Goal: Task Accomplishment & Management: Use online tool/utility

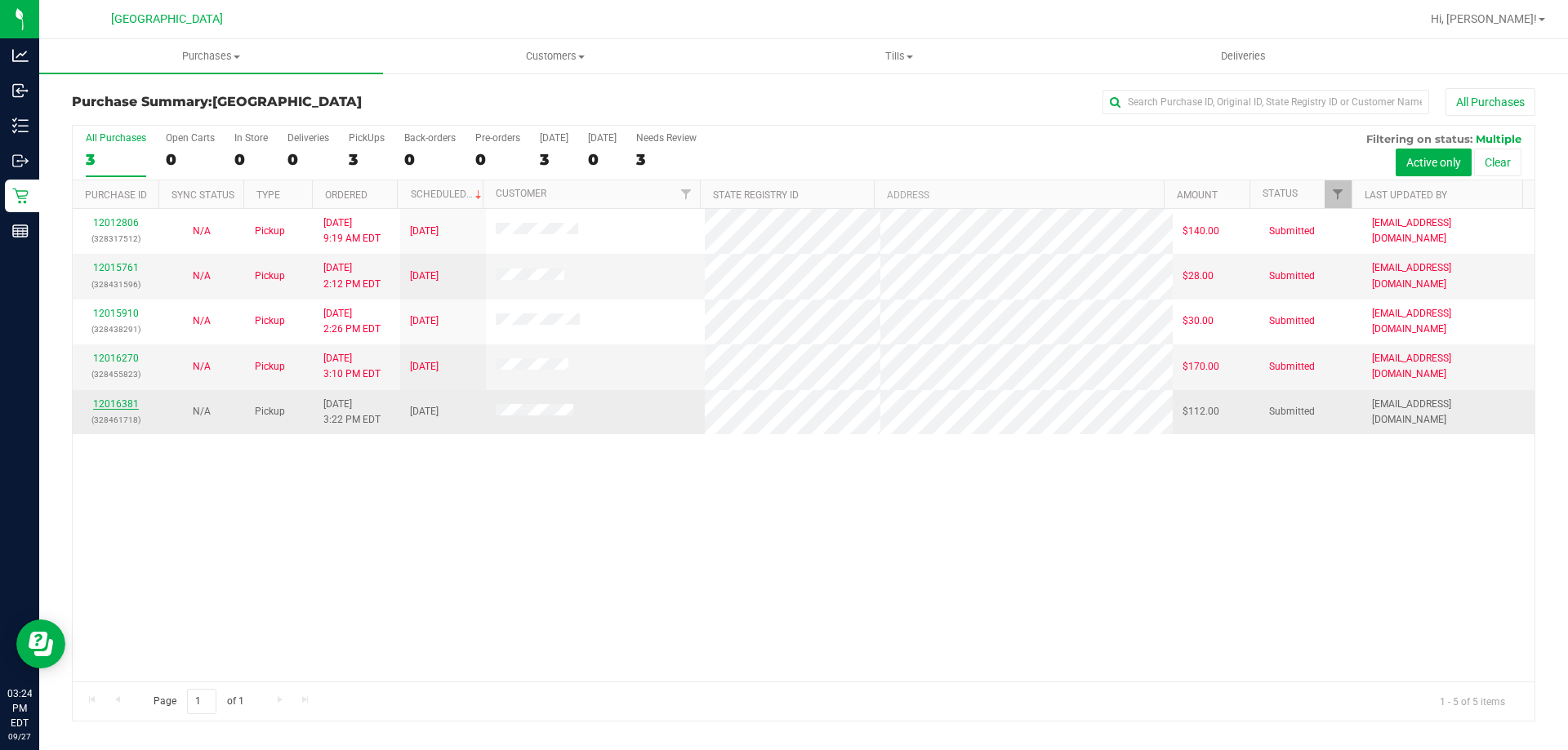
click at [121, 404] on link "12016381" at bounding box center [115, 404] width 46 height 11
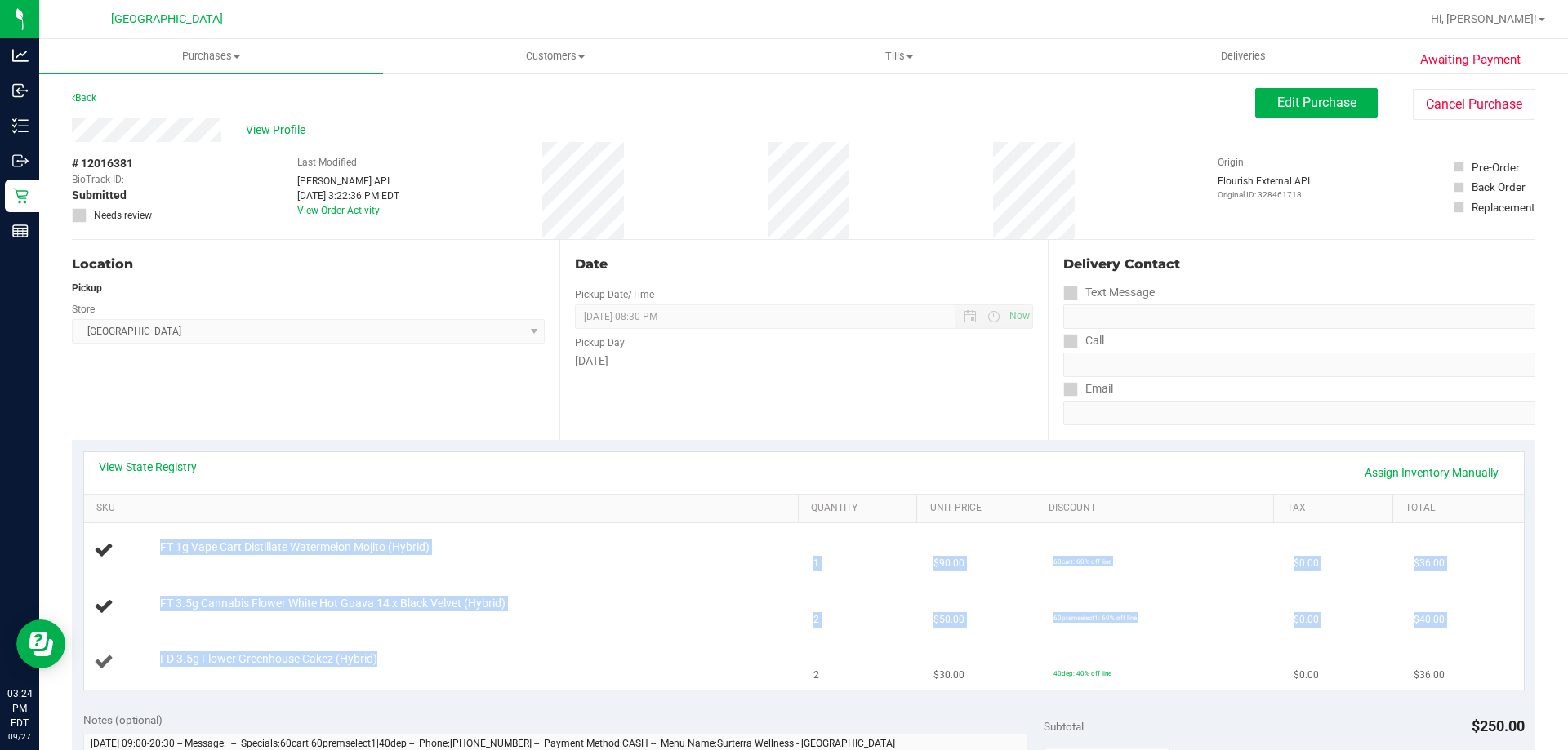
drag, startPoint x: 151, startPoint y: 550, endPoint x: 483, endPoint y: 654, distance: 347.9
click at [483, 654] on tbody "FT 1g Vape Cart Distillate Watermelon Mojito (Hybrid) 1 $90.00 60cart: 60% off …" at bounding box center [804, 606] width 1440 height 166
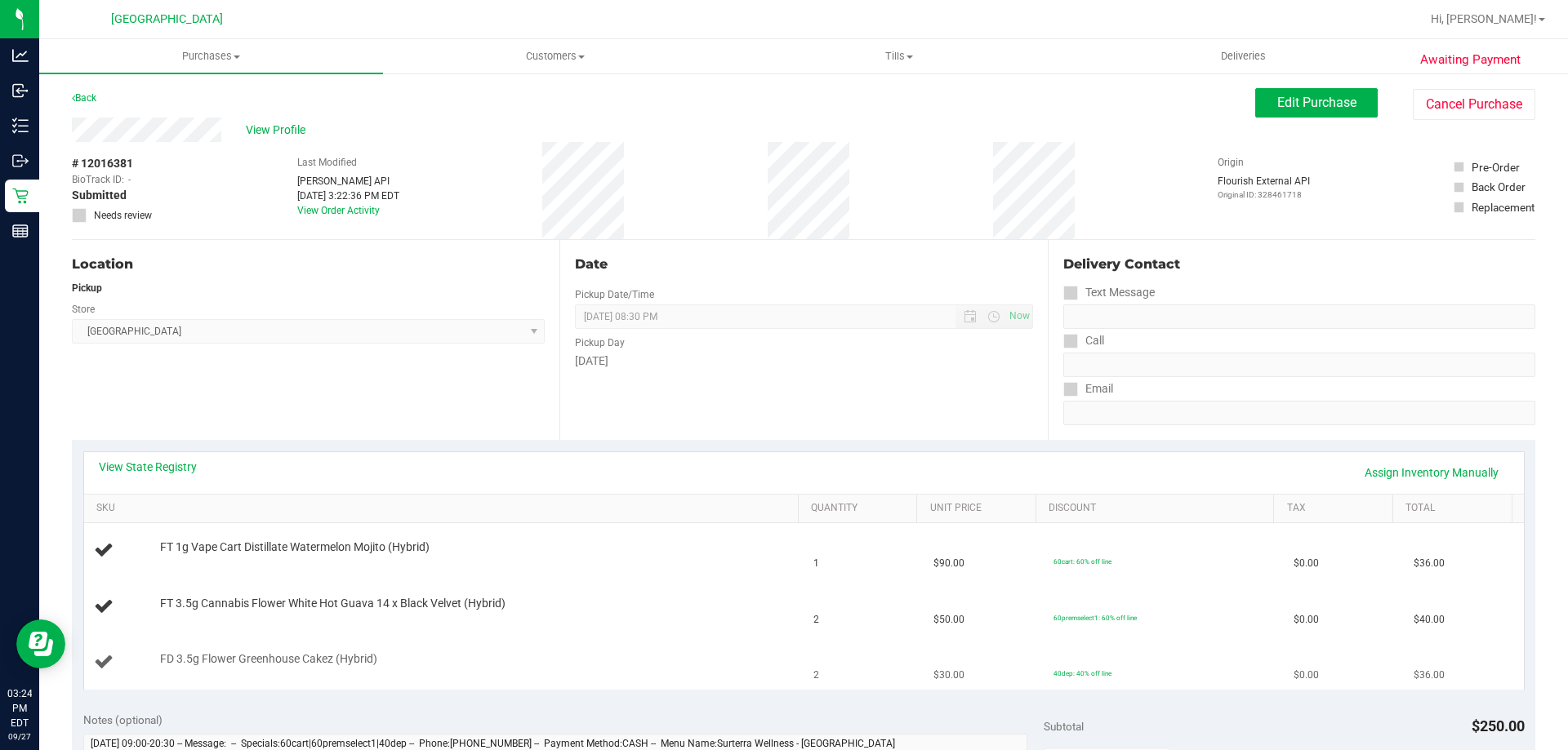
click at [483, 654] on div "FD 3.5g Flower Greenhouse Cakez (Hybrid)" at bounding box center [471, 660] width 639 height 16
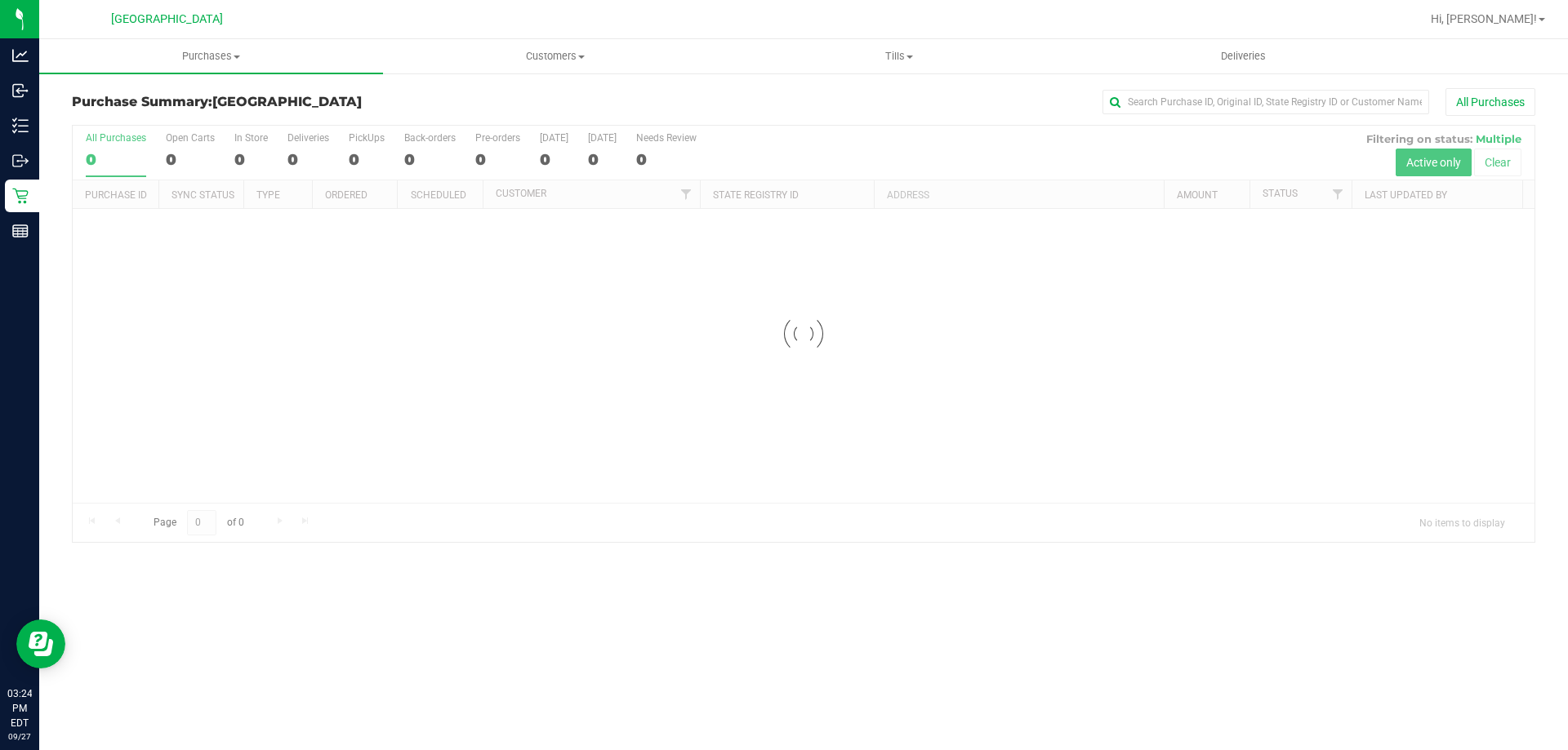
drag, startPoint x: 582, startPoint y: 337, endPoint x: 592, endPoint y: 337, distance: 10.0
click at [583, 337] on div at bounding box center [803, 334] width 1461 height 417
click at [844, 325] on div at bounding box center [803, 334] width 1461 height 417
click at [803, 340] on div at bounding box center [803, 334] width 1461 height 417
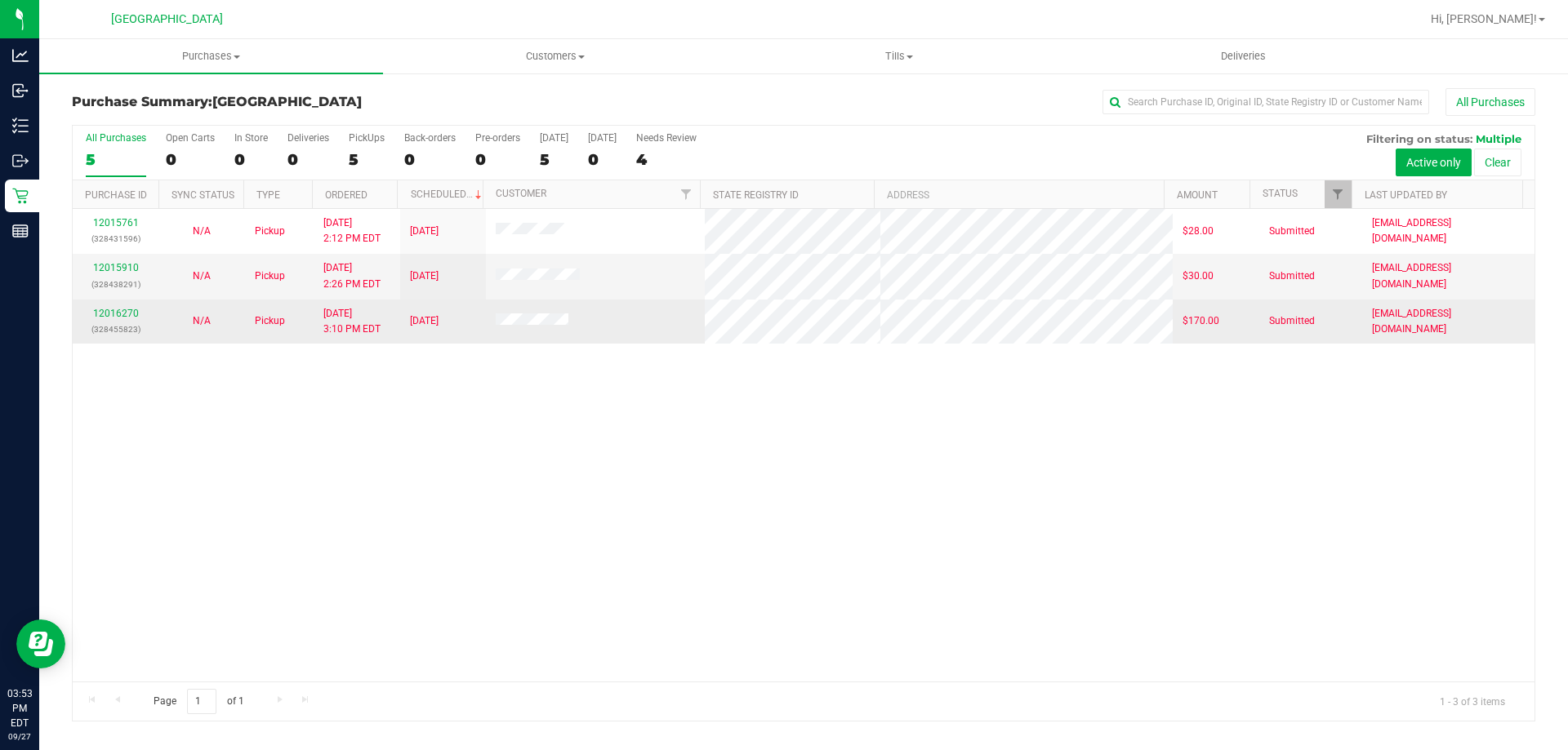
click at [623, 333] on td at bounding box center [595, 321] width 220 height 44
click at [623, 328] on td at bounding box center [595, 321] width 220 height 44
click at [127, 312] on link "12016722" at bounding box center [115, 313] width 46 height 11
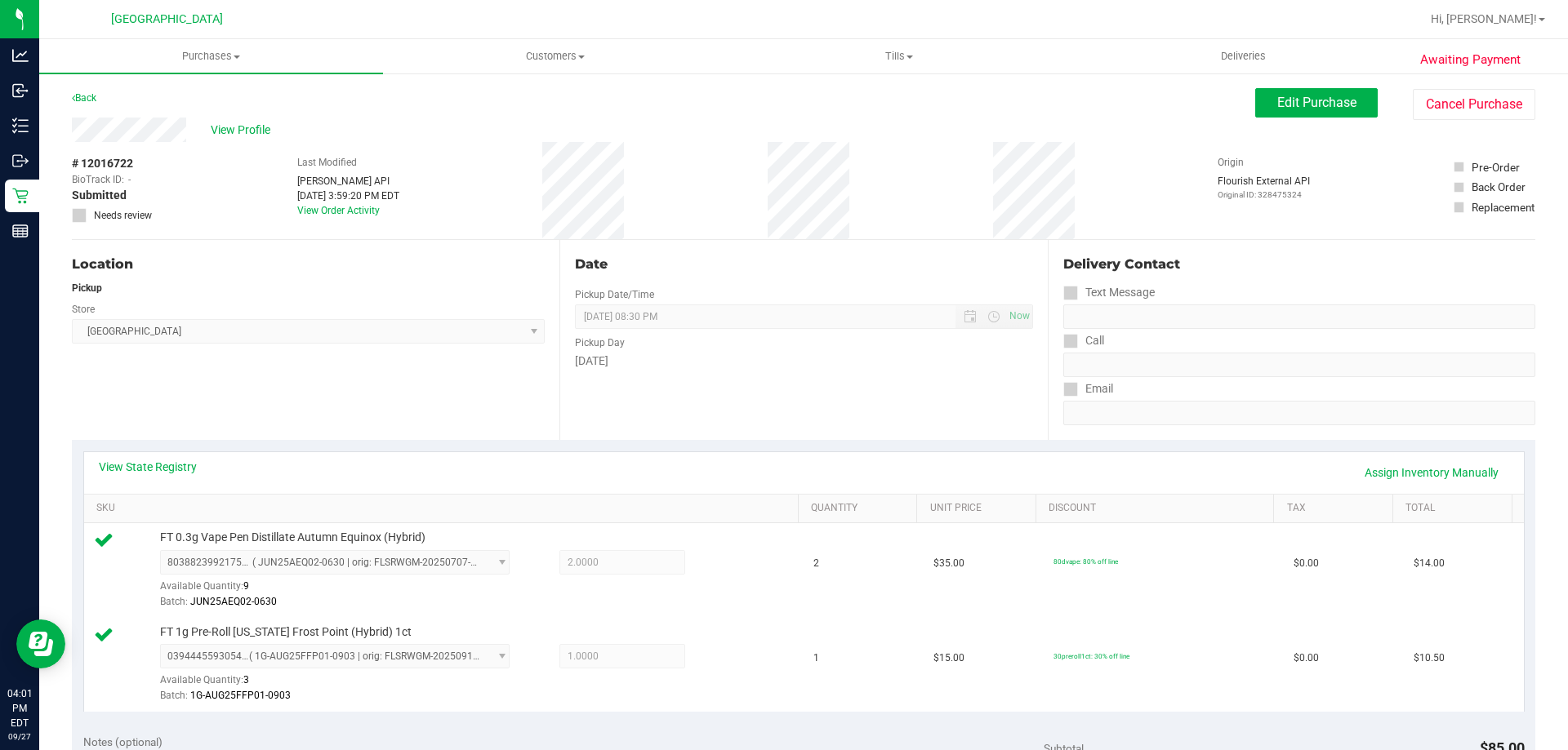
scroll to position [408, 0]
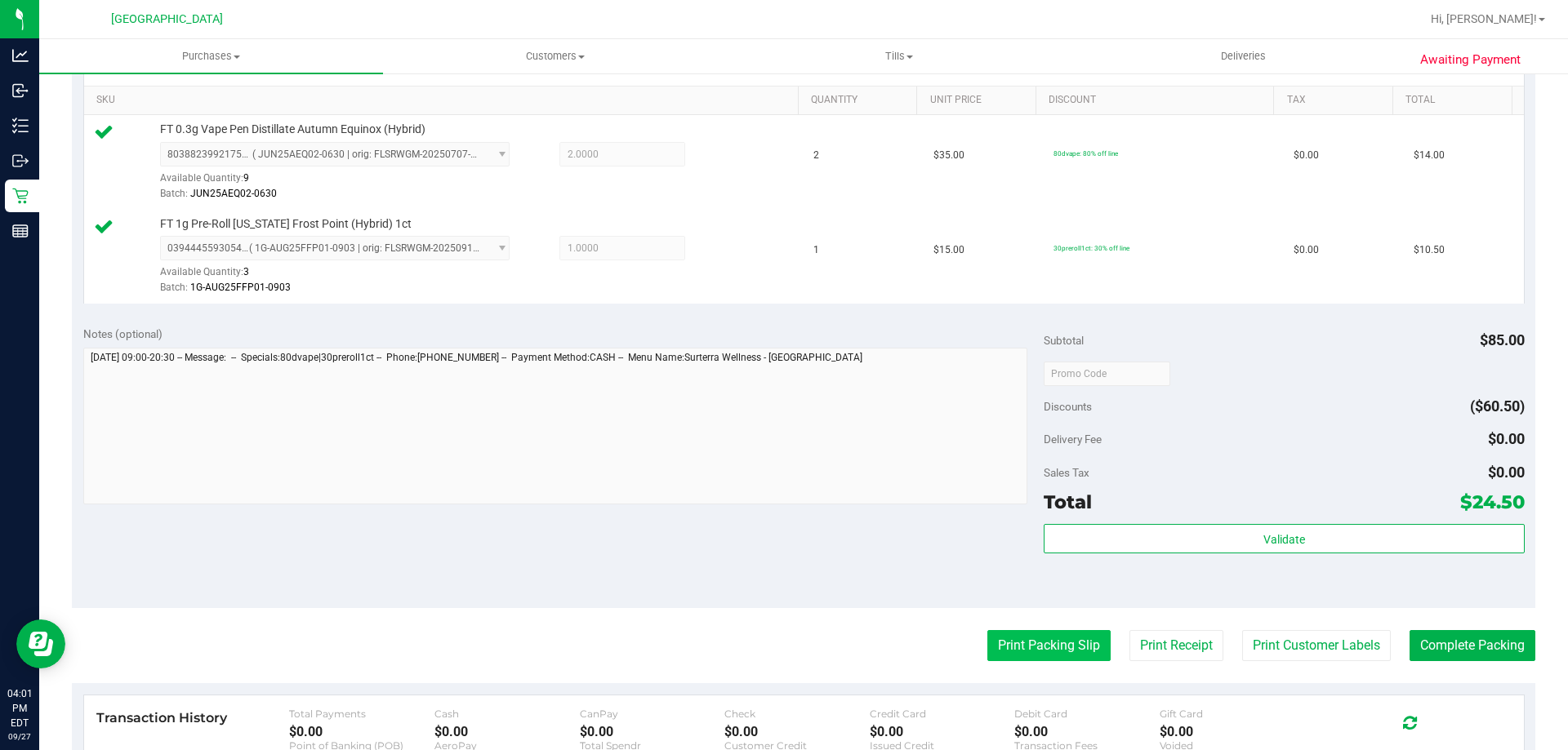
click at [1040, 637] on button "Print Packing Slip" at bounding box center [1048, 646] width 123 height 31
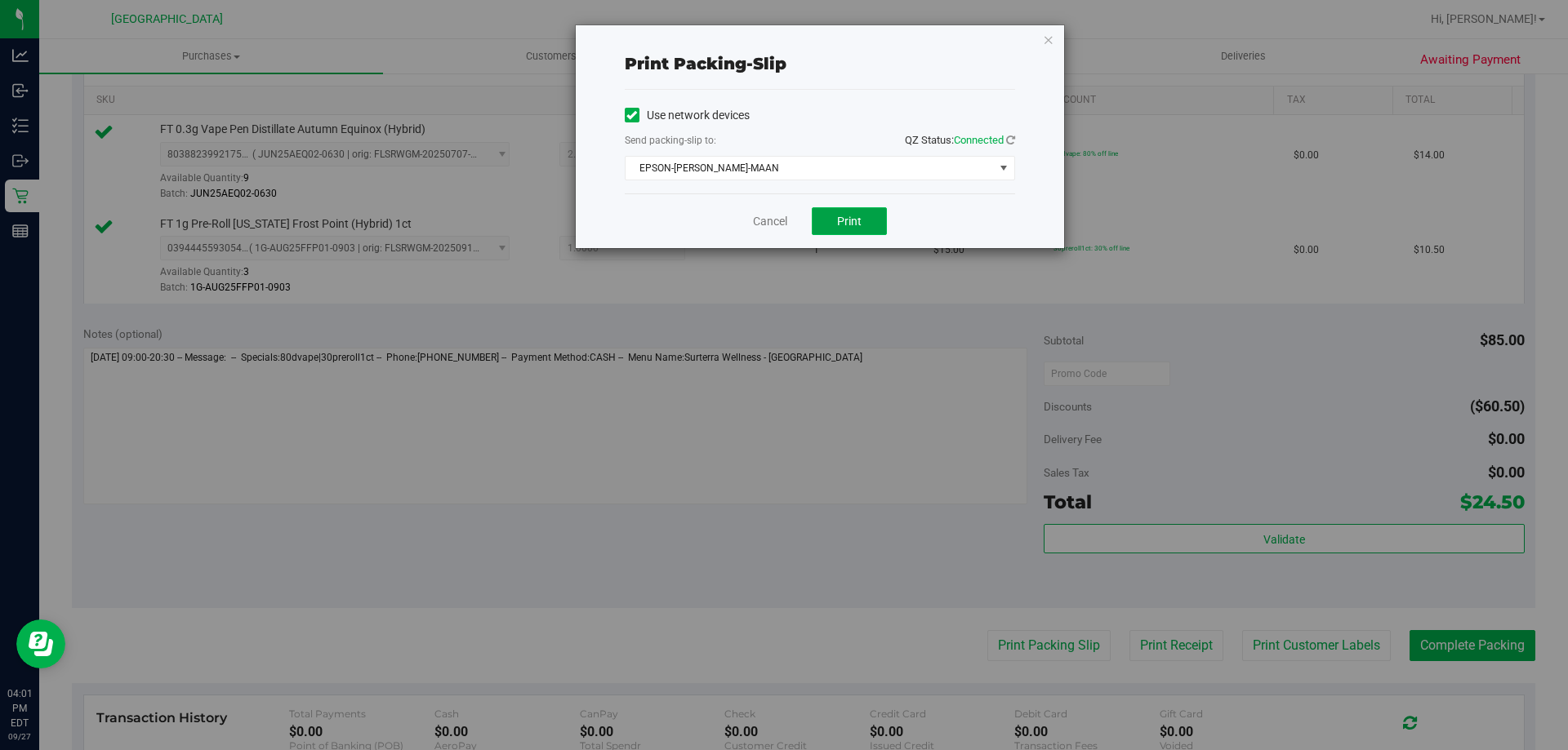
click at [841, 215] on span "Print" at bounding box center [849, 220] width 24 height 13
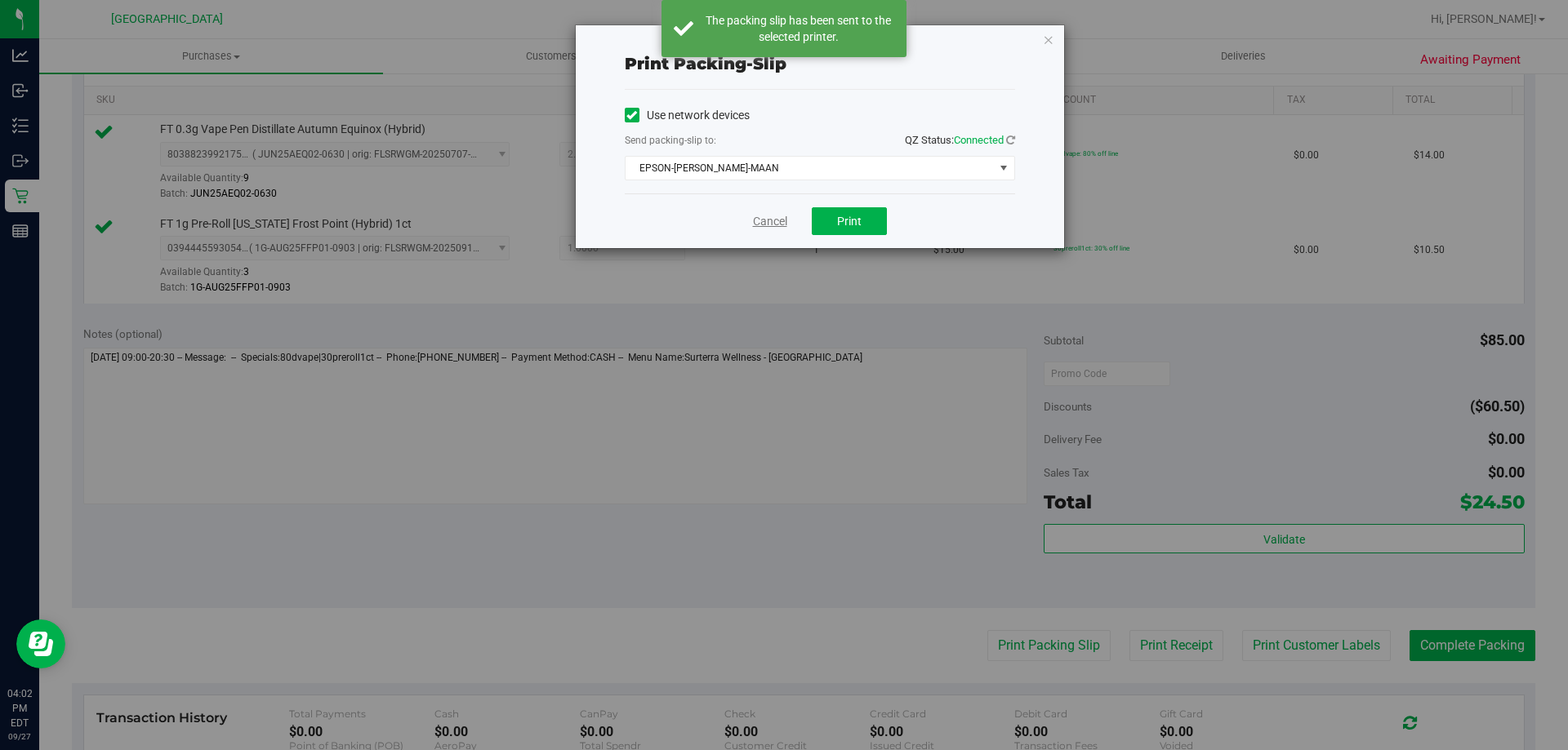
click at [772, 220] on link "Cancel" at bounding box center [770, 221] width 34 height 17
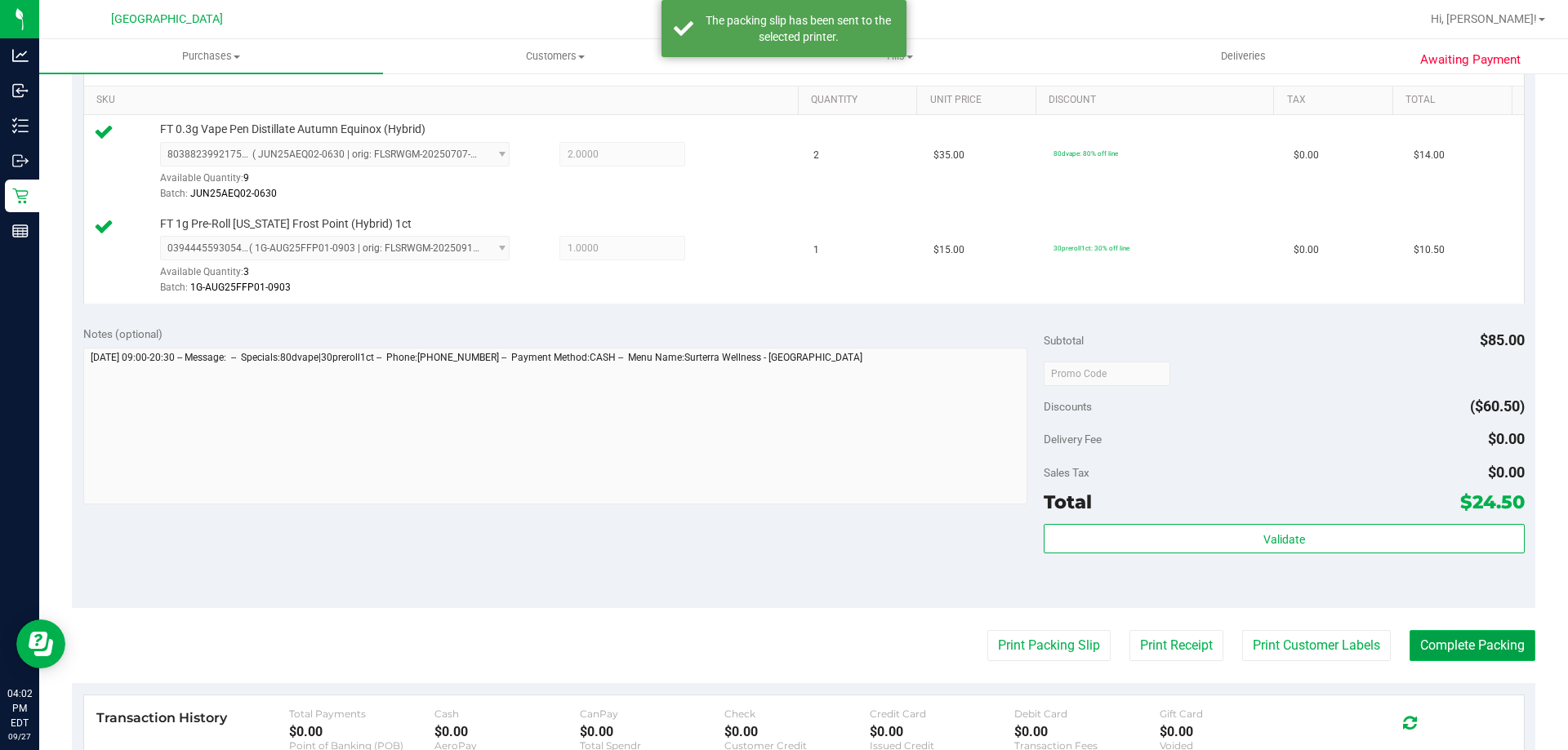
click at [1439, 634] on button "Complete Packing" at bounding box center [1472, 646] width 126 height 31
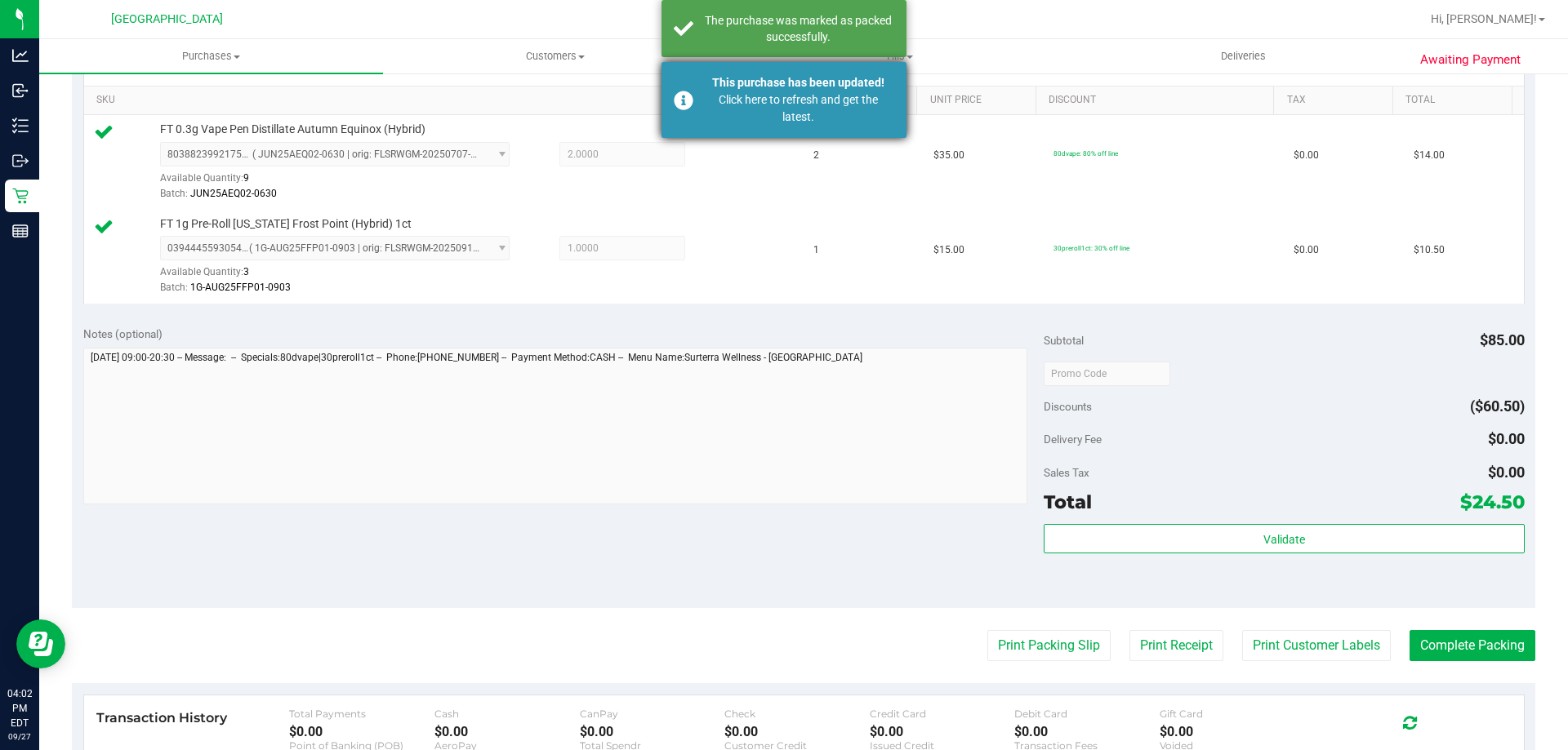
click at [776, 102] on div "Click here to refresh and get the latest." at bounding box center [797, 108] width 192 height 34
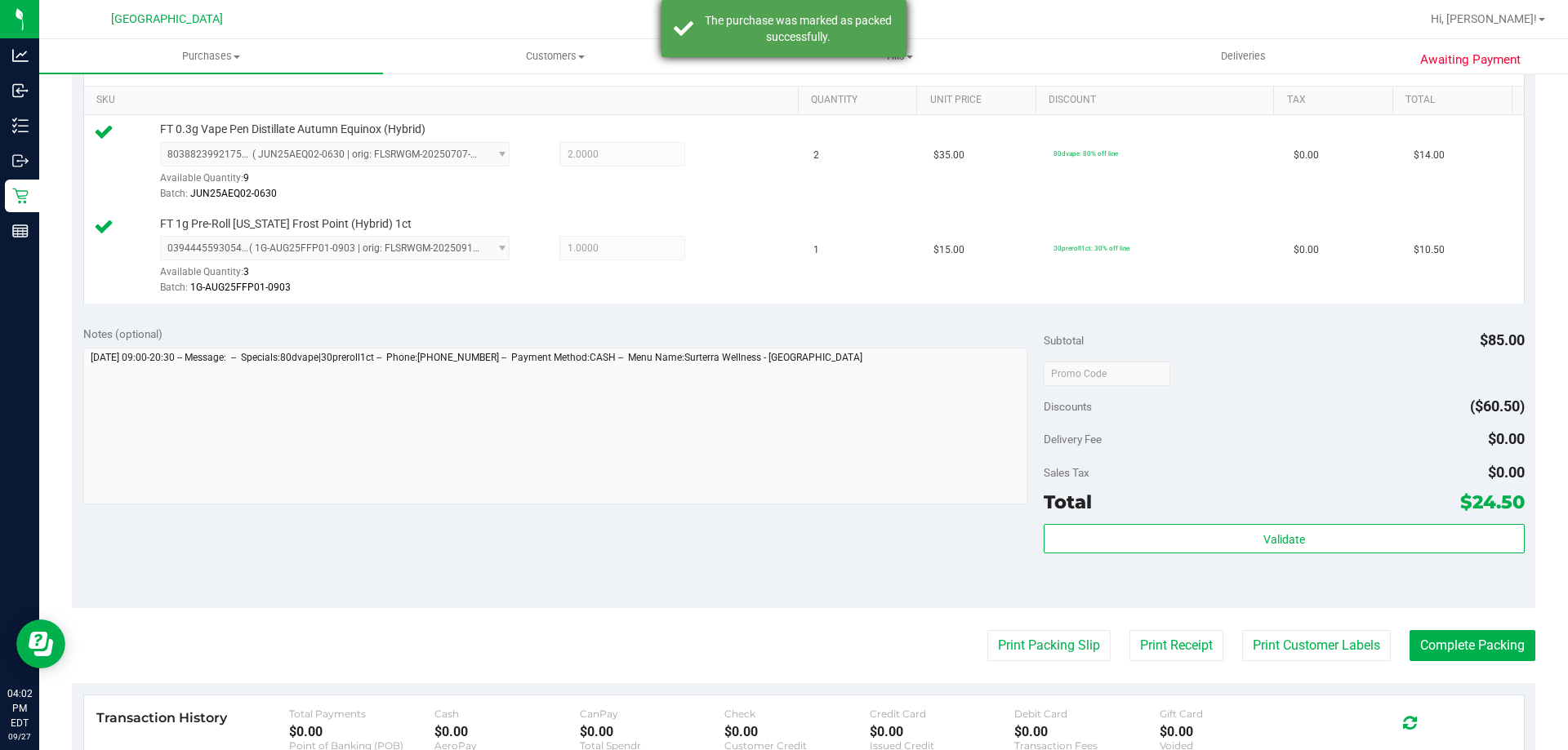
click at [774, 45] on div "The purchase was marked as packed successfully." at bounding box center [784, 28] width 245 height 57
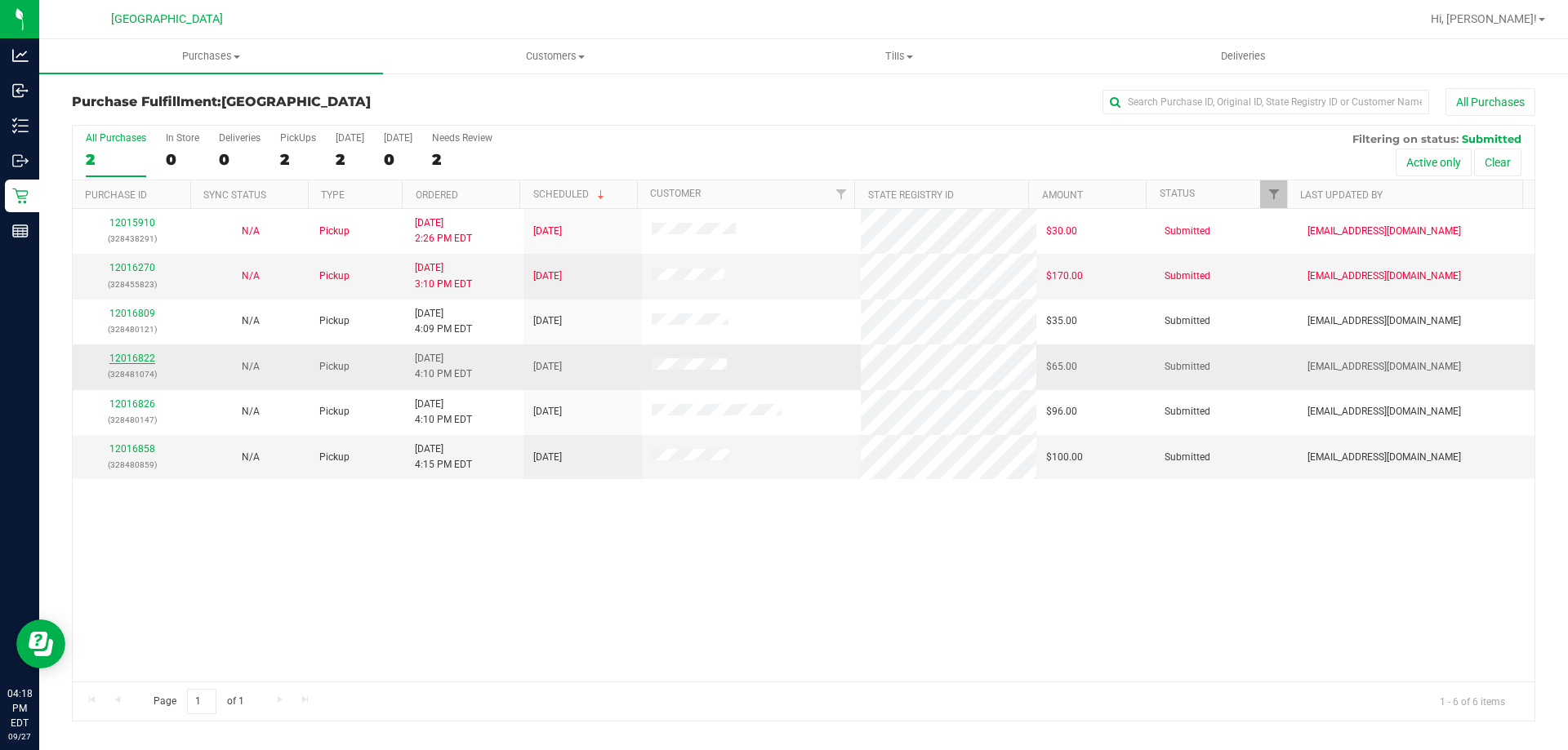
click at [139, 362] on link "12016822" at bounding box center [132, 358] width 46 height 11
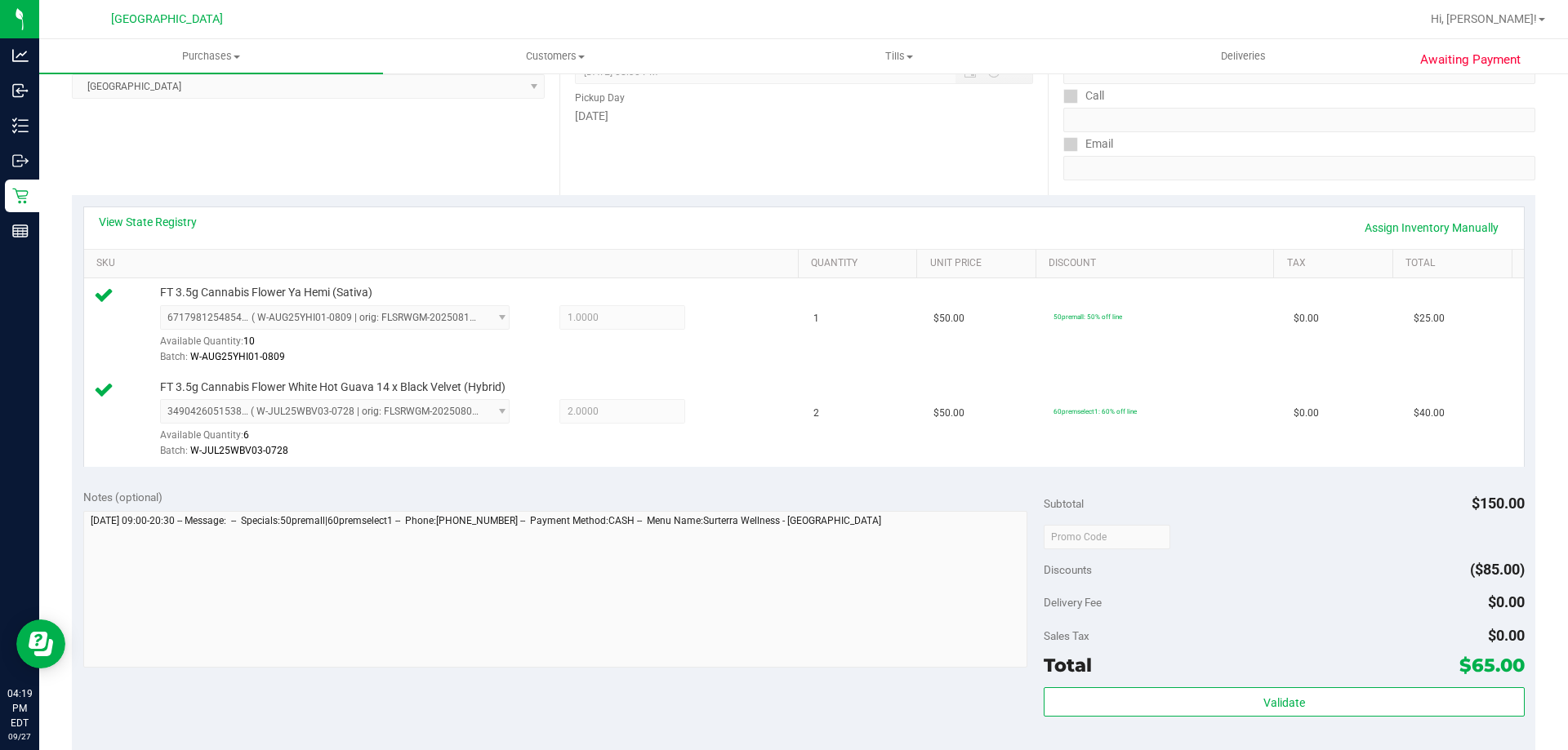
scroll to position [654, 0]
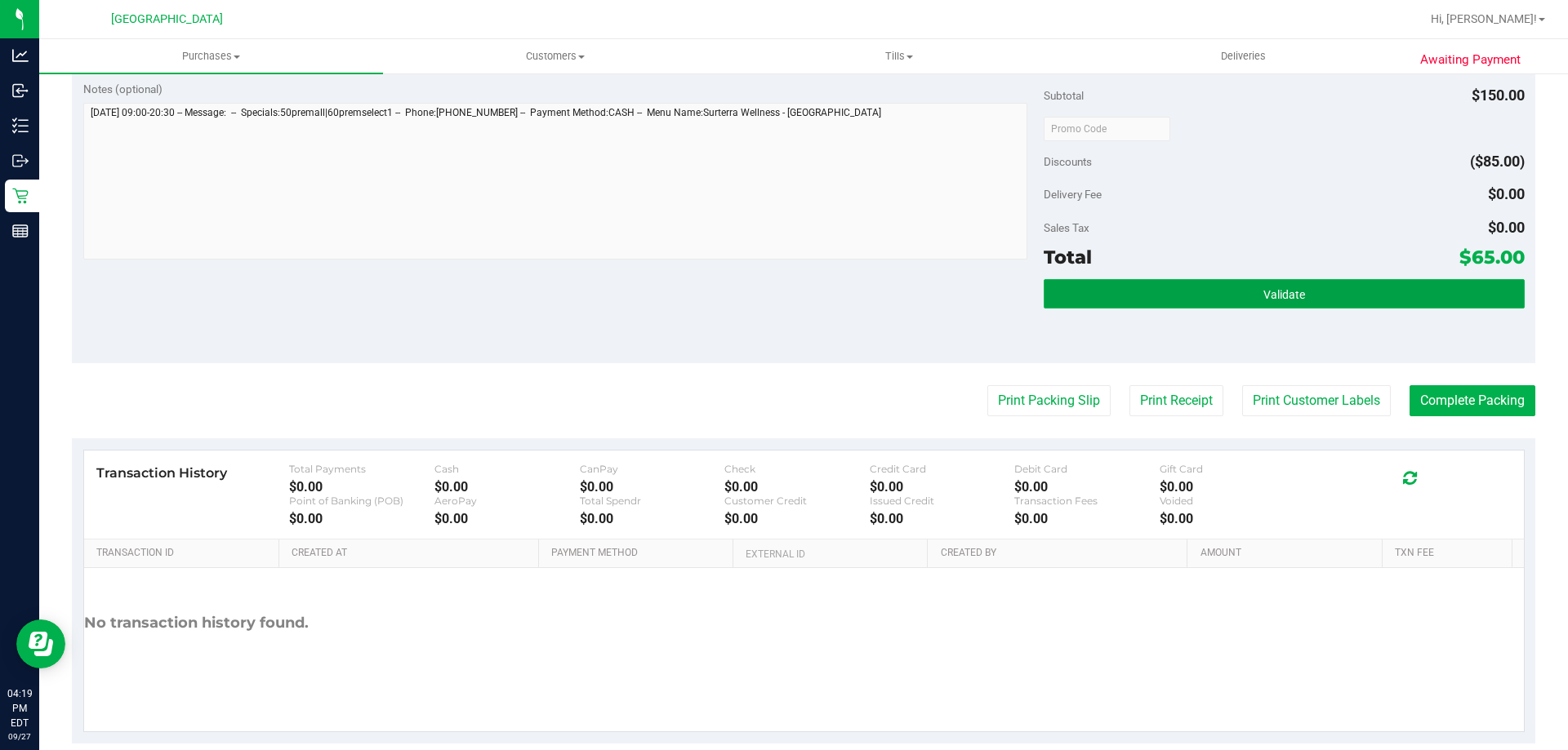
click at [1076, 281] on button "Validate" at bounding box center [1284, 294] width 480 height 29
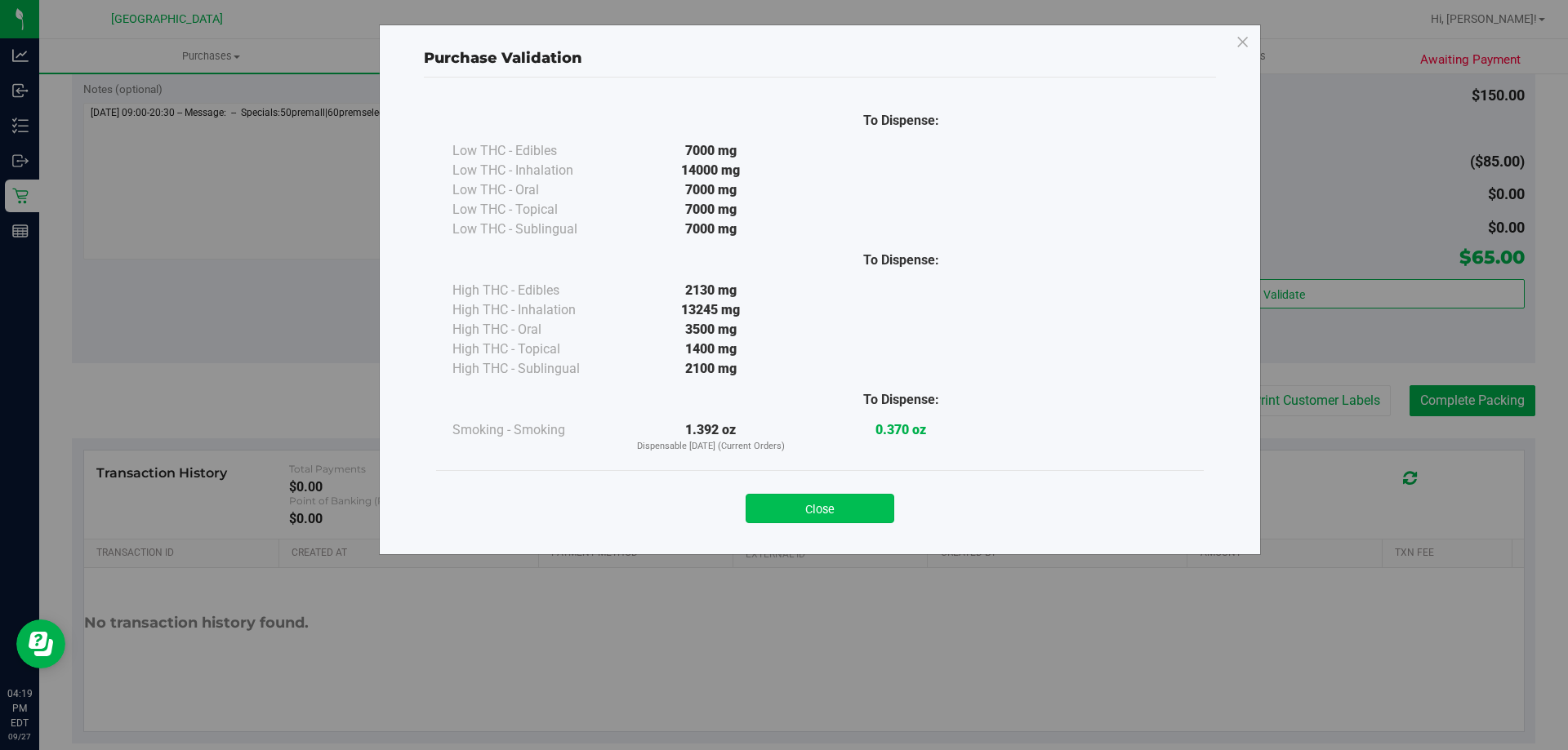
click at [875, 518] on button "Close" at bounding box center [820, 509] width 149 height 29
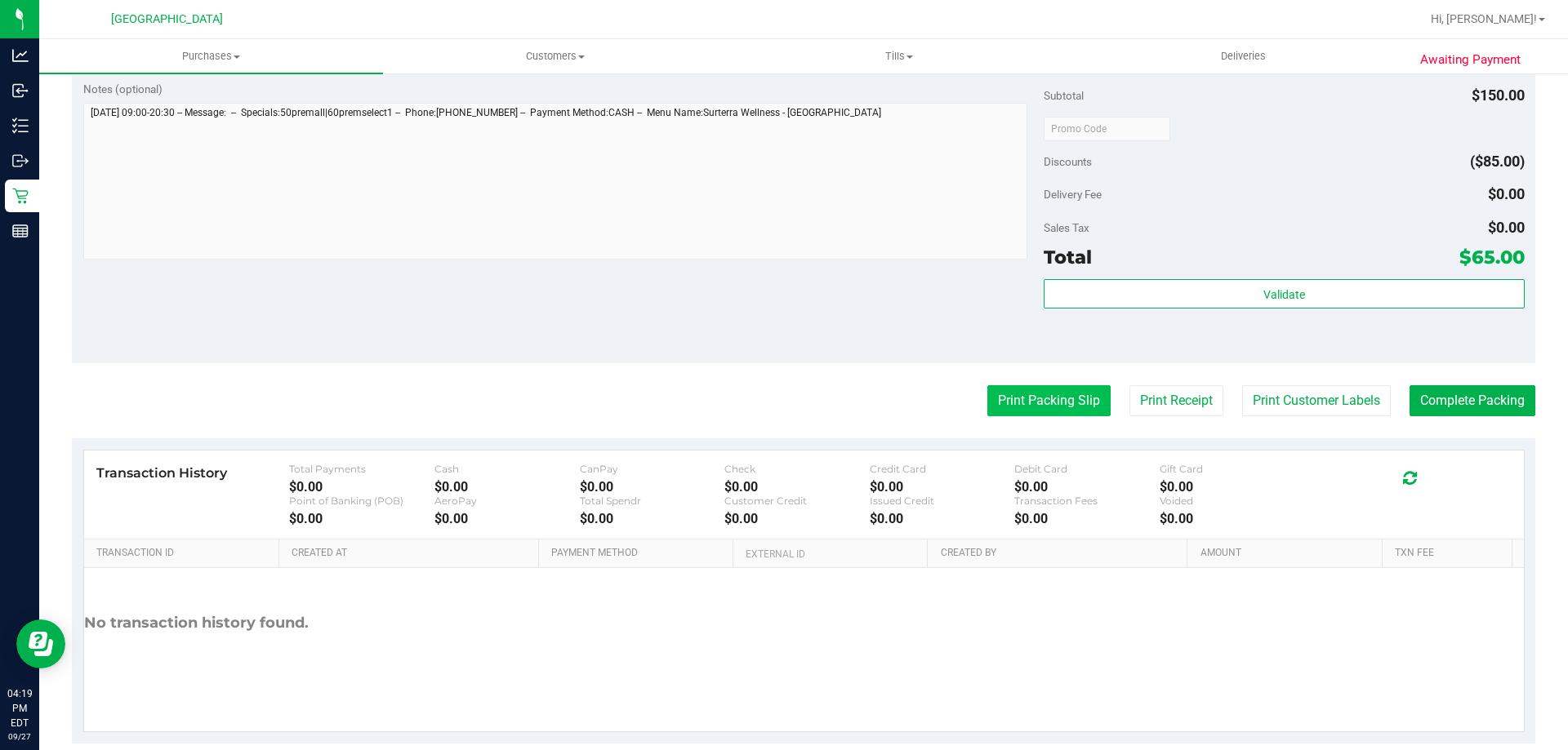
click at [1021, 387] on button "Print Packing Slip" at bounding box center [1048, 401] width 123 height 31
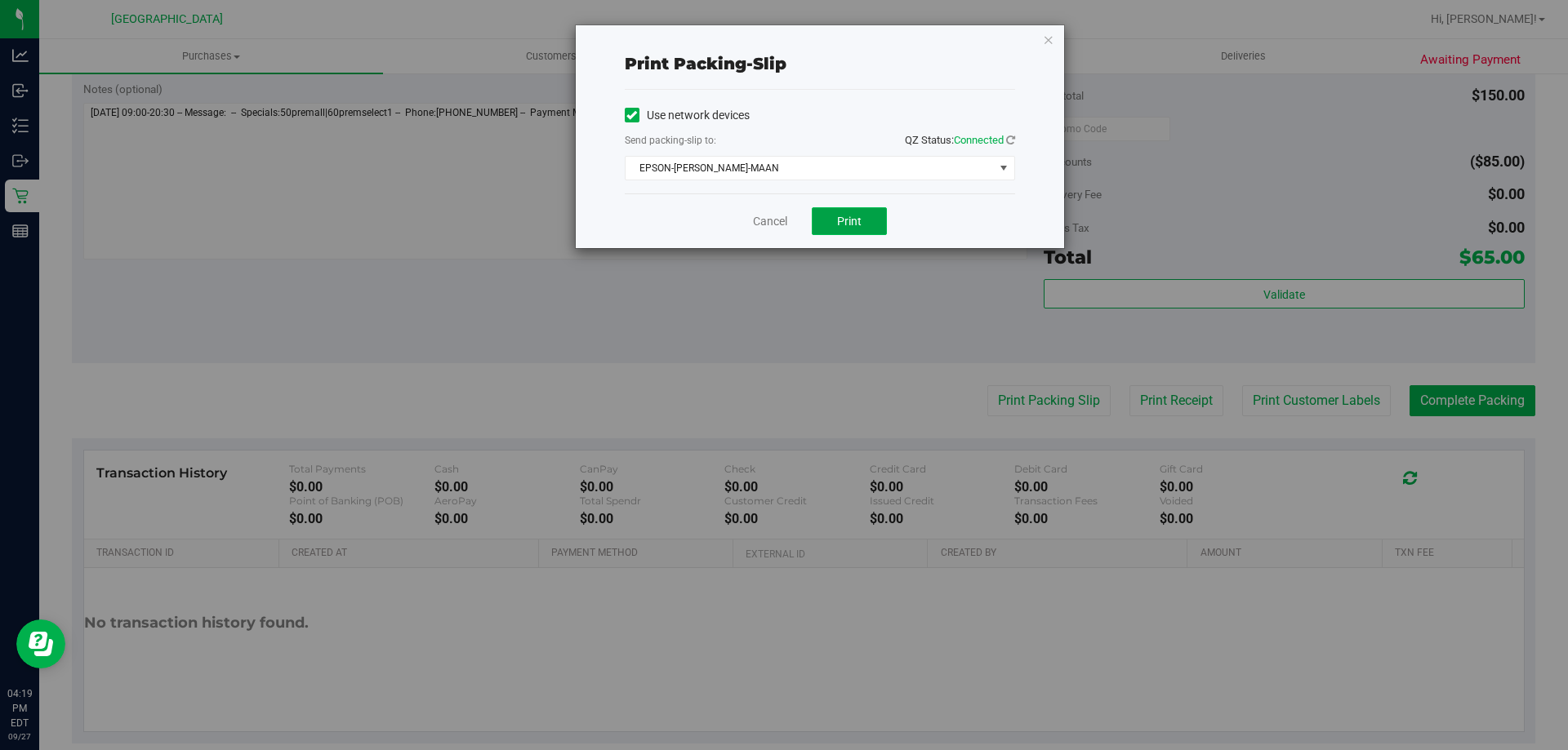
click at [849, 221] on span "Print" at bounding box center [849, 220] width 24 height 13
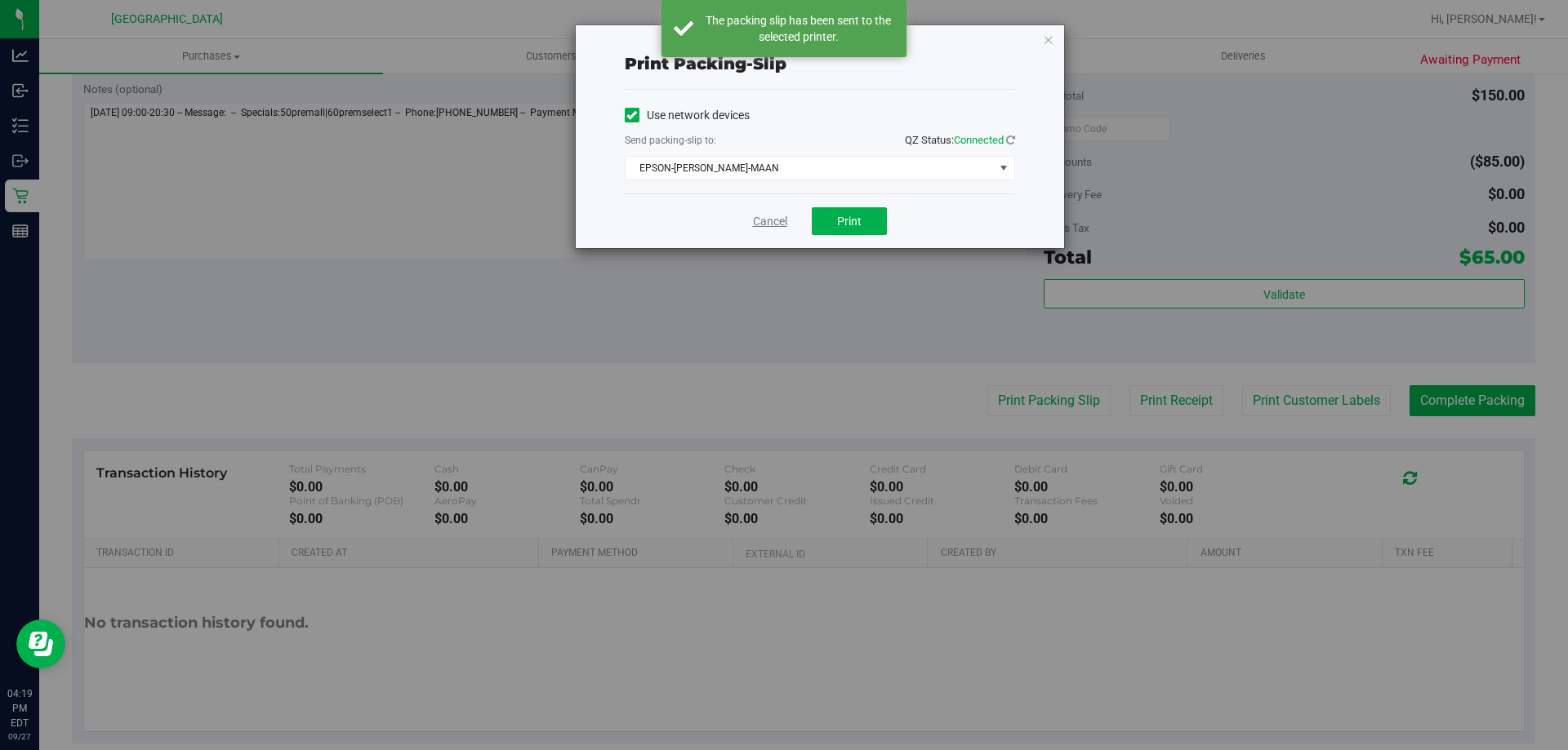
click at [772, 217] on link "Cancel" at bounding box center [770, 221] width 34 height 17
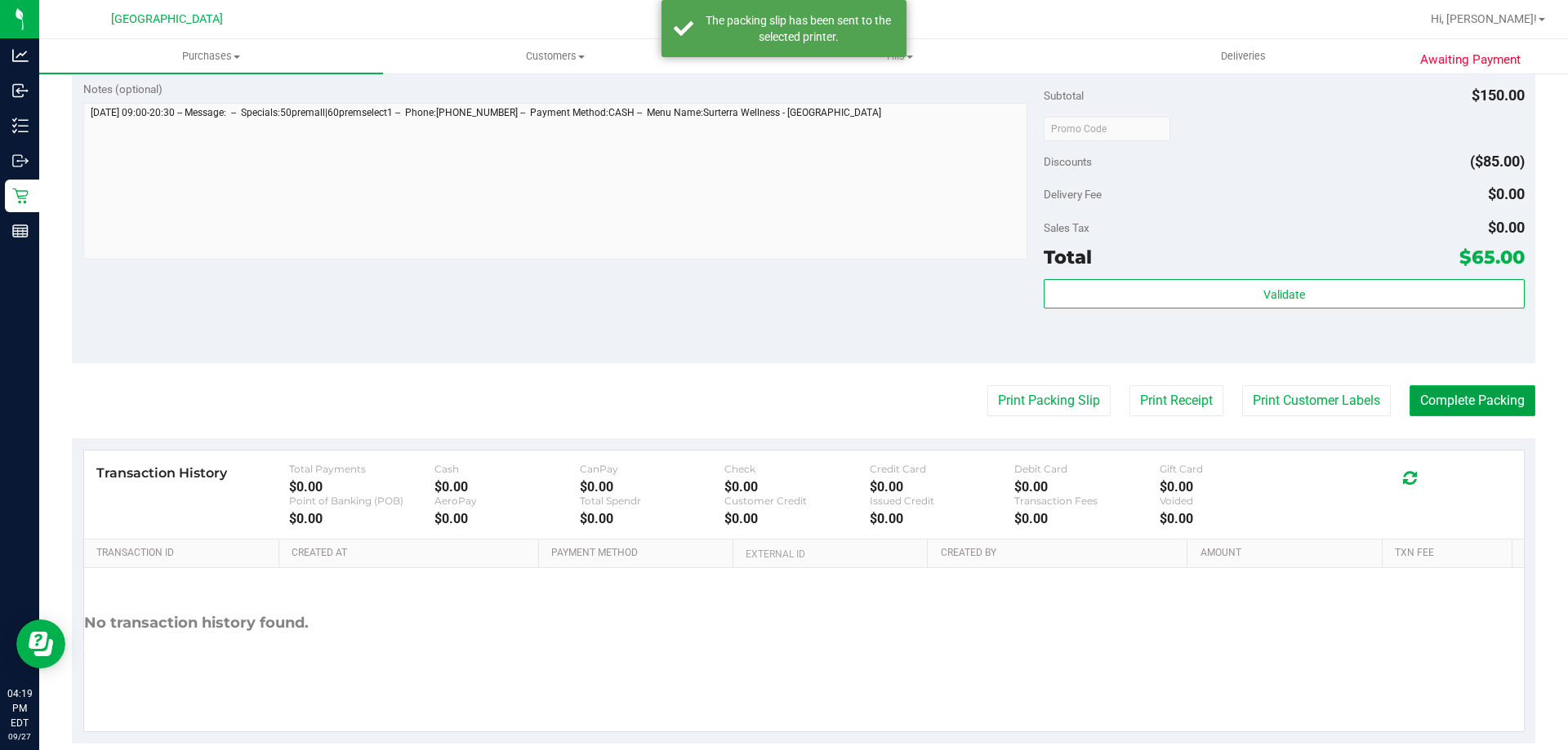
click at [1466, 408] on button "Complete Packing" at bounding box center [1472, 401] width 126 height 31
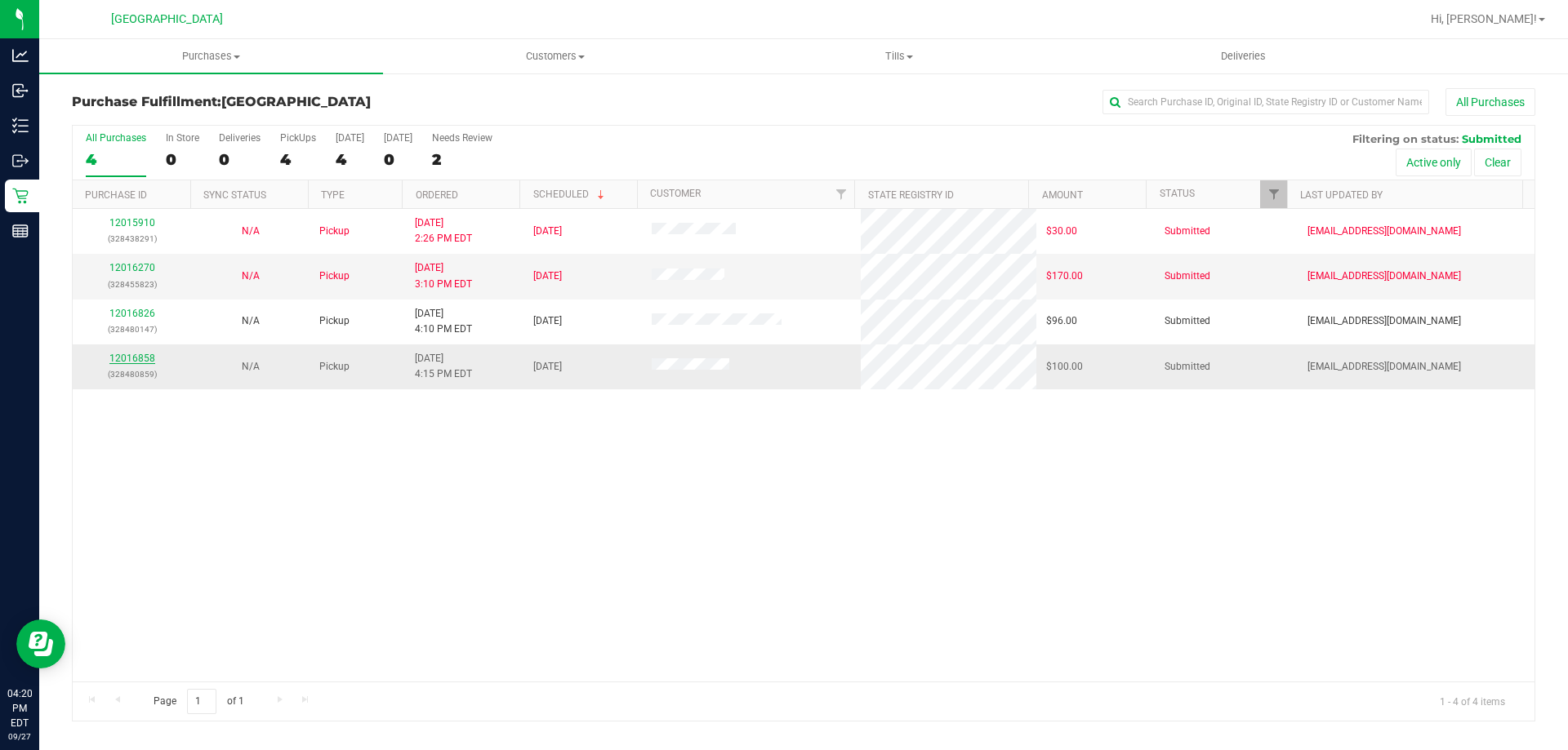
click at [145, 354] on link "12016858" at bounding box center [132, 358] width 46 height 11
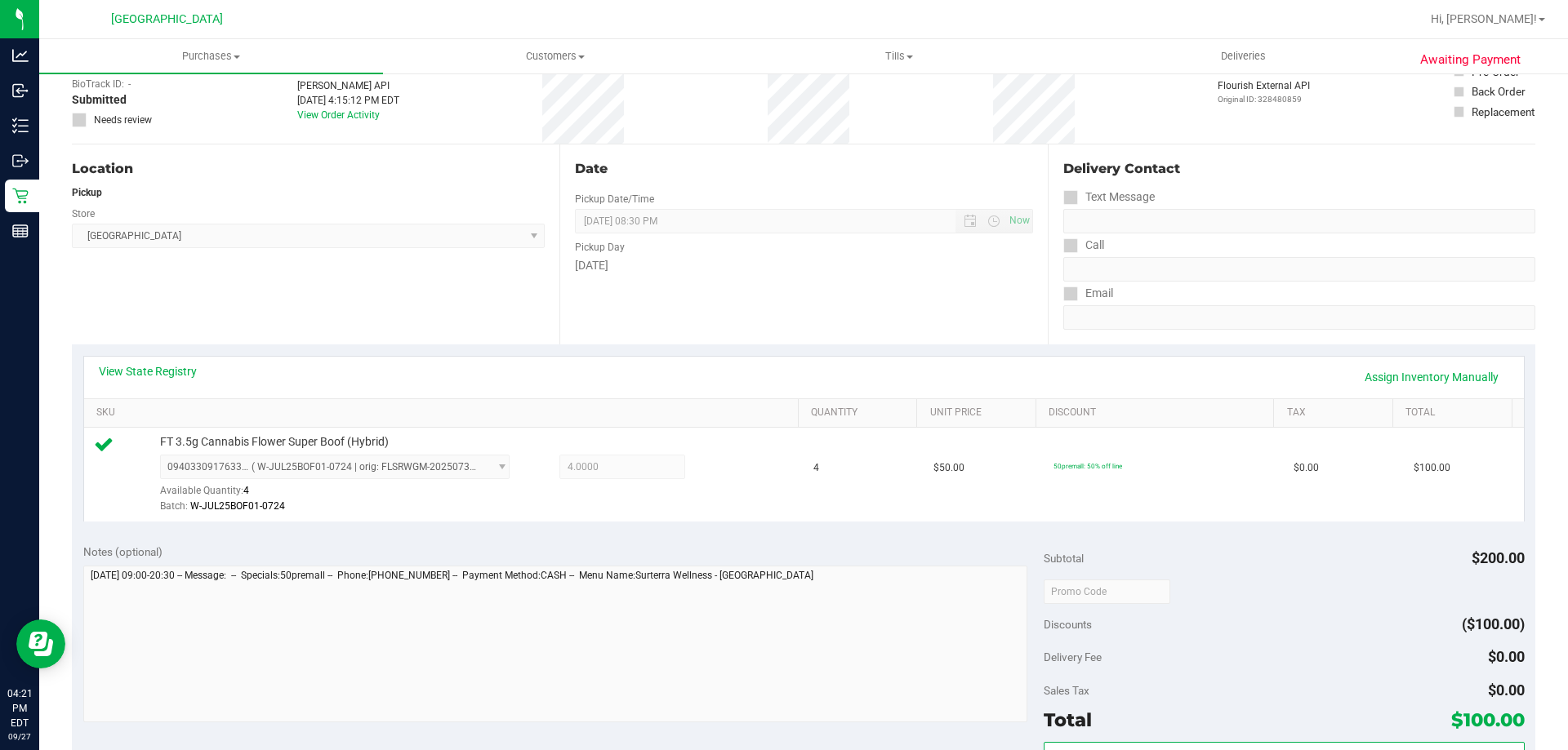
scroll to position [408, 0]
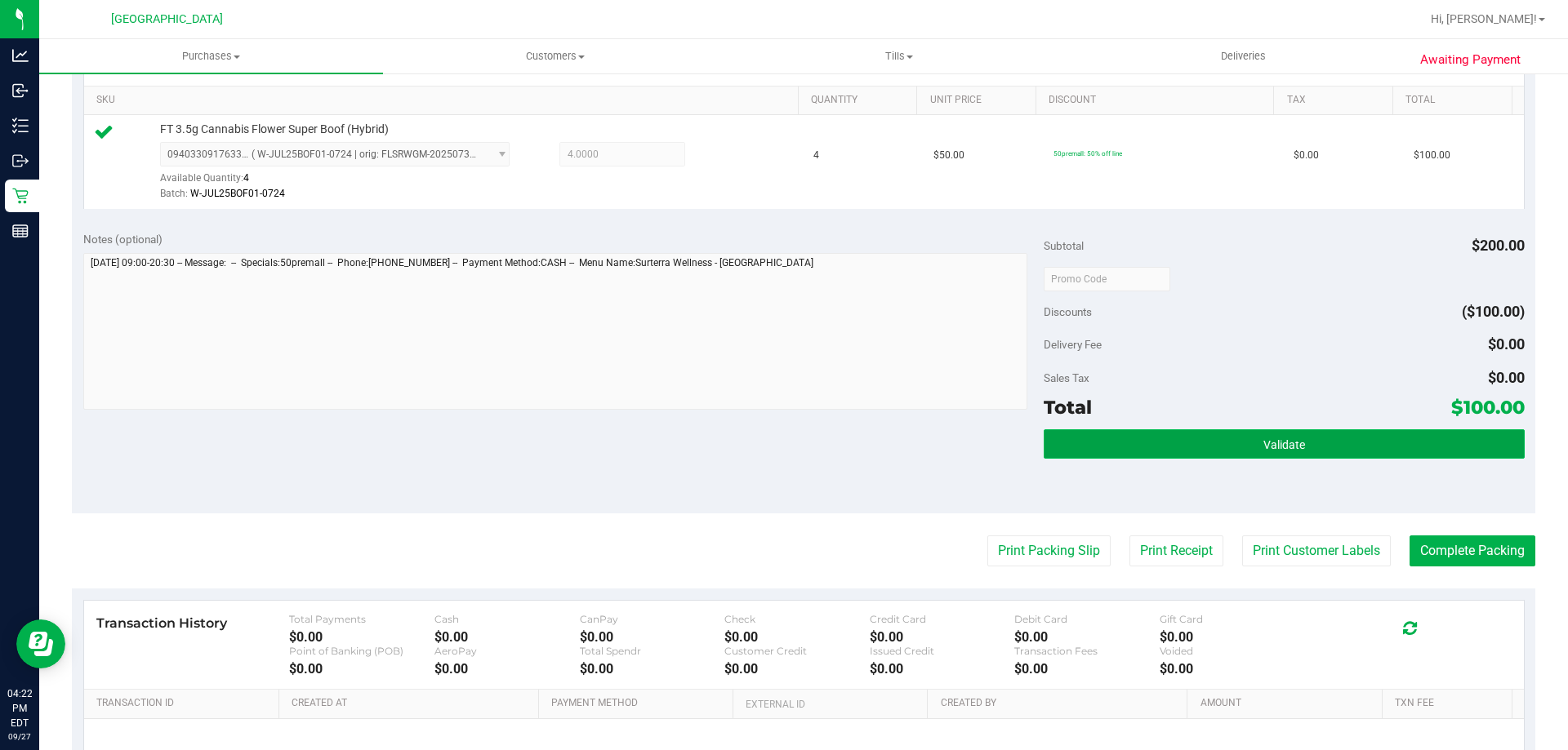
click at [1307, 443] on button "Validate" at bounding box center [1284, 444] width 480 height 29
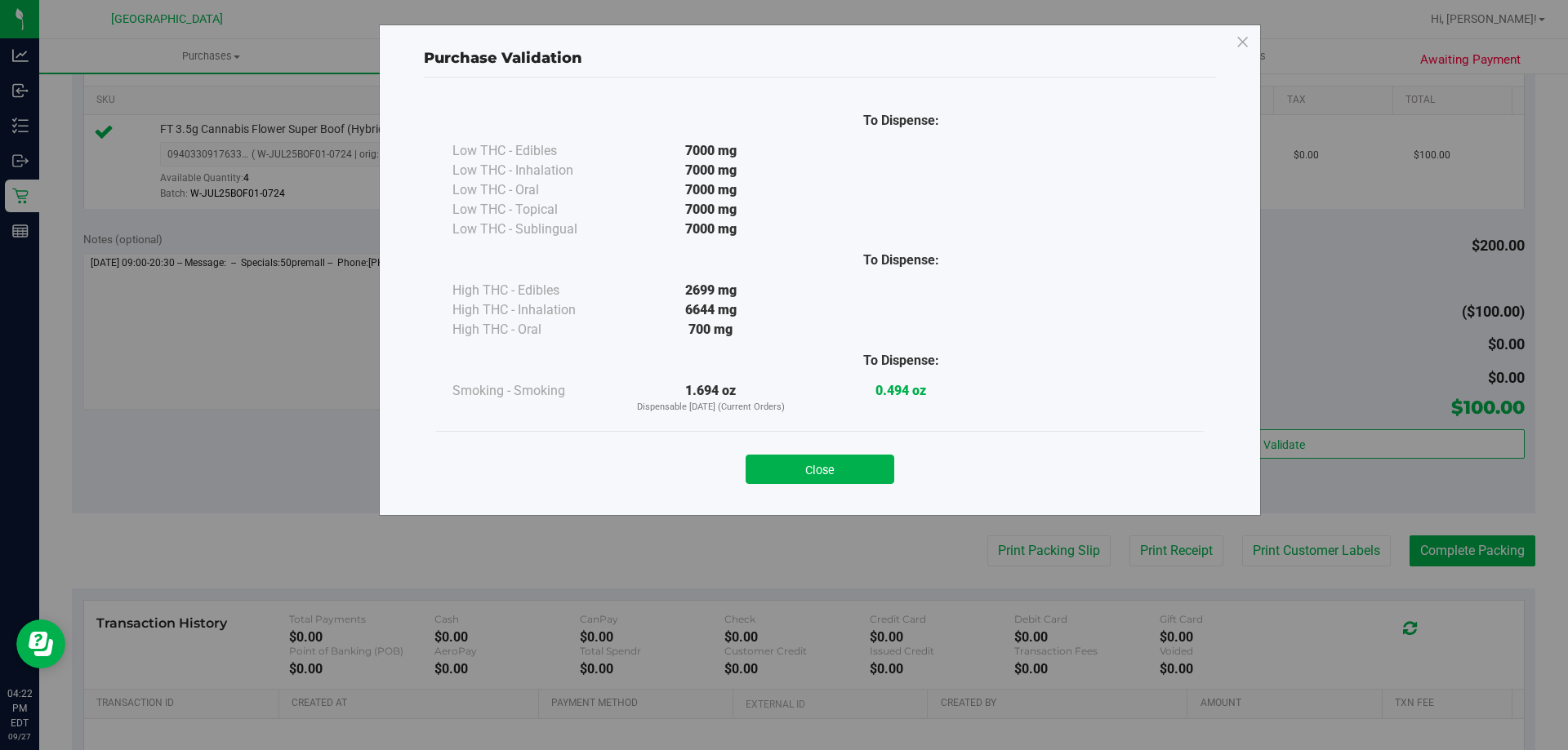
drag, startPoint x: 766, startPoint y: 468, endPoint x: 813, endPoint y: 478, distance: 48.1
click at [767, 468] on button "Close" at bounding box center [820, 469] width 149 height 29
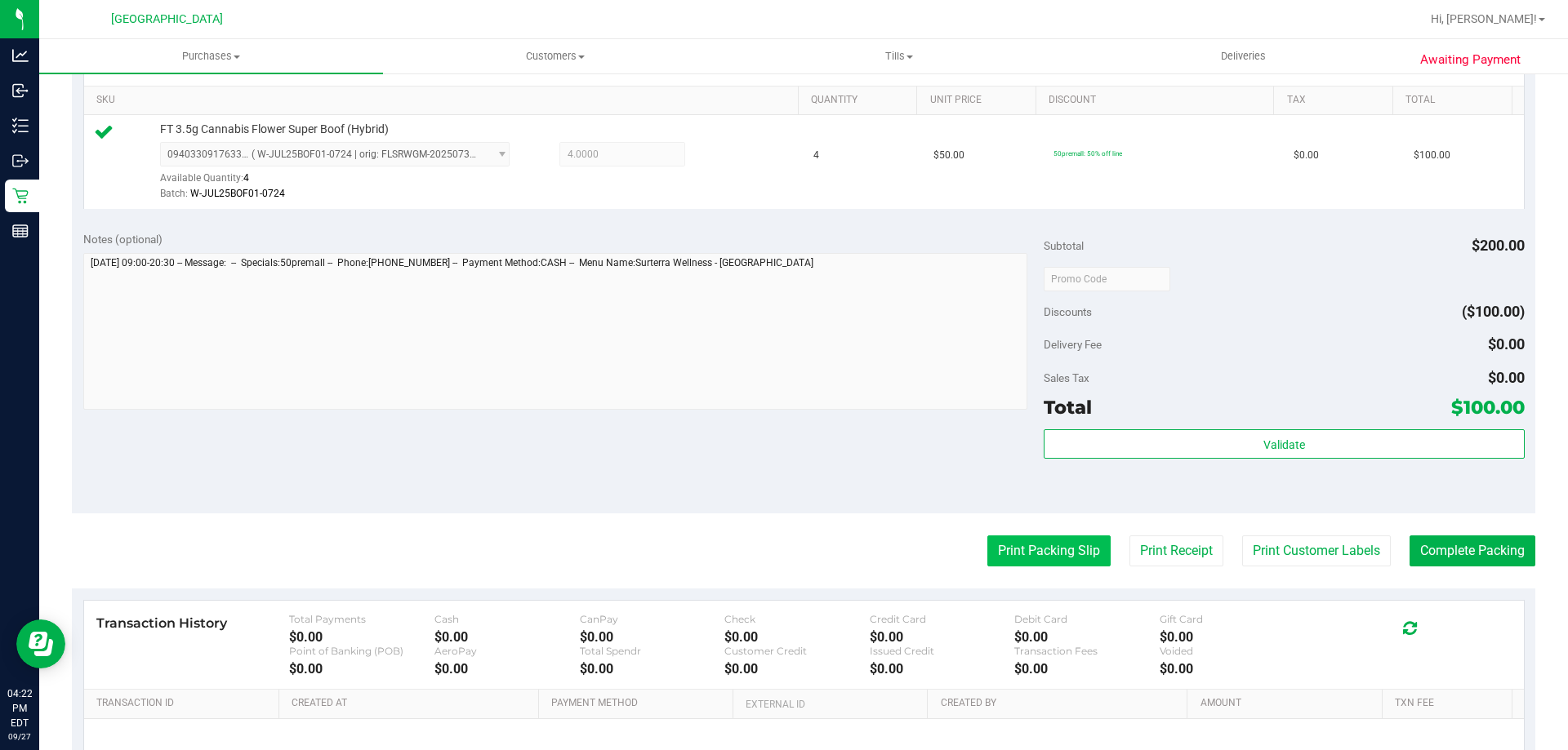
click at [996, 549] on button "Print Packing Slip" at bounding box center [1048, 551] width 123 height 31
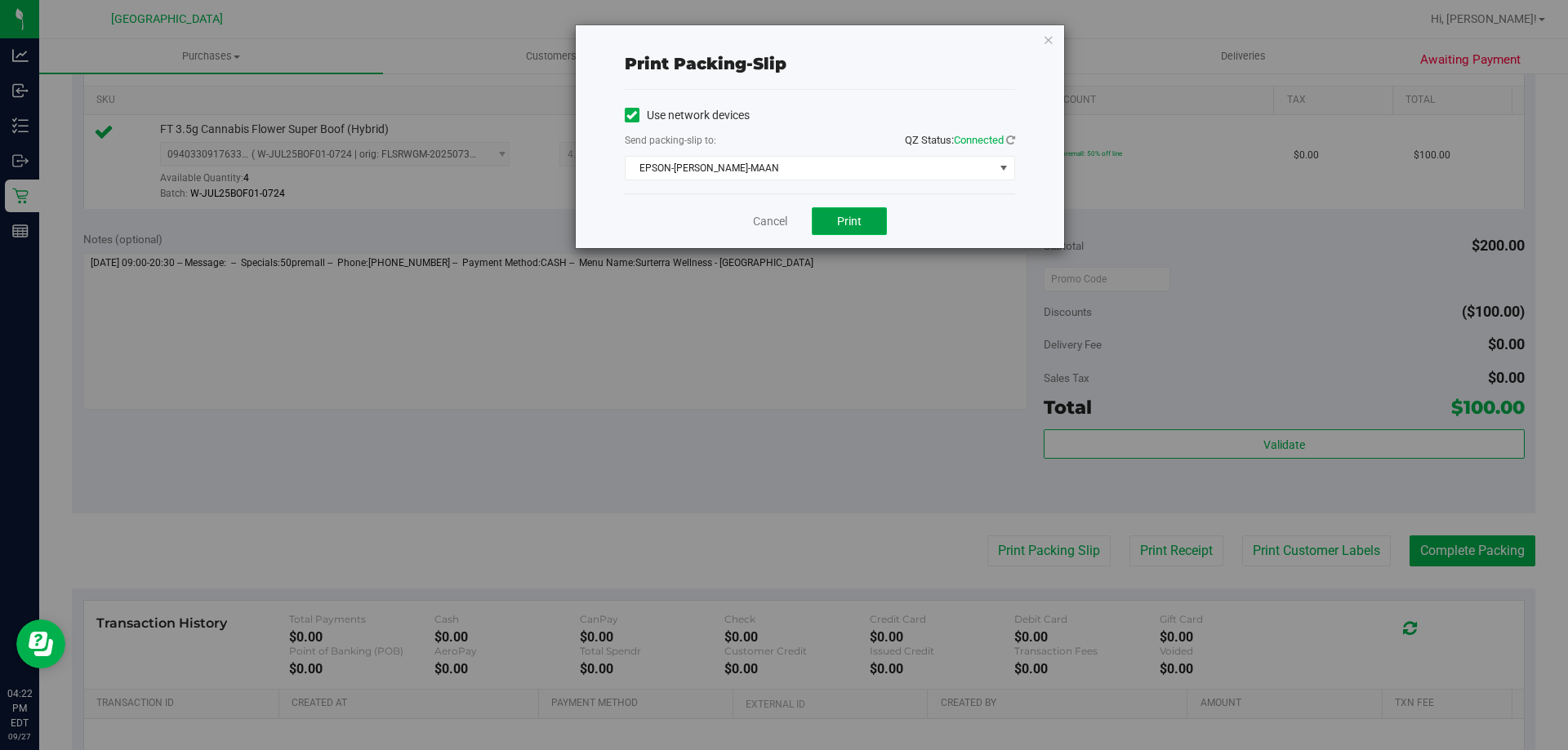
click at [840, 223] on span "Print" at bounding box center [849, 220] width 24 height 13
click at [769, 219] on link "Cancel" at bounding box center [770, 221] width 34 height 17
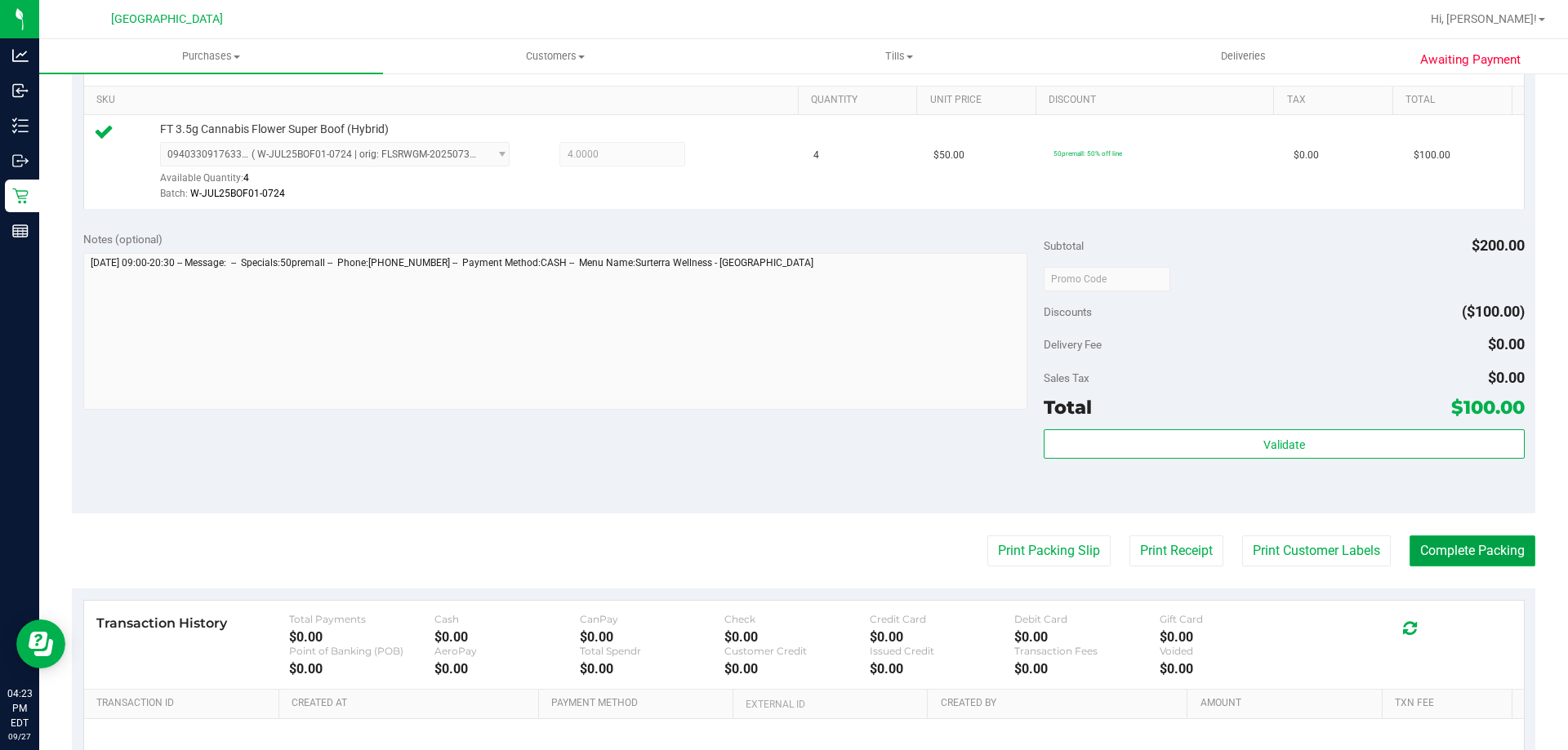
click at [1466, 555] on button "Complete Packing" at bounding box center [1472, 551] width 126 height 31
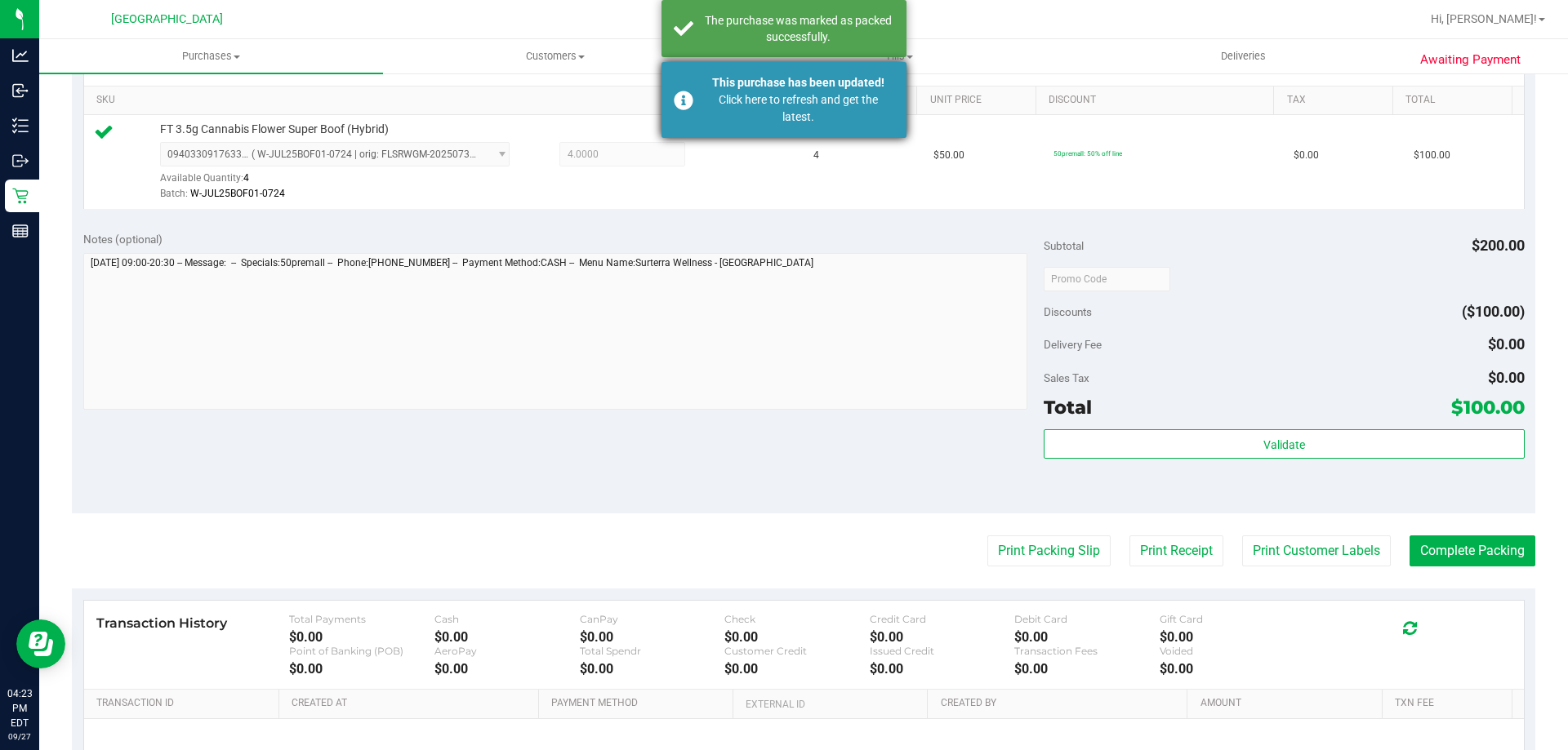
click at [748, 82] on div "This purchase has been updated!" at bounding box center [797, 83] width 192 height 17
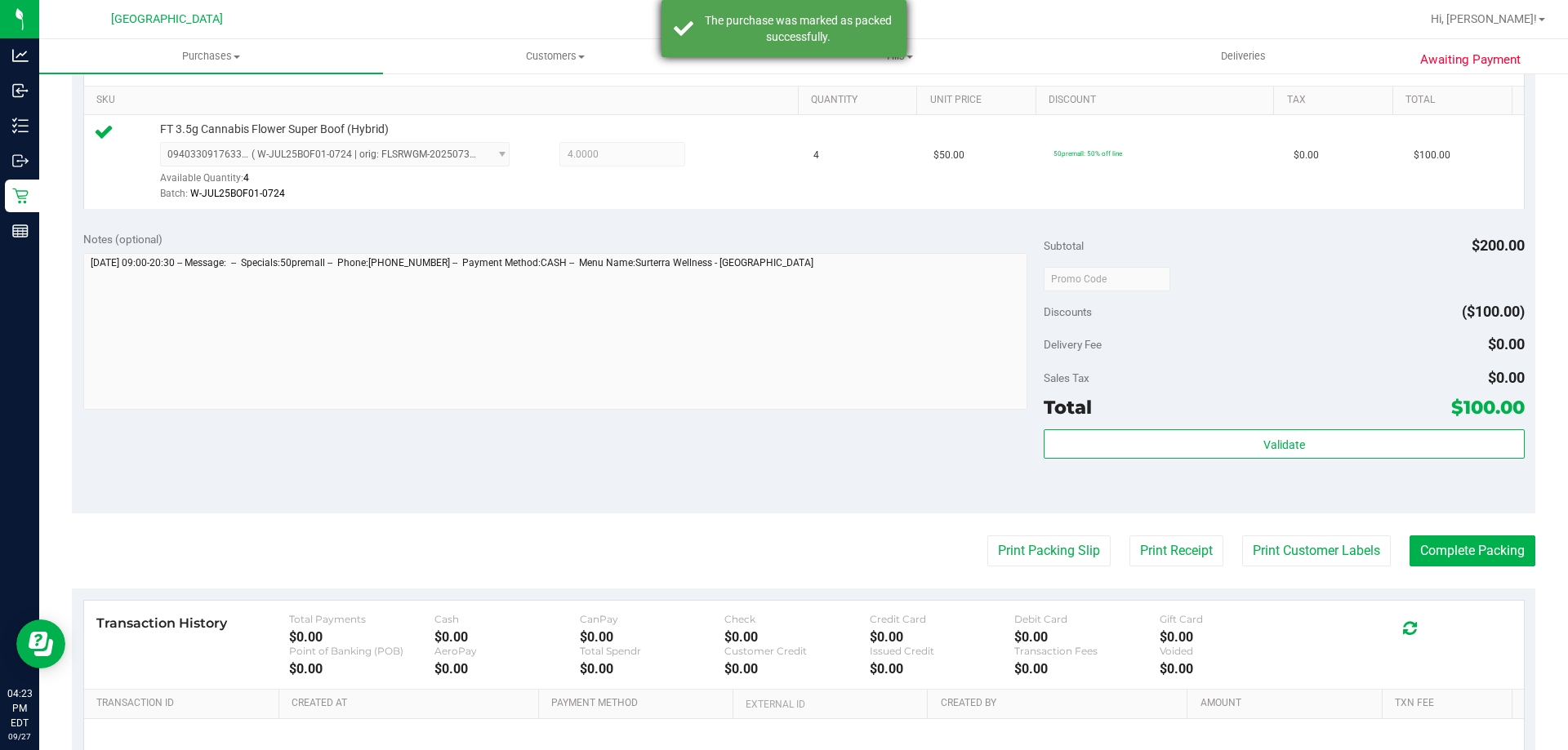
click at [750, 40] on div "The purchase was marked as packed successfully." at bounding box center [797, 28] width 192 height 33
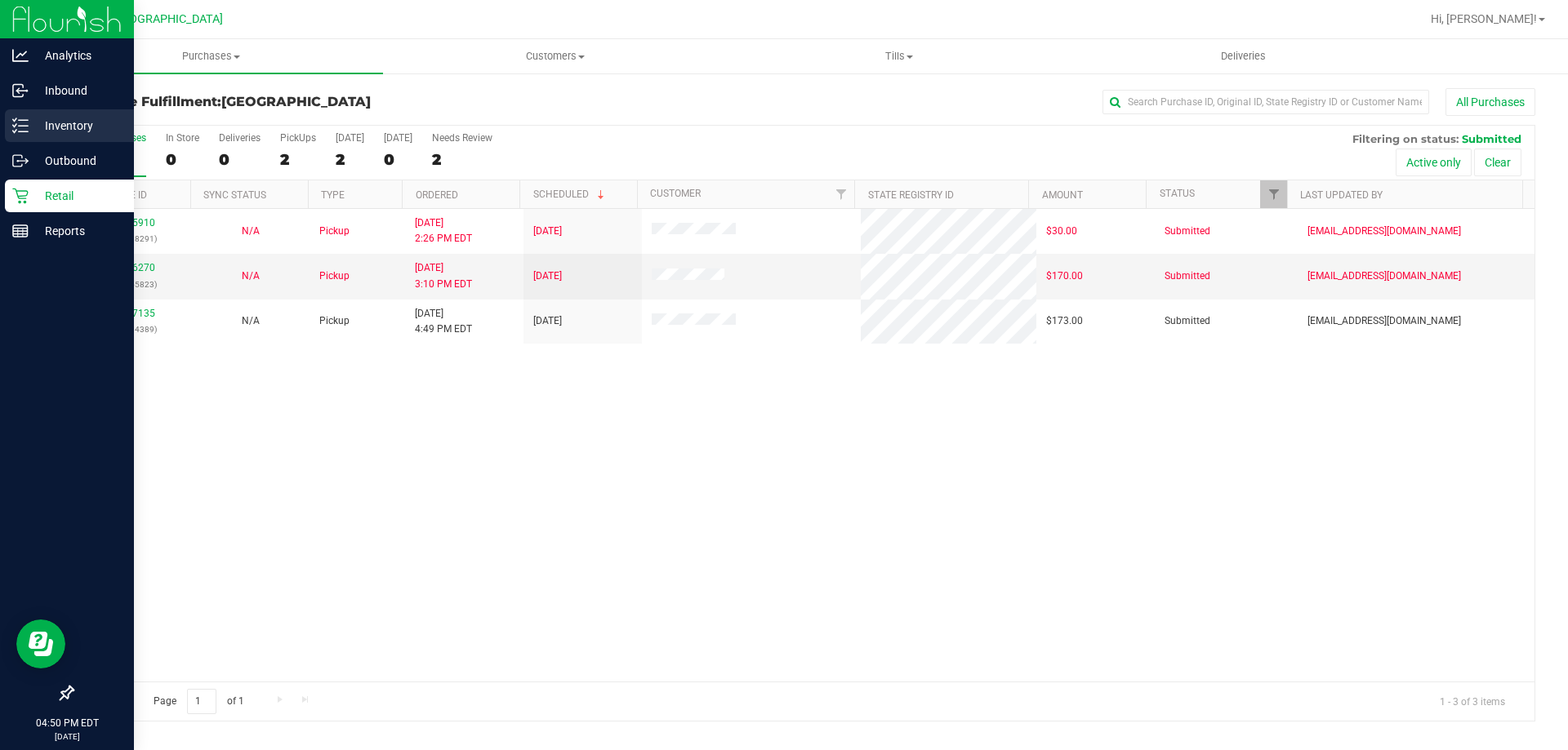
click at [21, 134] on div "Inventory" at bounding box center [70, 126] width 129 height 33
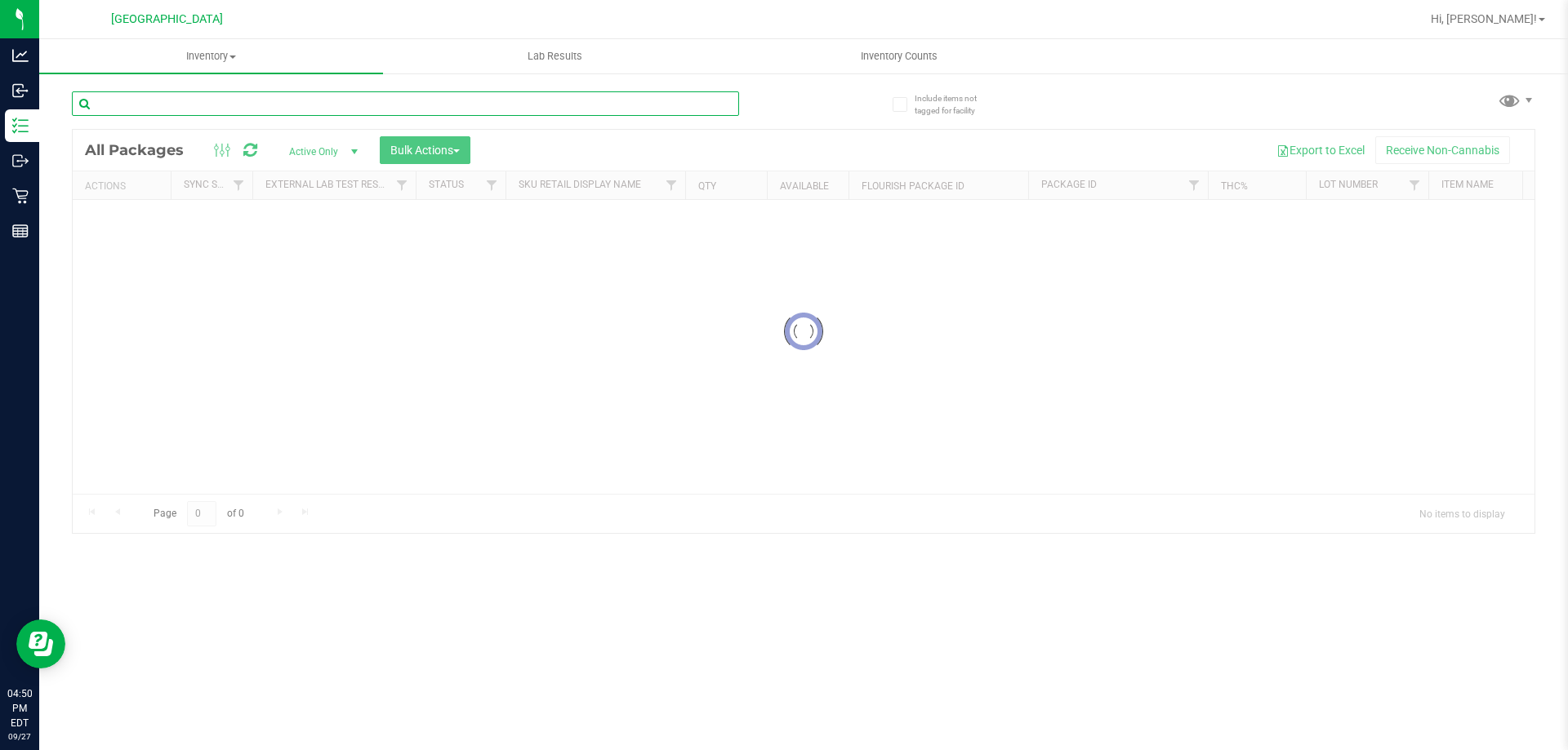
click at [204, 102] on input "text" at bounding box center [405, 103] width 667 height 24
click at [204, 102] on div "Inventory All packages All inventory Waste log Create inventory Lab Results Inv…" at bounding box center [803, 395] width 1528 height 711
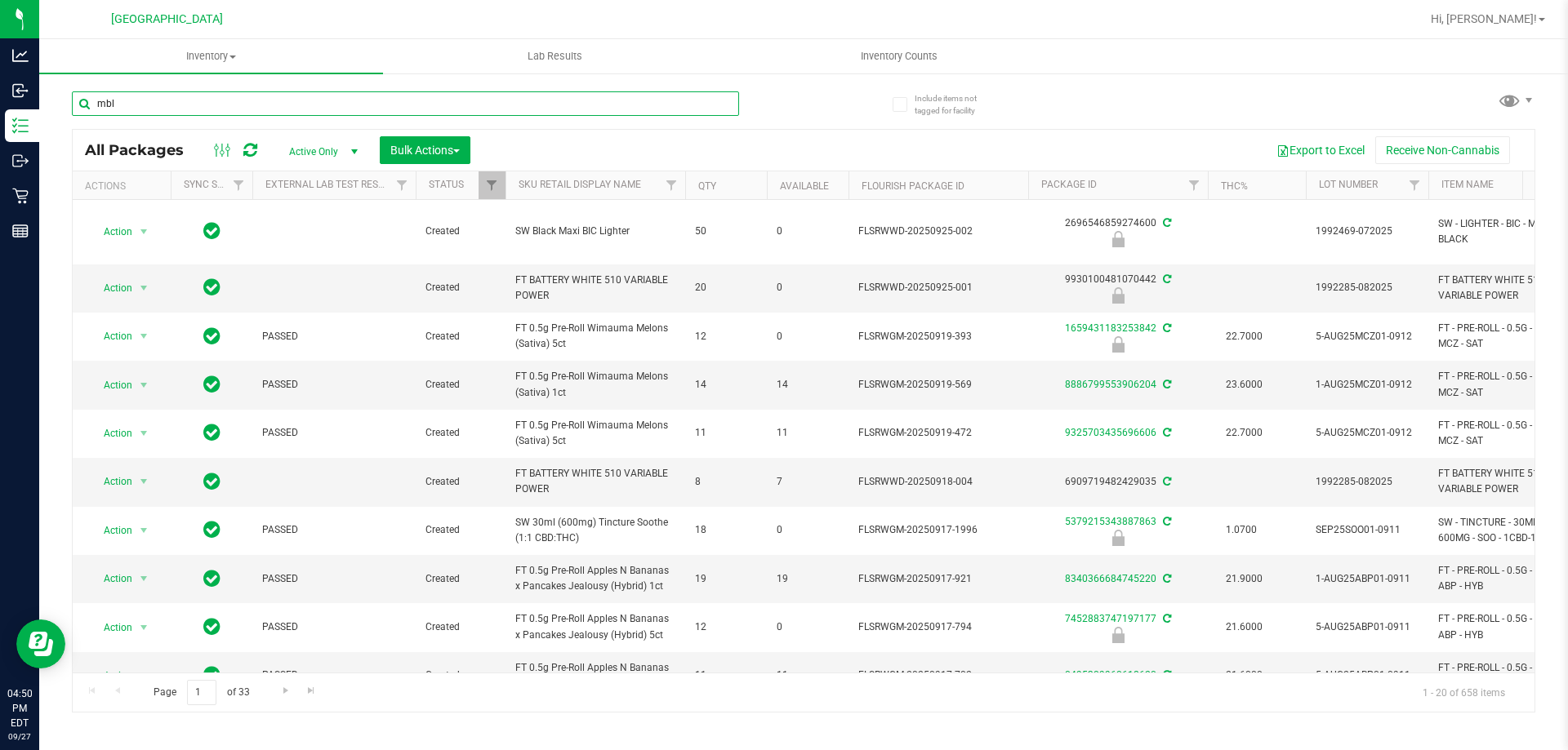
type input "mbl"
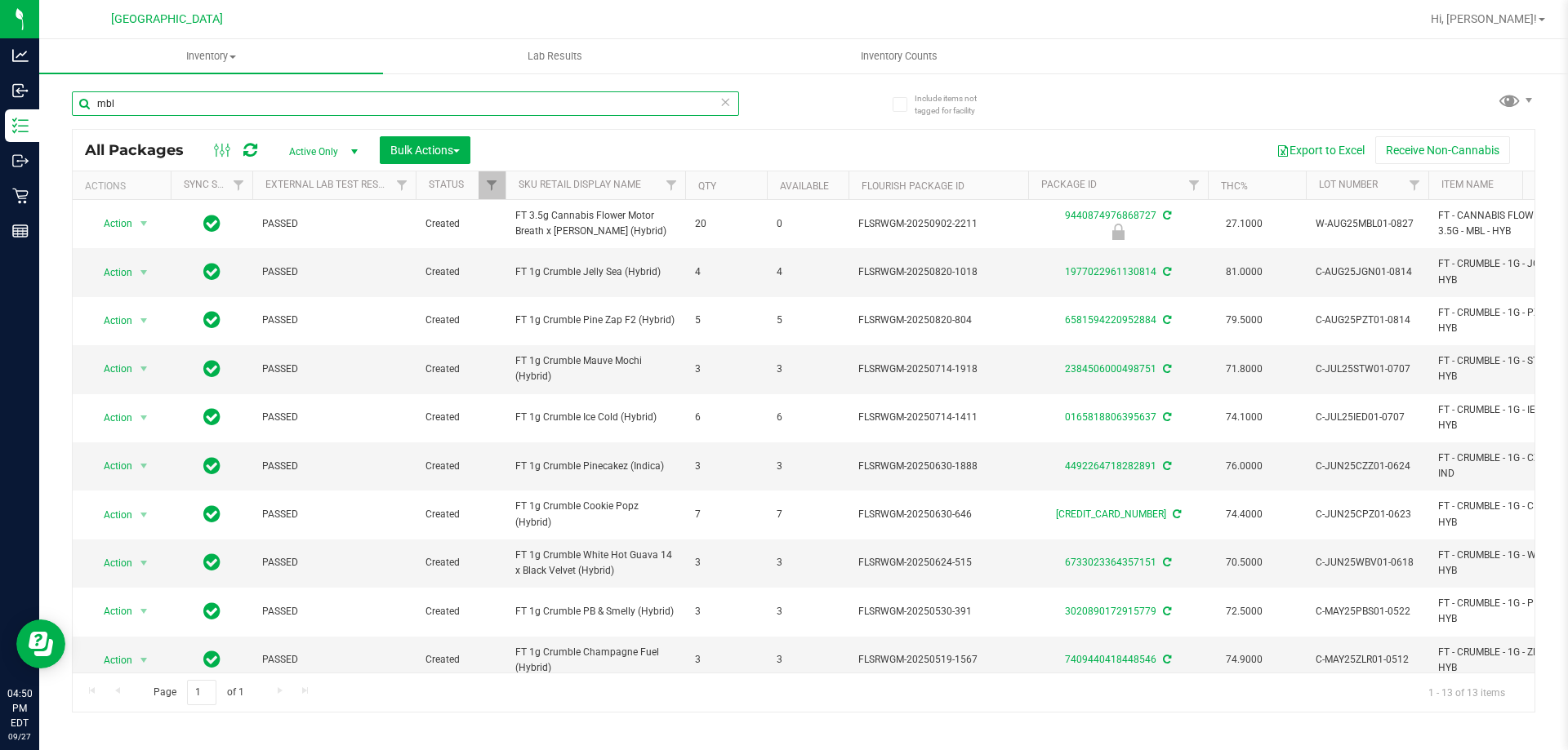
click at [324, 106] on input "mbl" at bounding box center [405, 103] width 667 height 24
type input "bct"
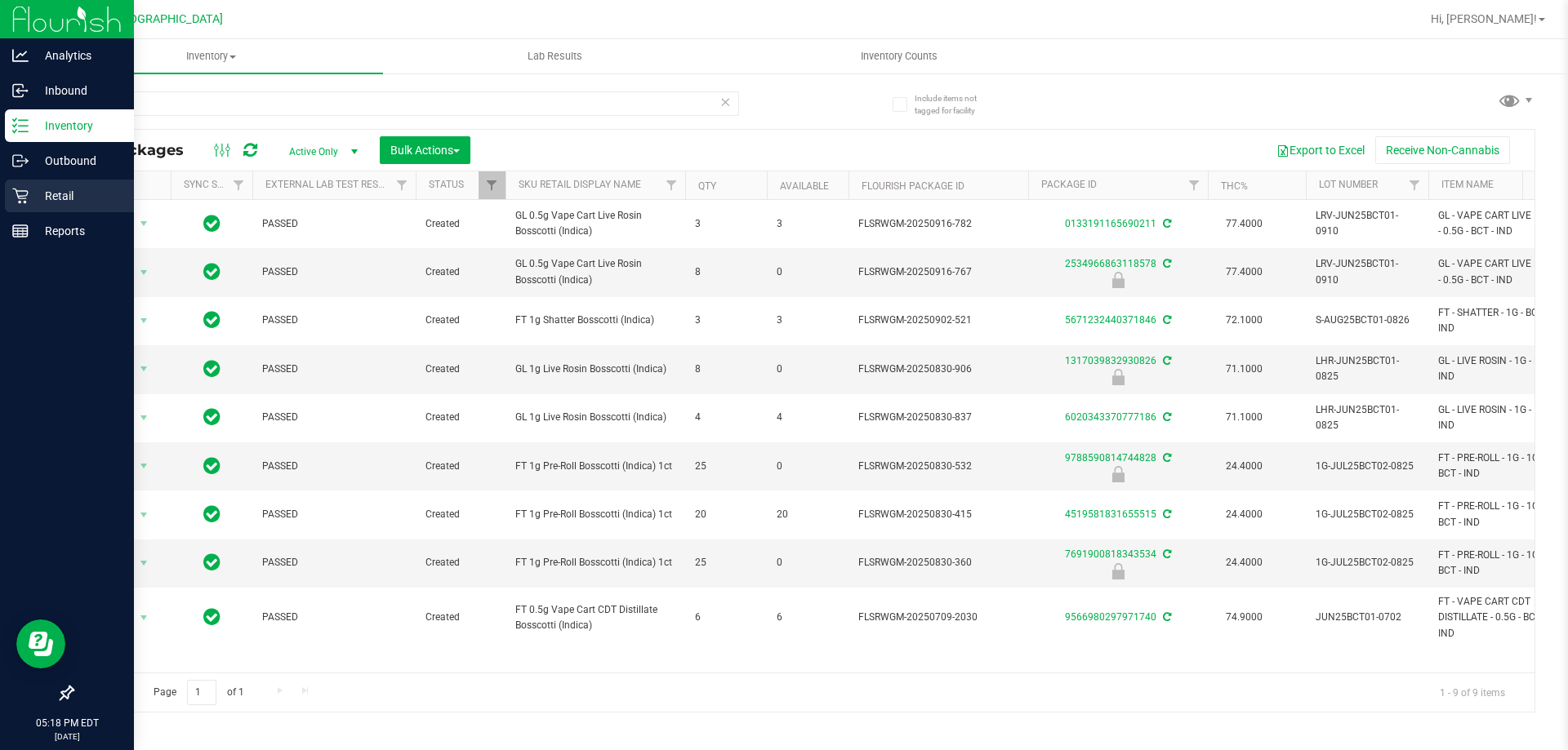
click at [35, 201] on p "Retail" at bounding box center [77, 195] width 98 height 20
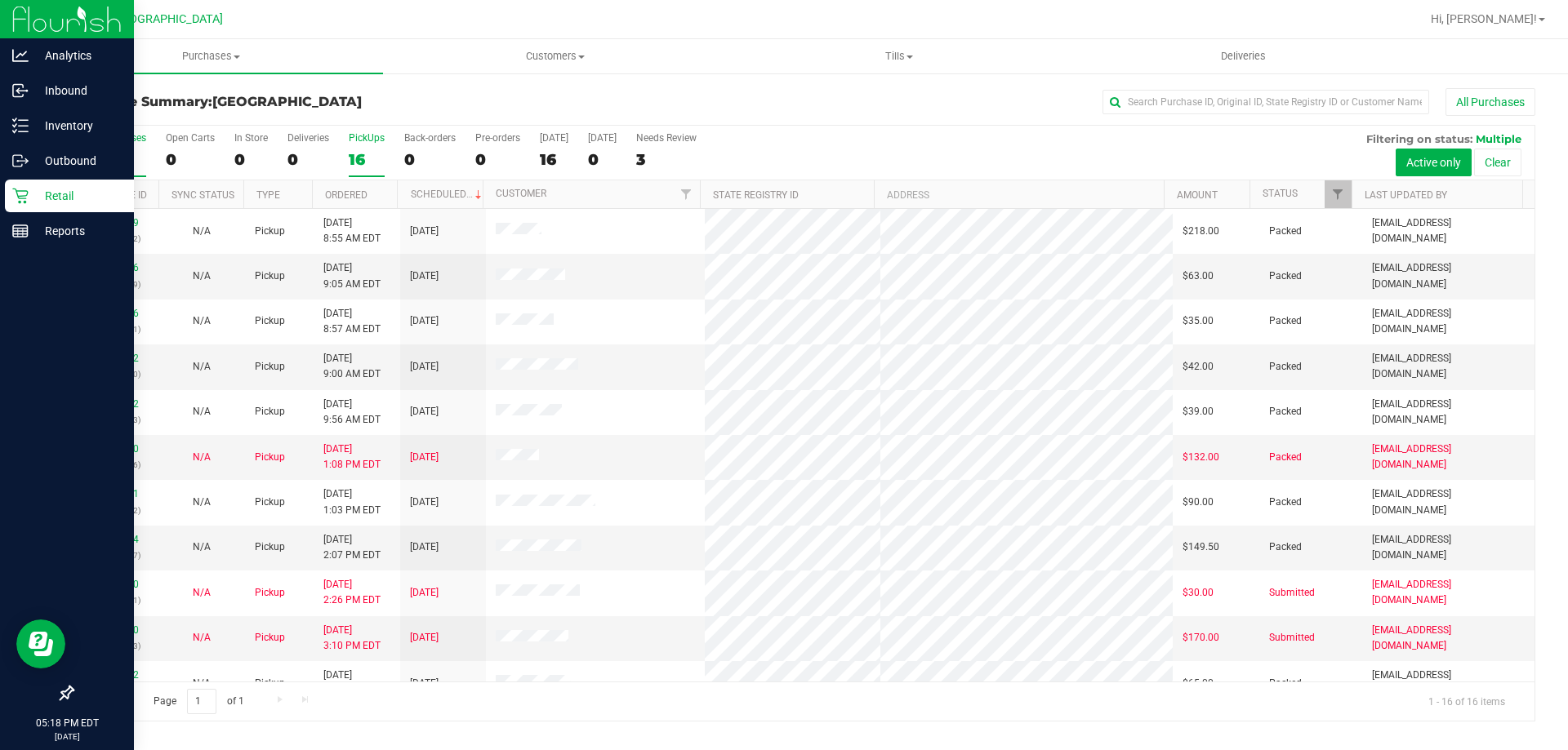
click at [359, 146] on label "PickUps 16" at bounding box center [367, 155] width 36 height 45
click at [0, 0] on input "PickUps 16" at bounding box center [0, 0] width 0 height 0
click at [1345, 196] on link "Filter" at bounding box center [1337, 195] width 27 height 28
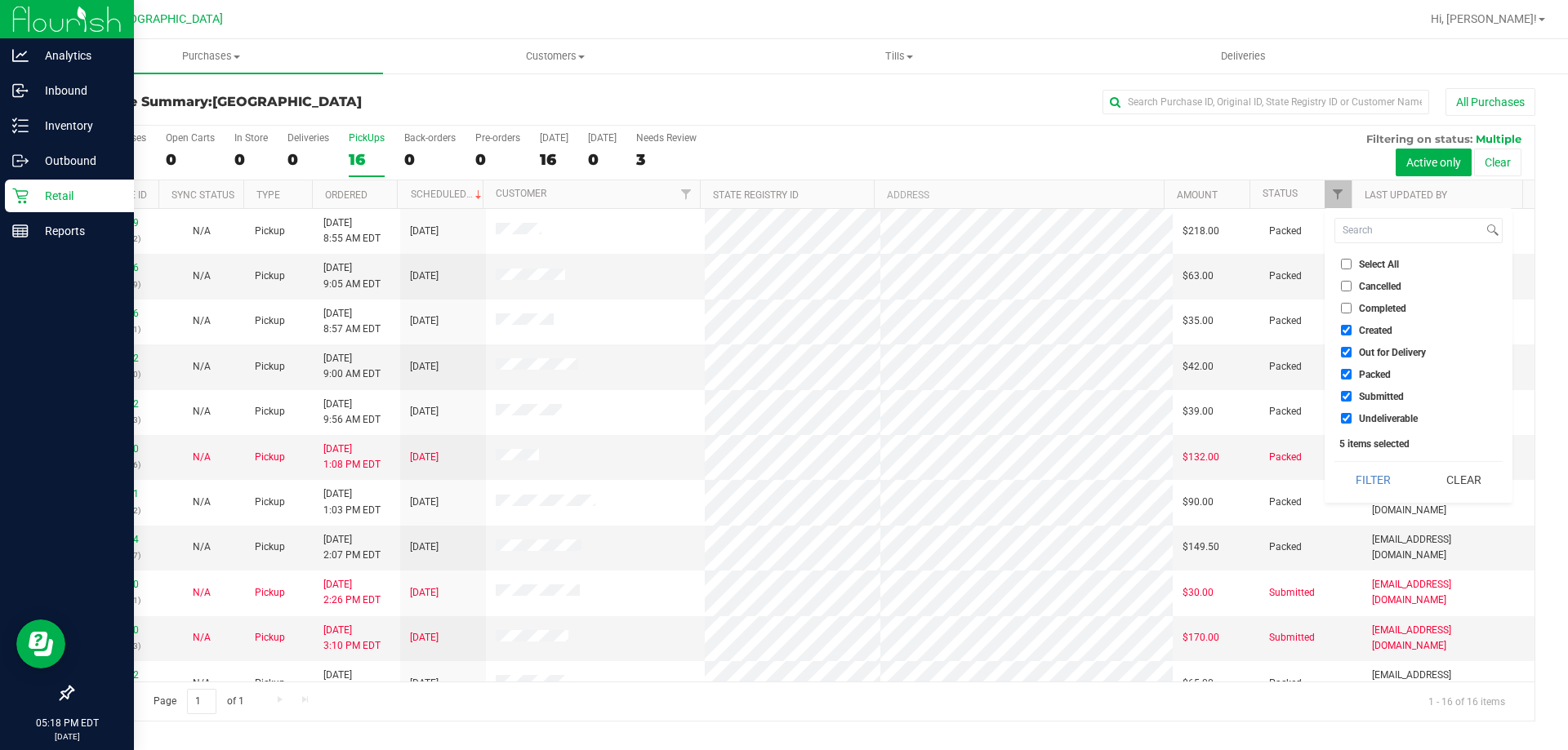
click at [1360, 333] on span "Created" at bounding box center [1375, 330] width 34 height 9
click at [1351, 333] on input "Created" at bounding box center [1346, 330] width 10 height 10
checkbox input "false"
click at [1366, 355] on span "Out for Delivery" at bounding box center [1392, 352] width 67 height 9
click at [1351, 355] on input "Out for Delivery" at bounding box center [1346, 352] width 10 height 10
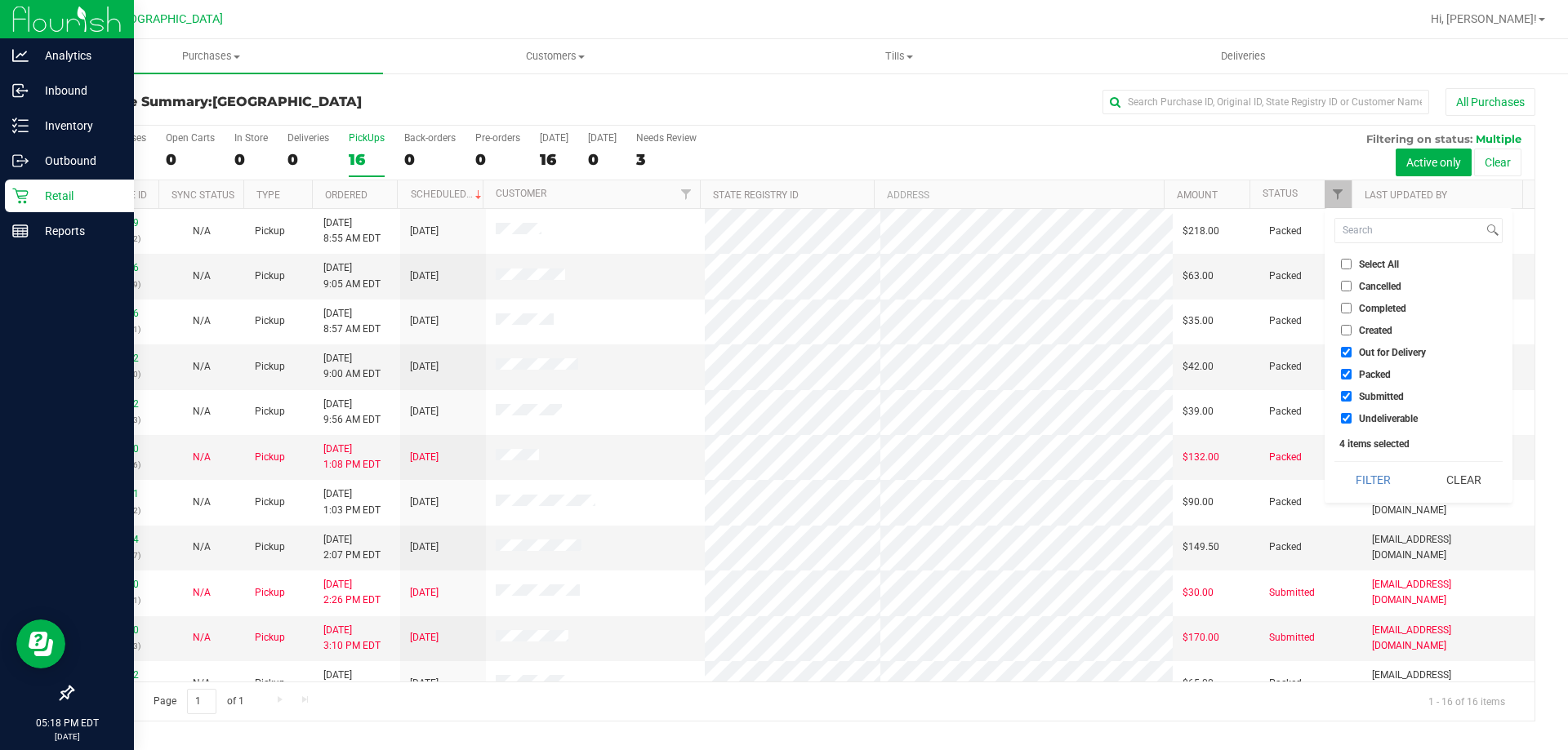
checkbox input "false"
click at [1366, 363] on ul "Select All Cancelled Completed Created Out for Delivery Packed Submitted Undeli…" at bounding box center [1417, 341] width 168 height 171
click at [1367, 367] on li "Packed" at bounding box center [1417, 375] width 168 height 17
click at [1363, 372] on span "Packed" at bounding box center [1374, 375] width 32 height 9
click at [1351, 372] on input "Packed" at bounding box center [1346, 375] width 10 height 10
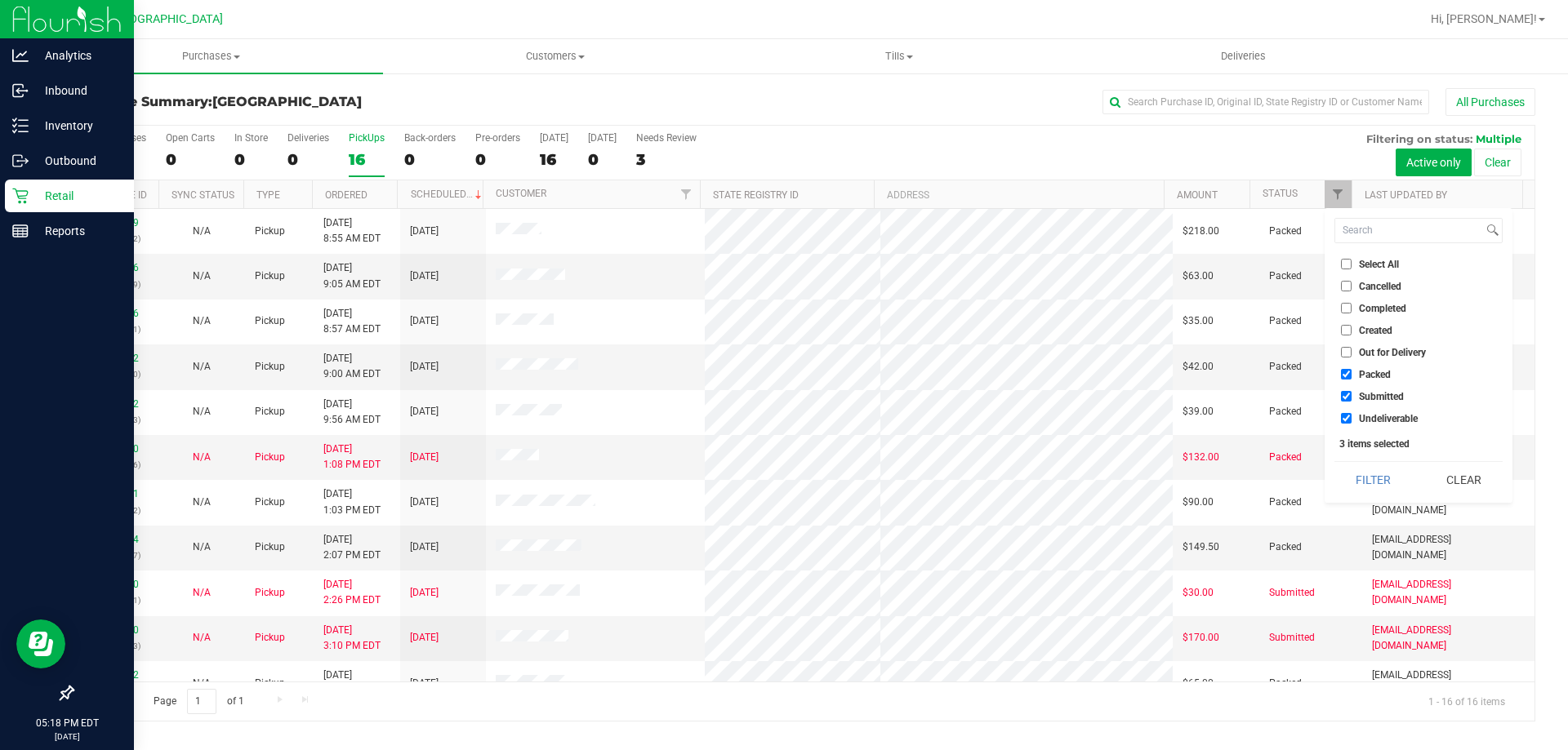
checkbox input "false"
click at [1359, 474] on button "Filter" at bounding box center [1373, 480] width 78 height 36
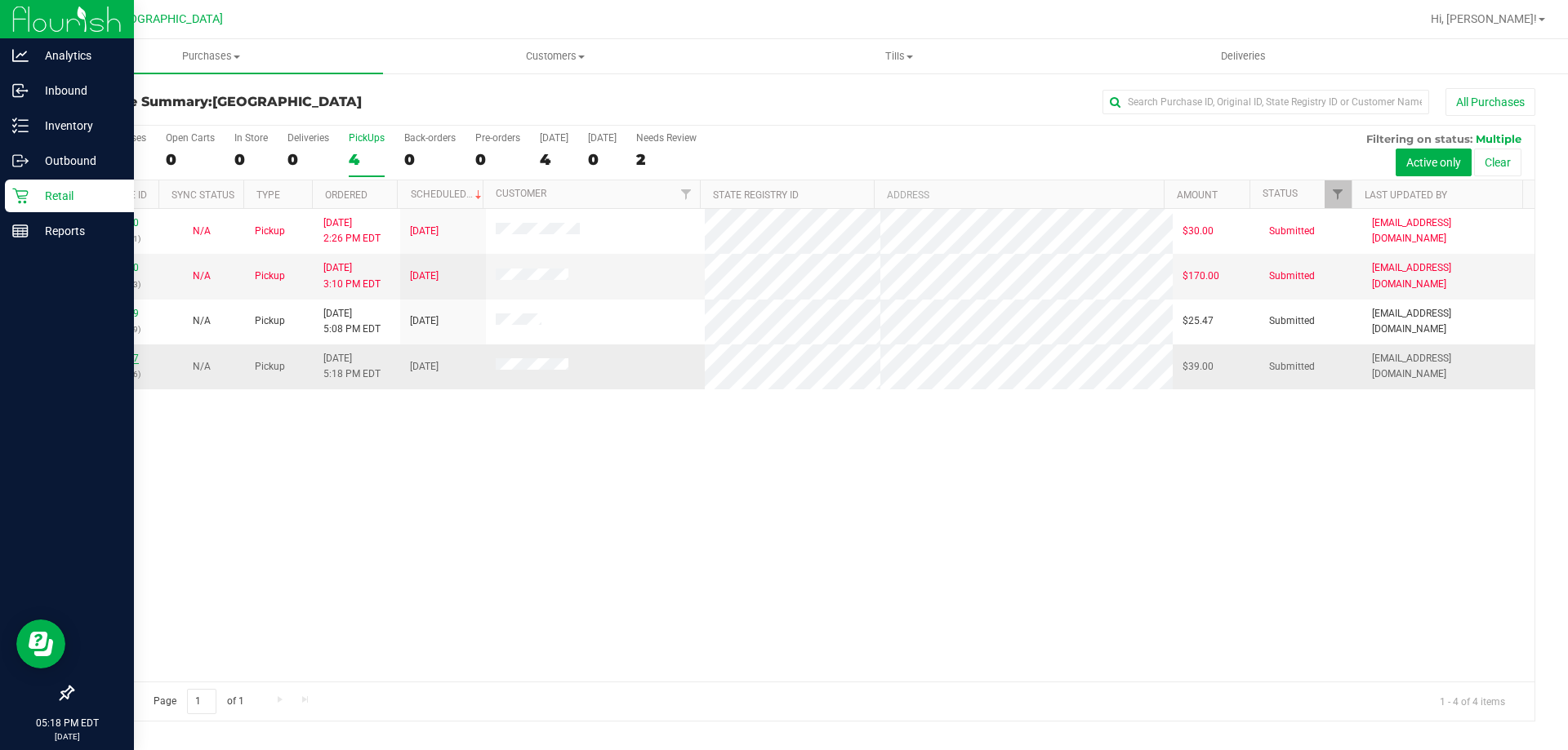
click at [103, 353] on link "12017357" at bounding box center [115, 358] width 46 height 11
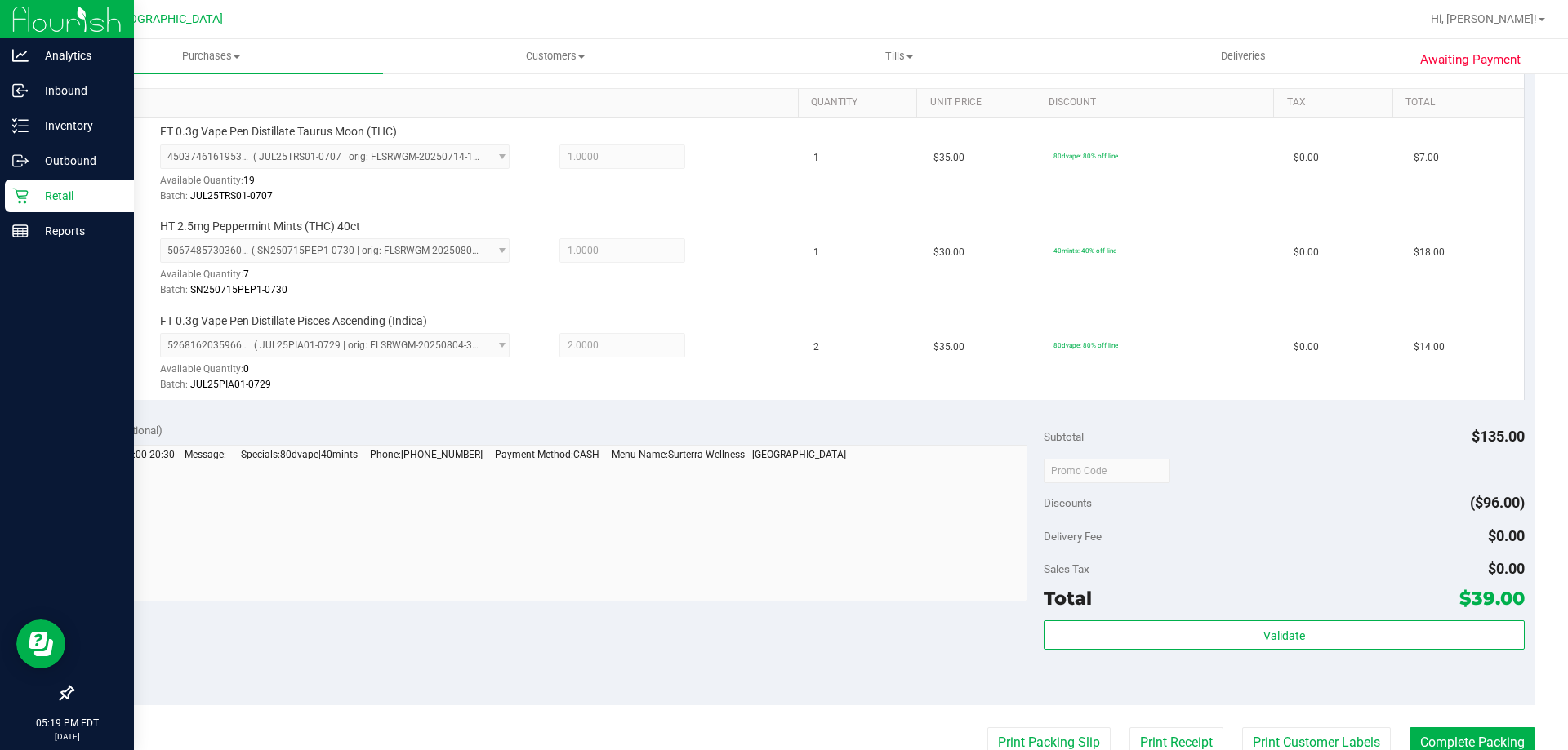
scroll to position [490, 0]
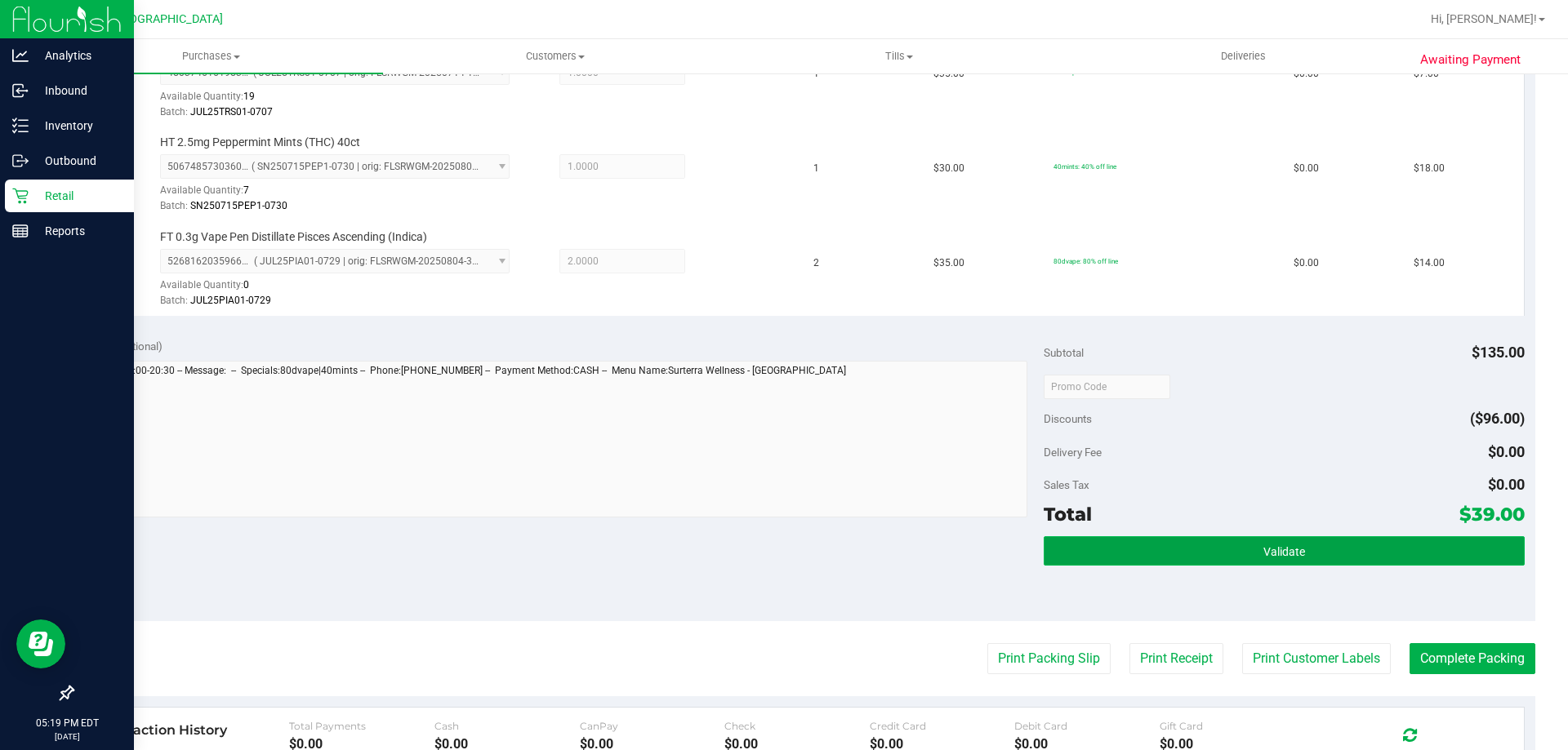
click at [1176, 560] on button "Validate" at bounding box center [1284, 551] width 480 height 29
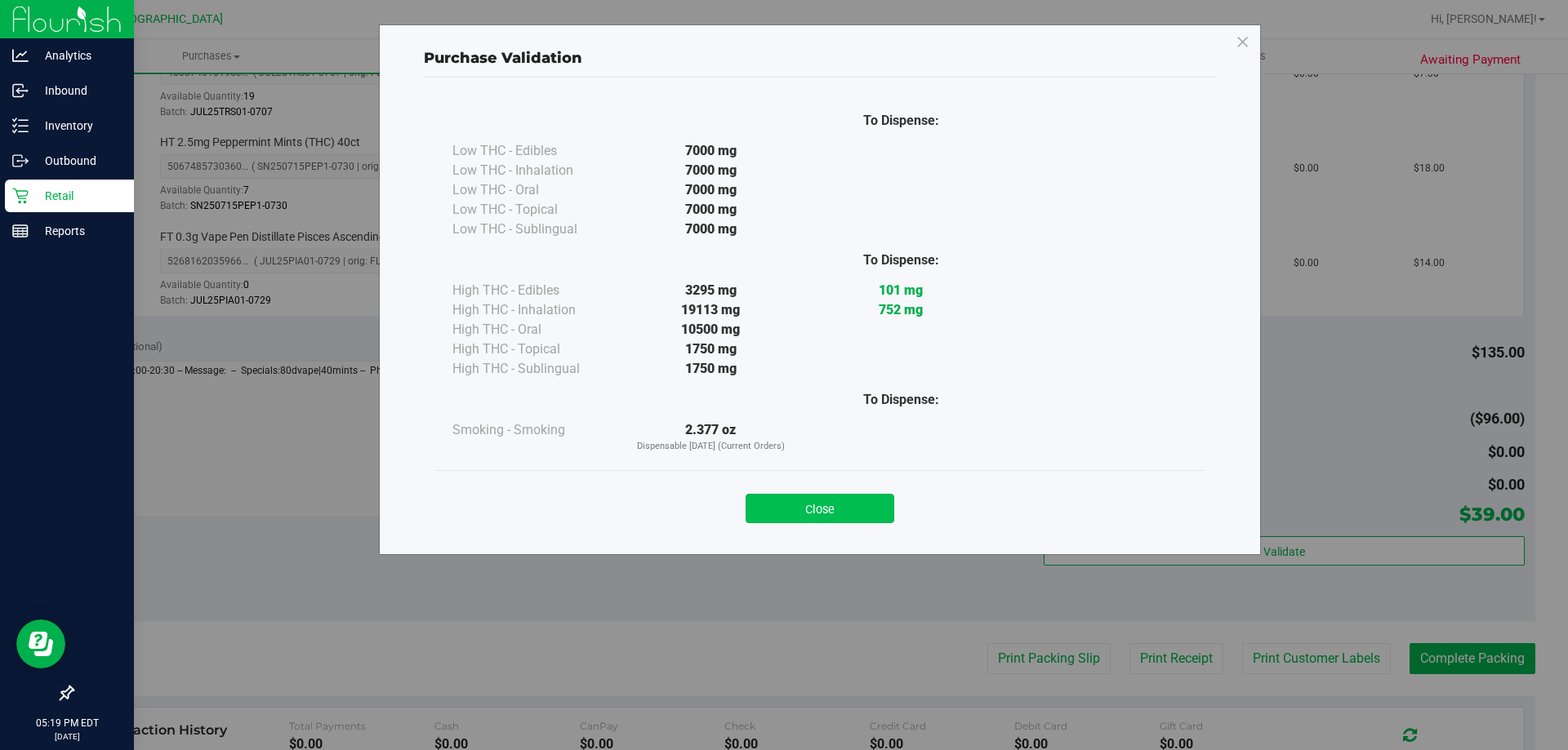
click at [808, 511] on button "Close" at bounding box center [820, 509] width 149 height 29
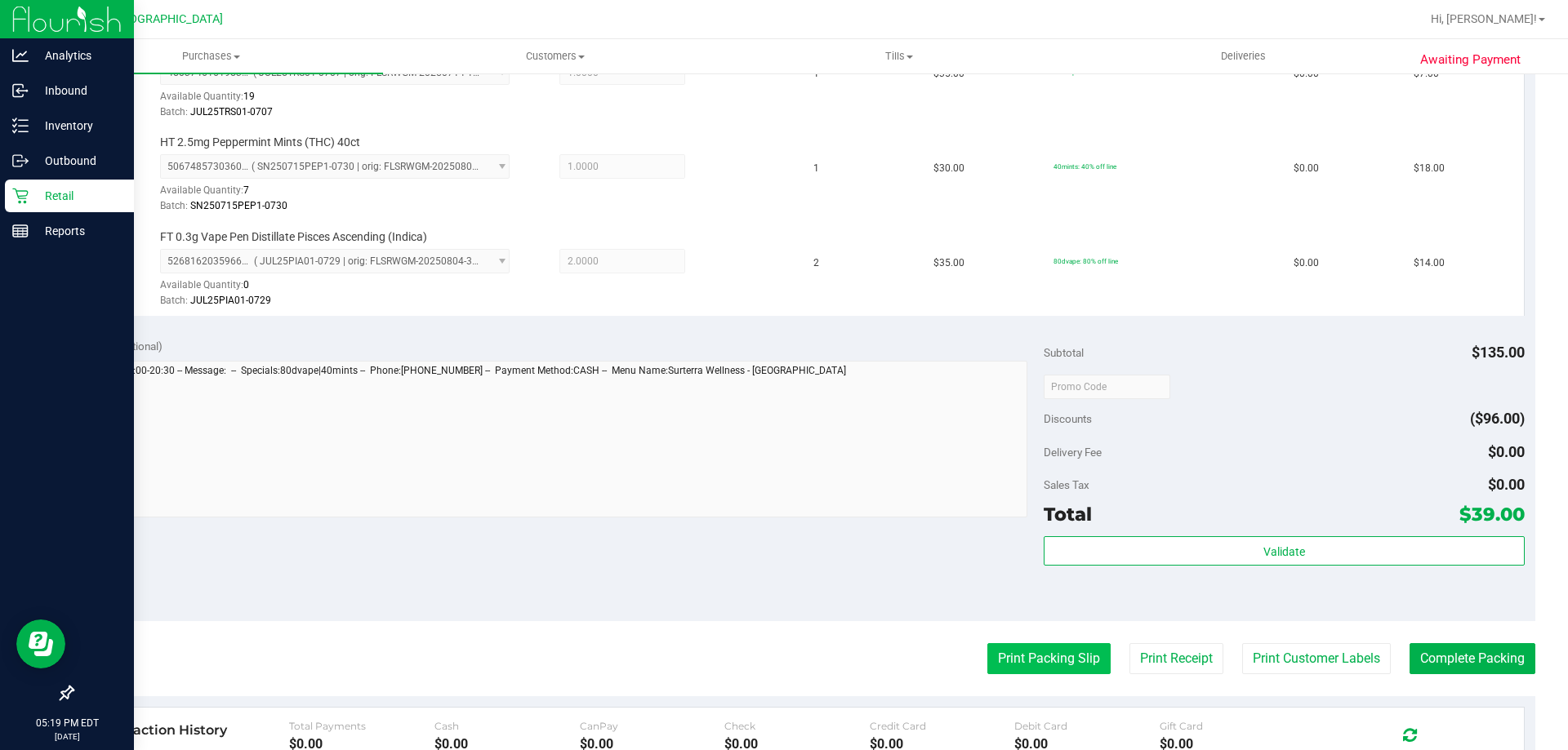
click at [1011, 651] on button "Print Packing Slip" at bounding box center [1048, 659] width 123 height 31
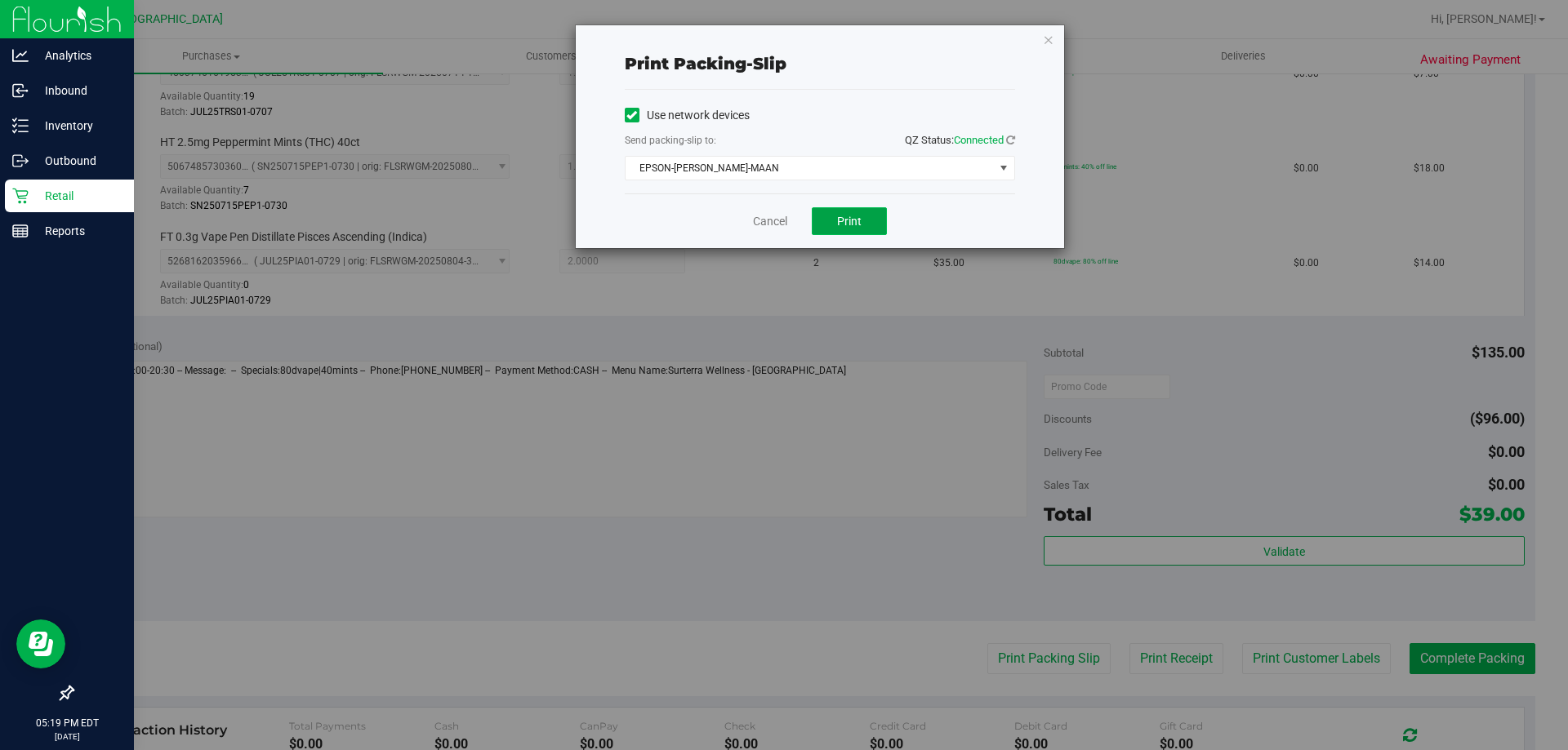
click at [832, 224] on button "Print" at bounding box center [849, 221] width 75 height 28
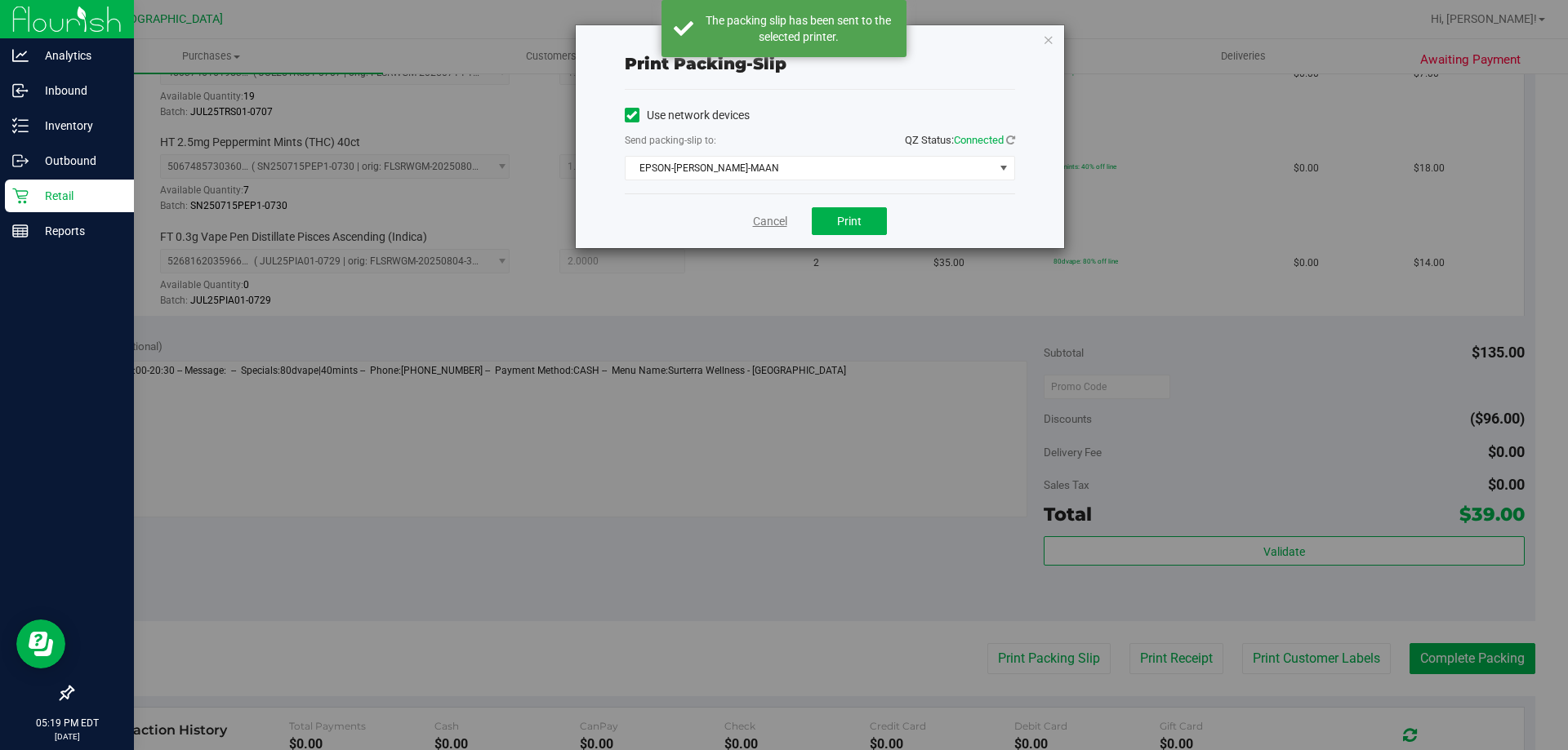
click at [776, 220] on link "Cancel" at bounding box center [770, 221] width 34 height 17
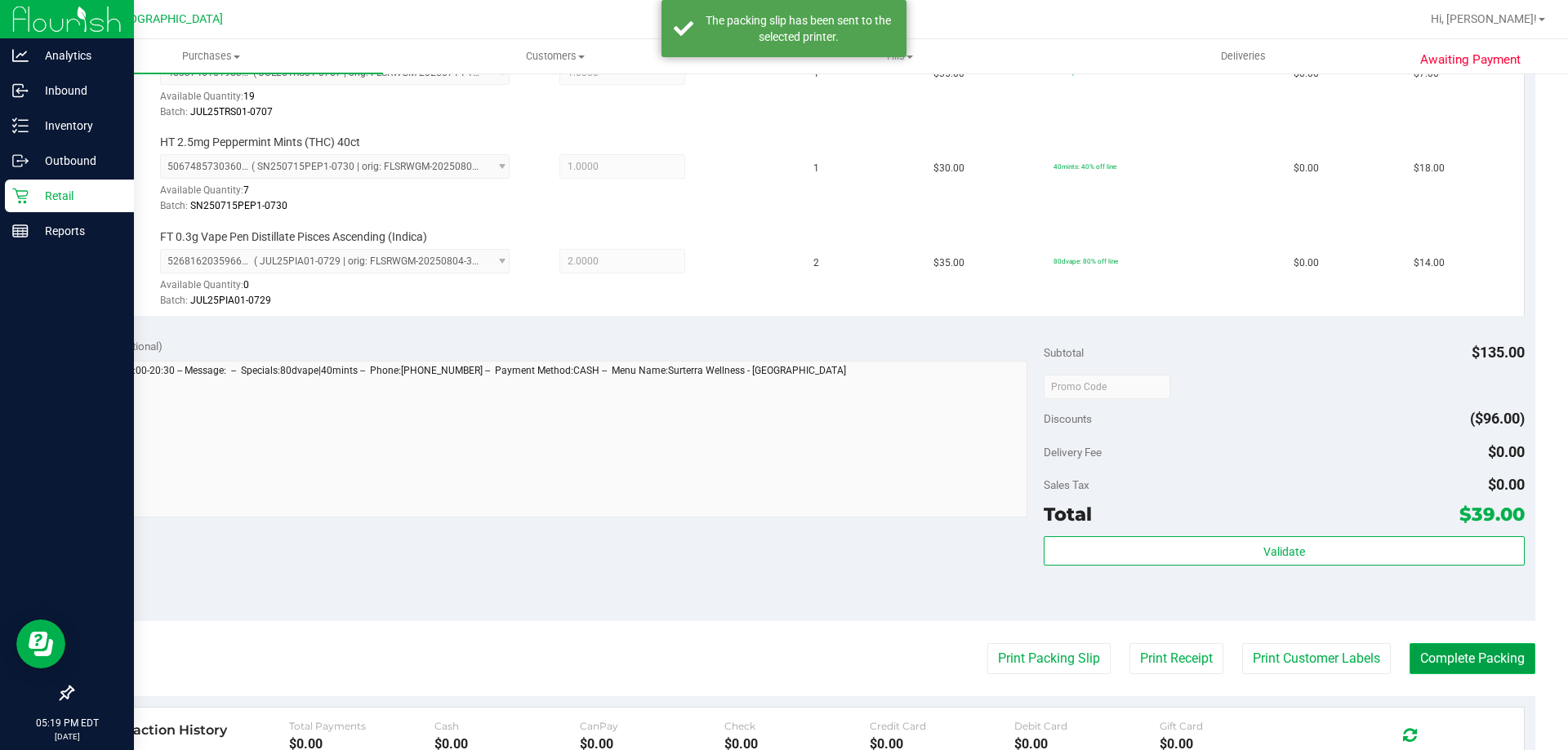
click at [1431, 656] on button "Complete Packing" at bounding box center [1472, 659] width 126 height 31
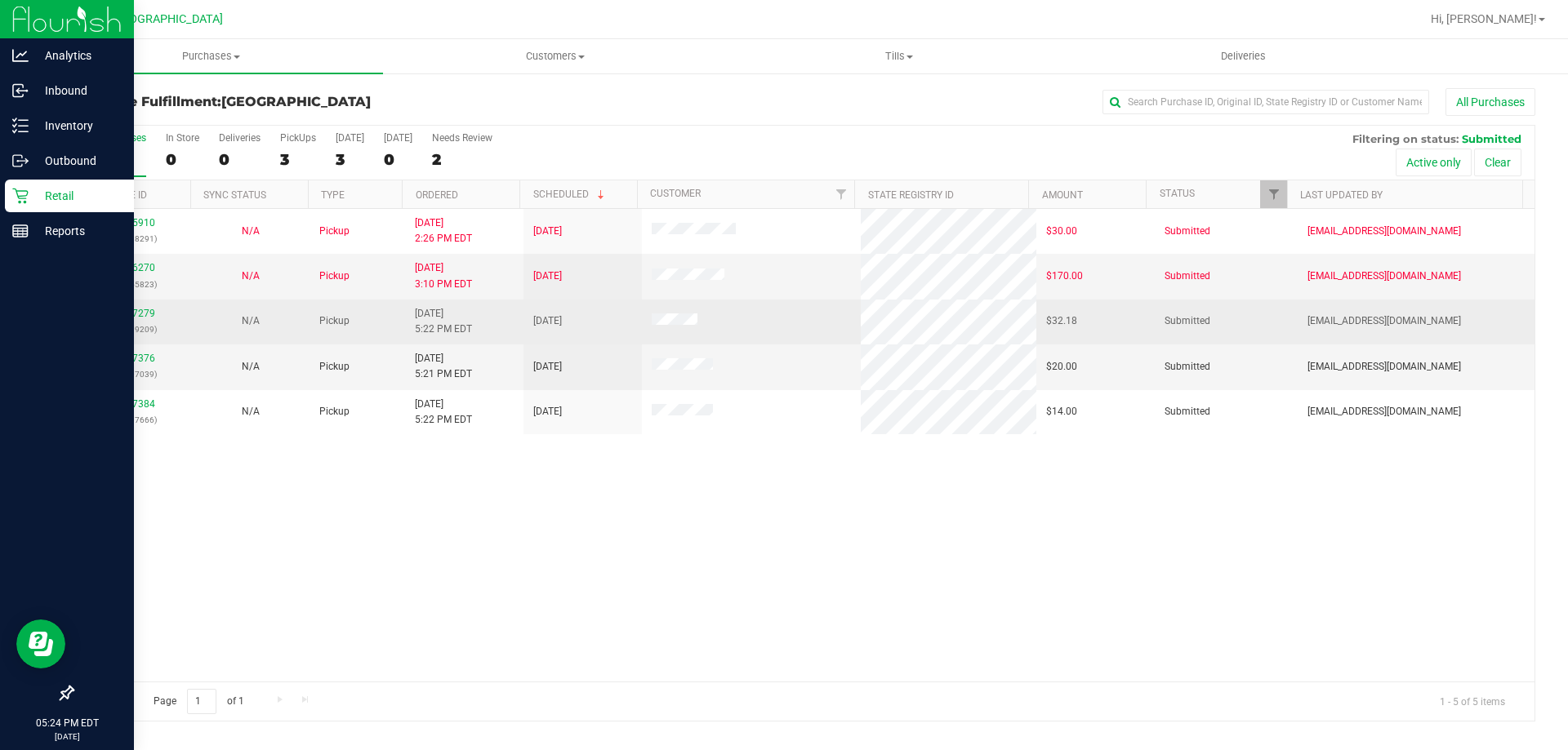
click at [201, 339] on td "N/A" at bounding box center [250, 322] width 118 height 45
click at [119, 314] on link "12017279" at bounding box center [132, 313] width 46 height 11
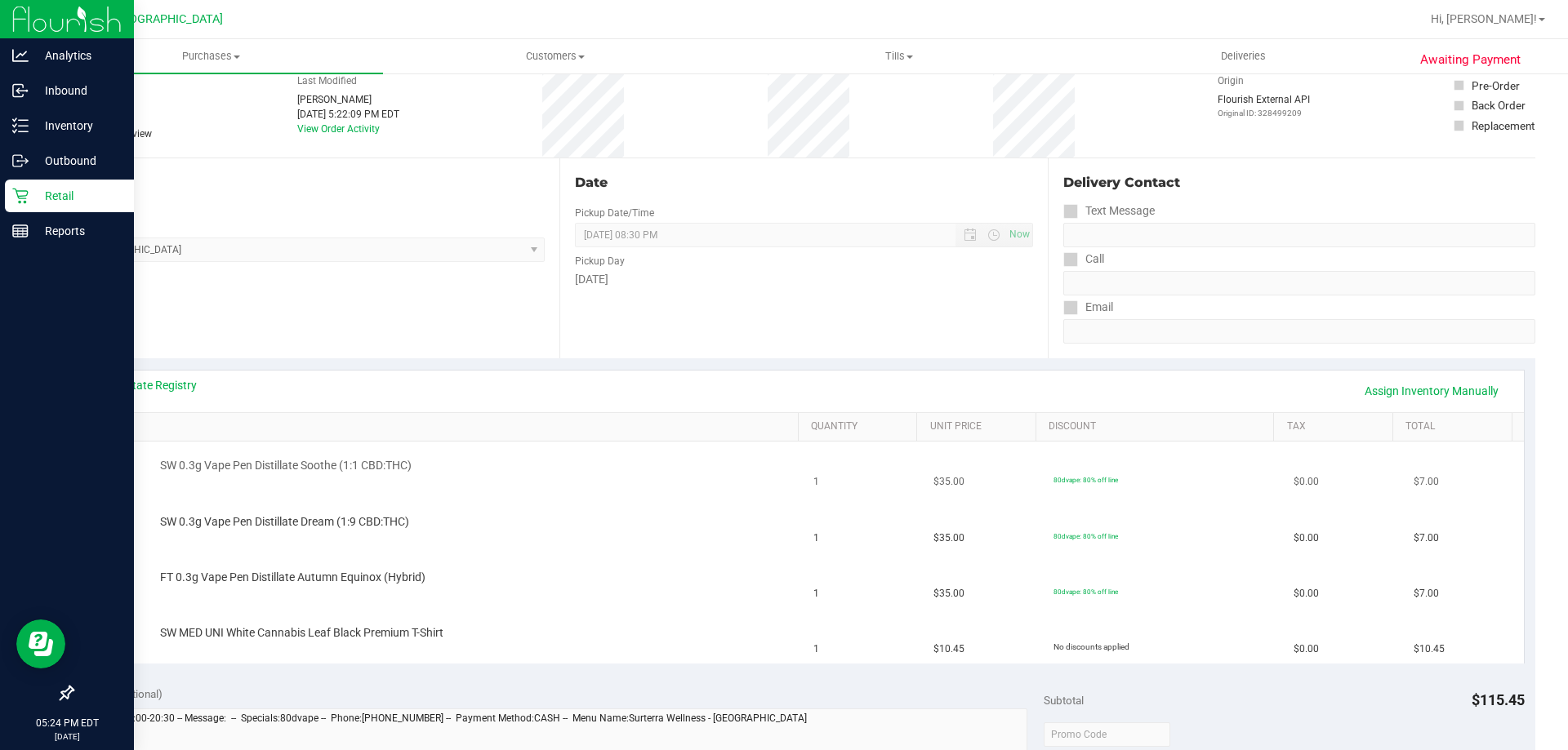
scroll to position [245, 0]
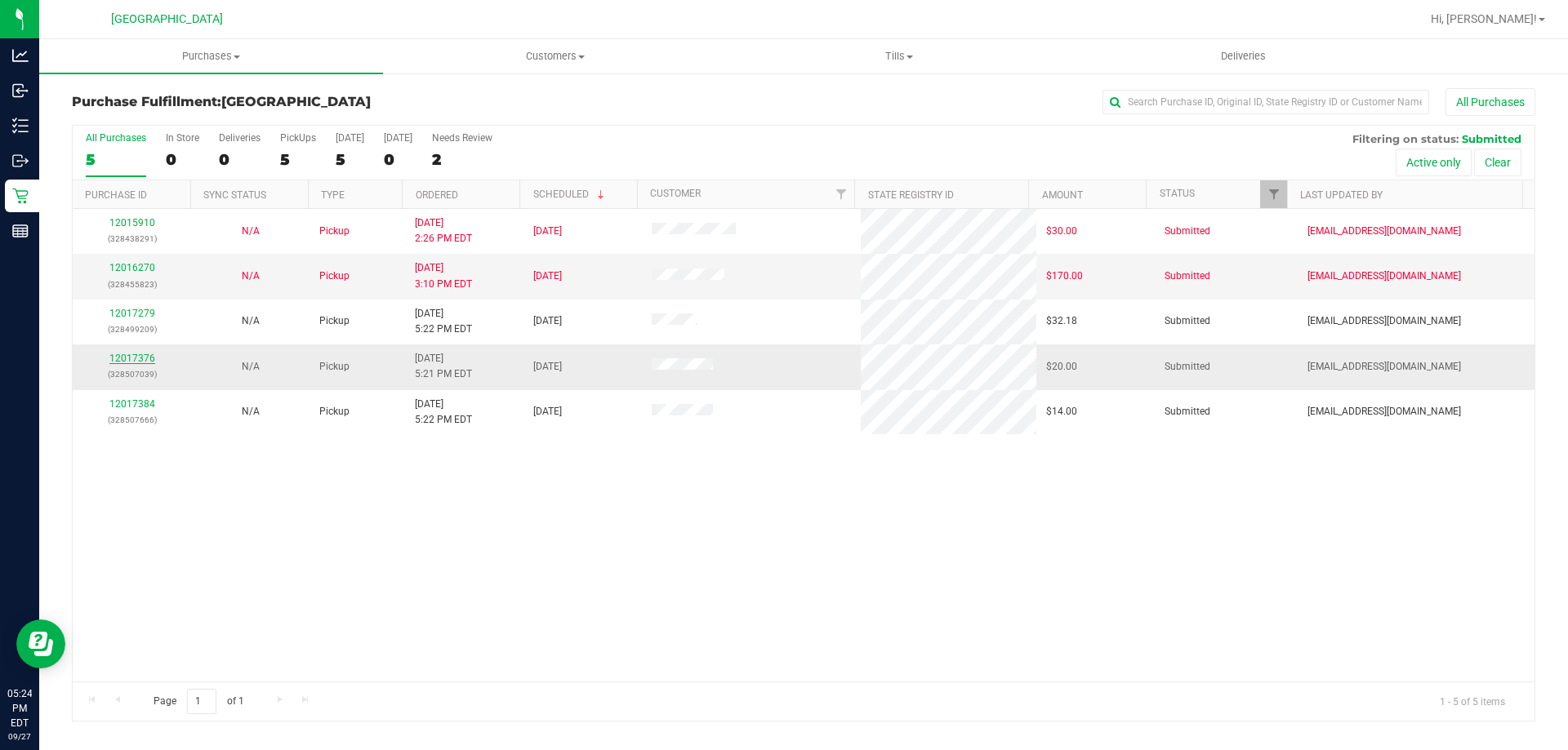
click at [137, 359] on link "12017376" at bounding box center [132, 358] width 46 height 11
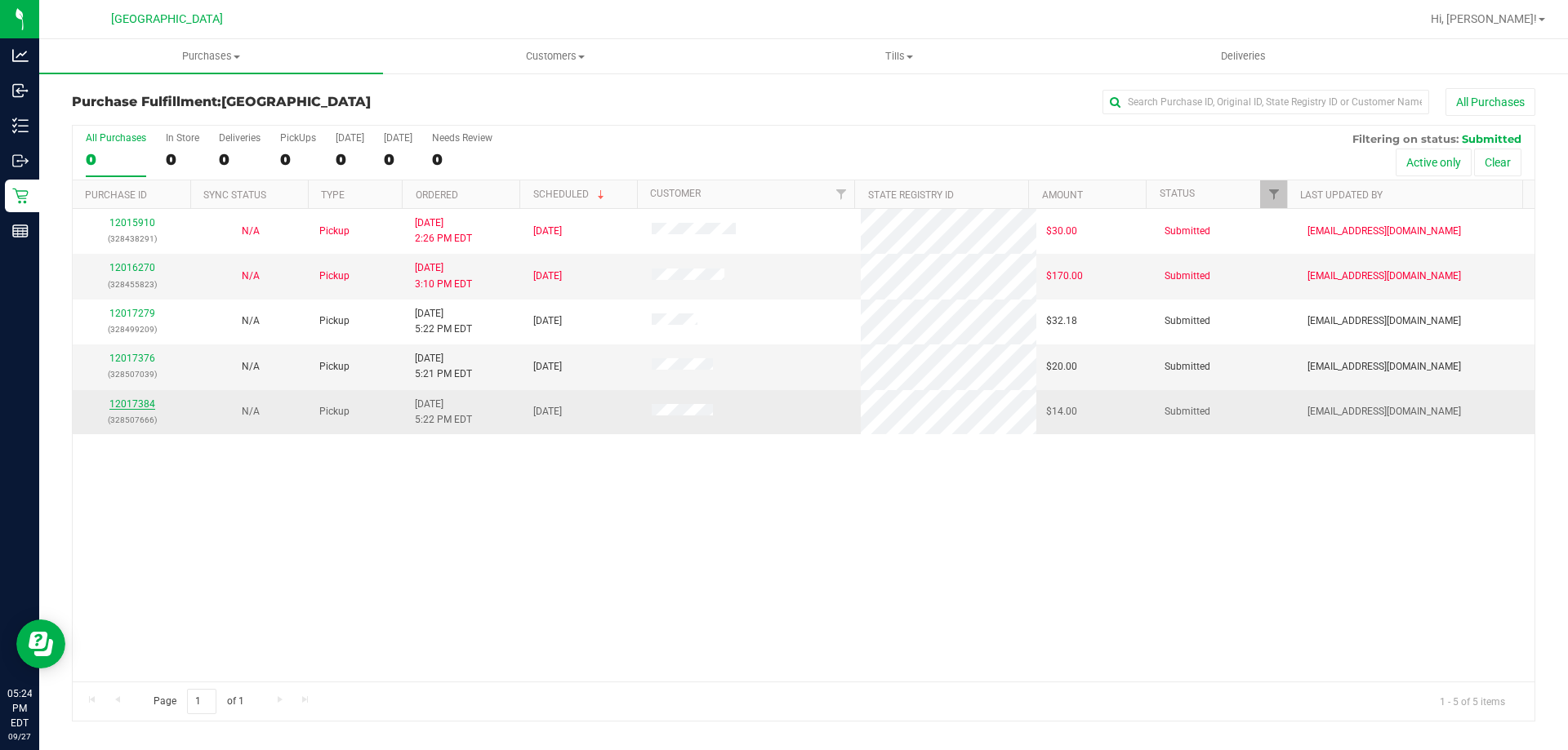
click at [133, 402] on link "12017384" at bounding box center [132, 404] width 46 height 11
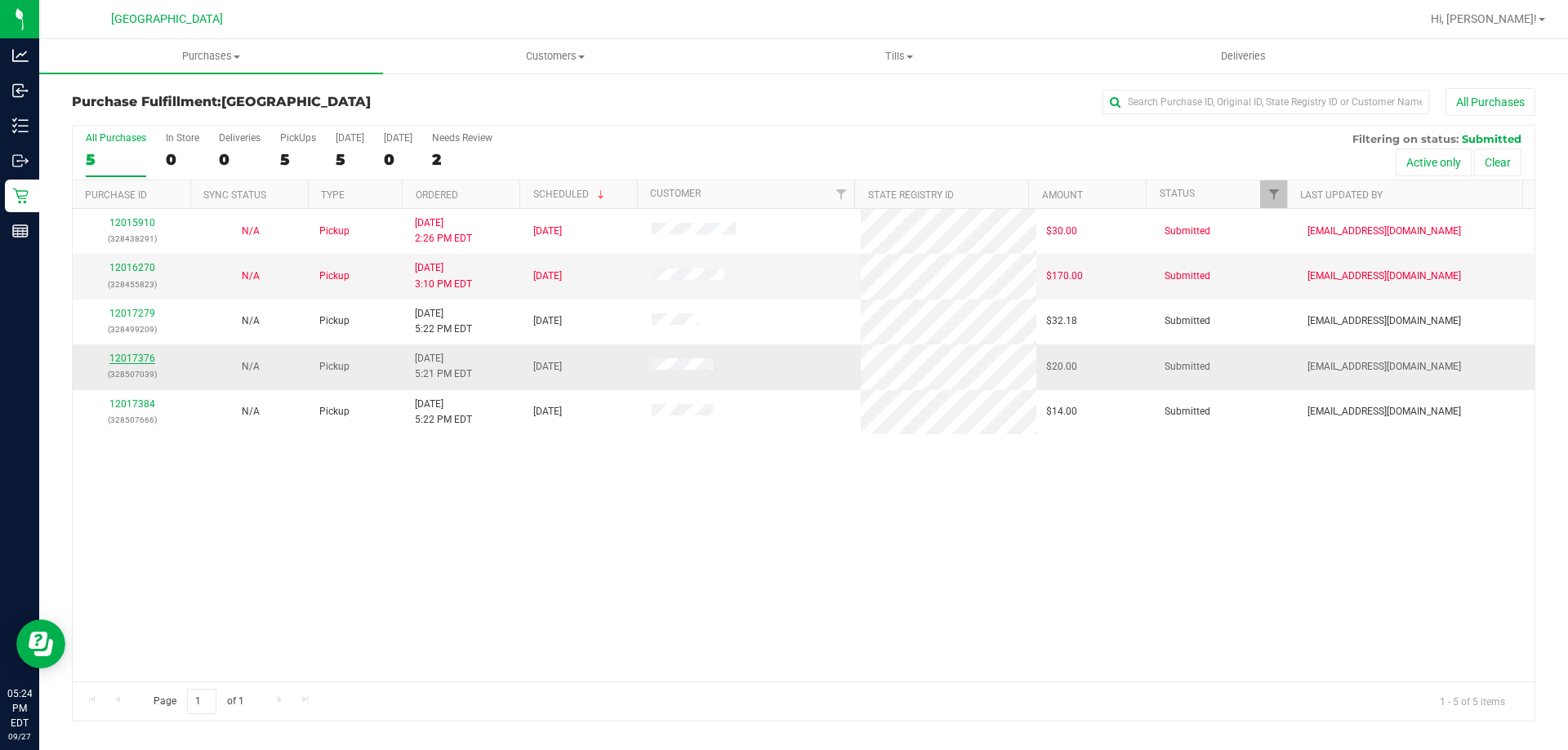
click at [127, 359] on link "12017376" at bounding box center [132, 358] width 46 height 11
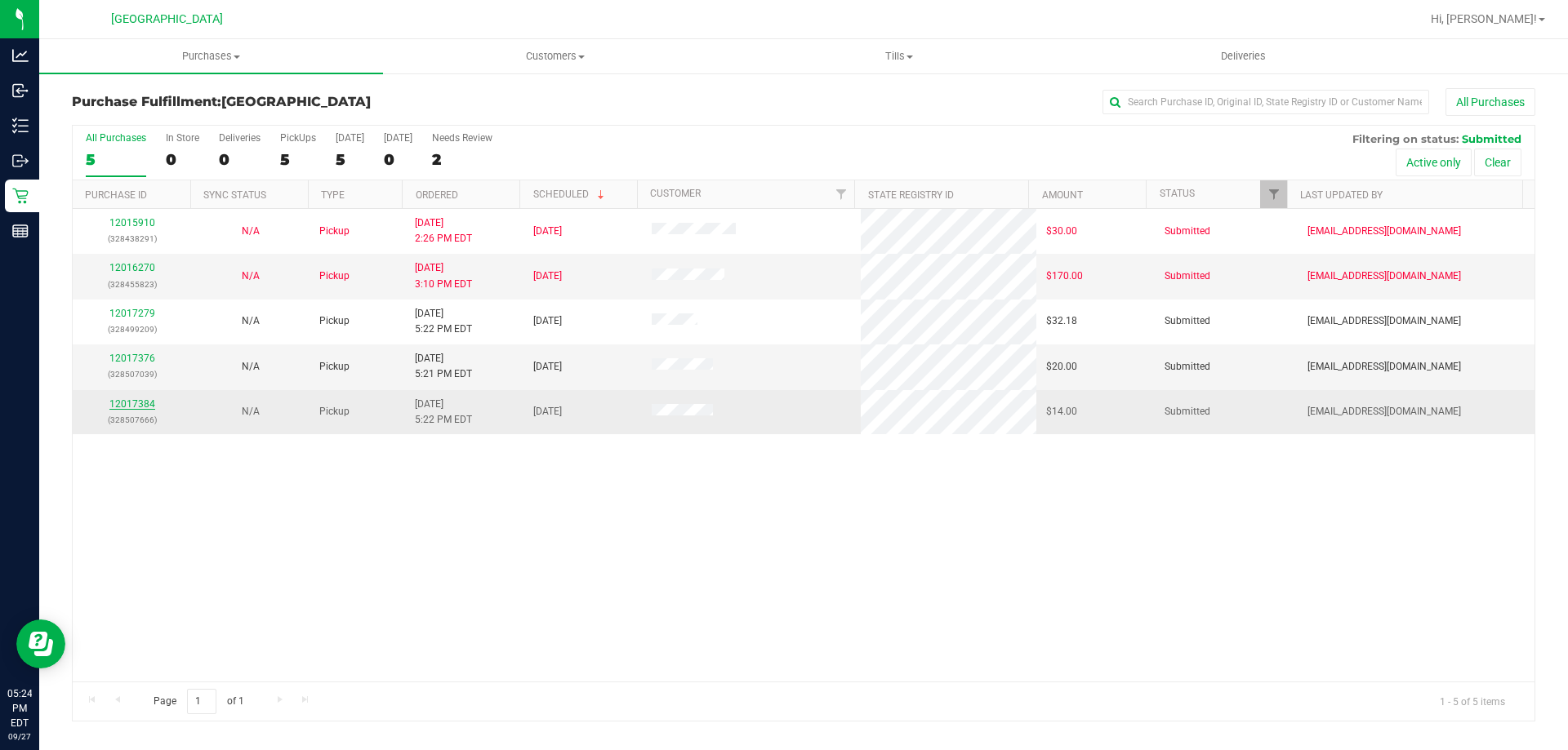
click at [133, 401] on link "12017384" at bounding box center [132, 404] width 46 height 11
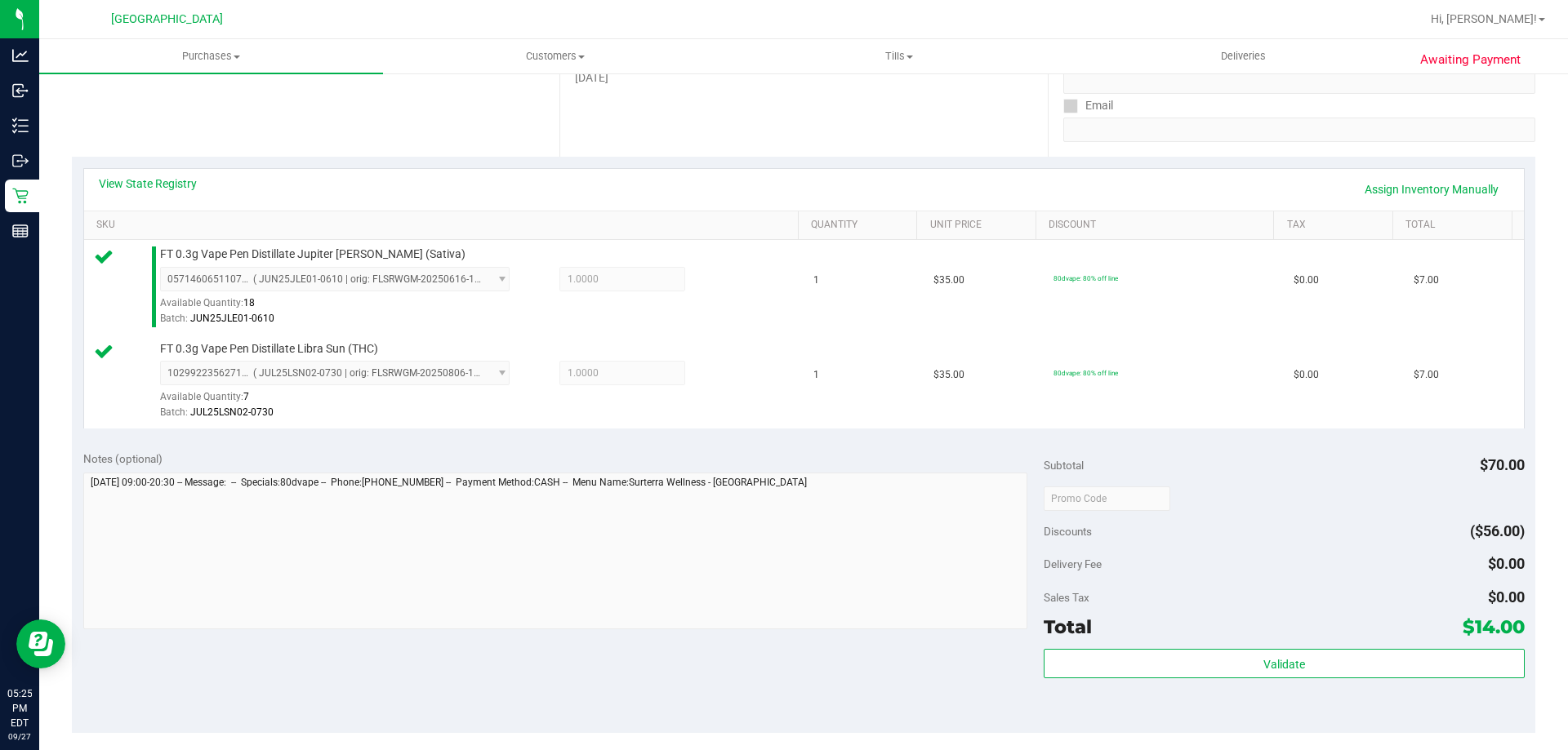
scroll to position [572, 0]
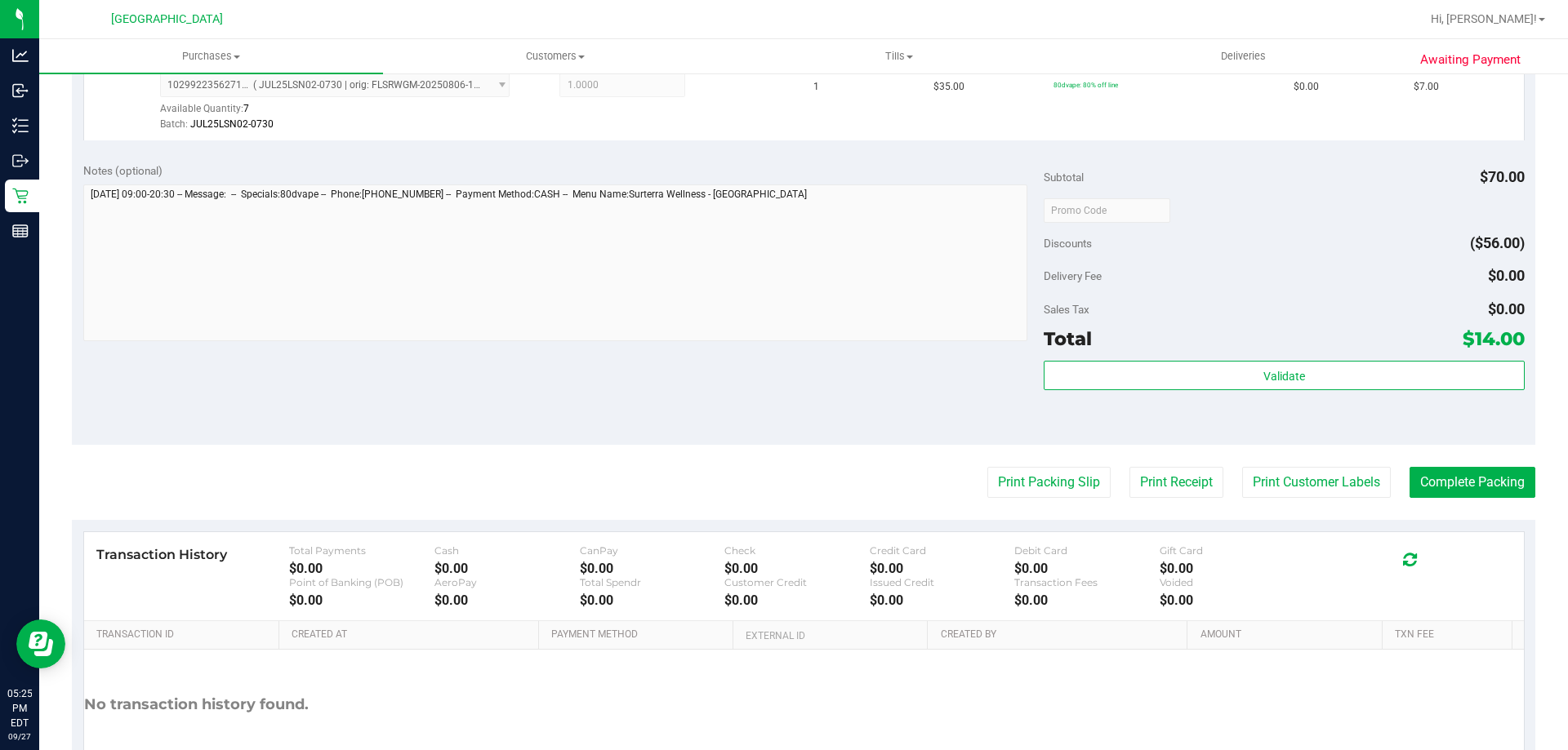
click at [1036, 499] on purchase-details "Back Edit Purchase Cancel Purchase View Profile # 12017384 BioTrack ID: - Submi…" at bounding box center [803, 171] width 1463 height 1309
click at [1038, 481] on button "Print Packing Slip" at bounding box center [1048, 482] width 123 height 31
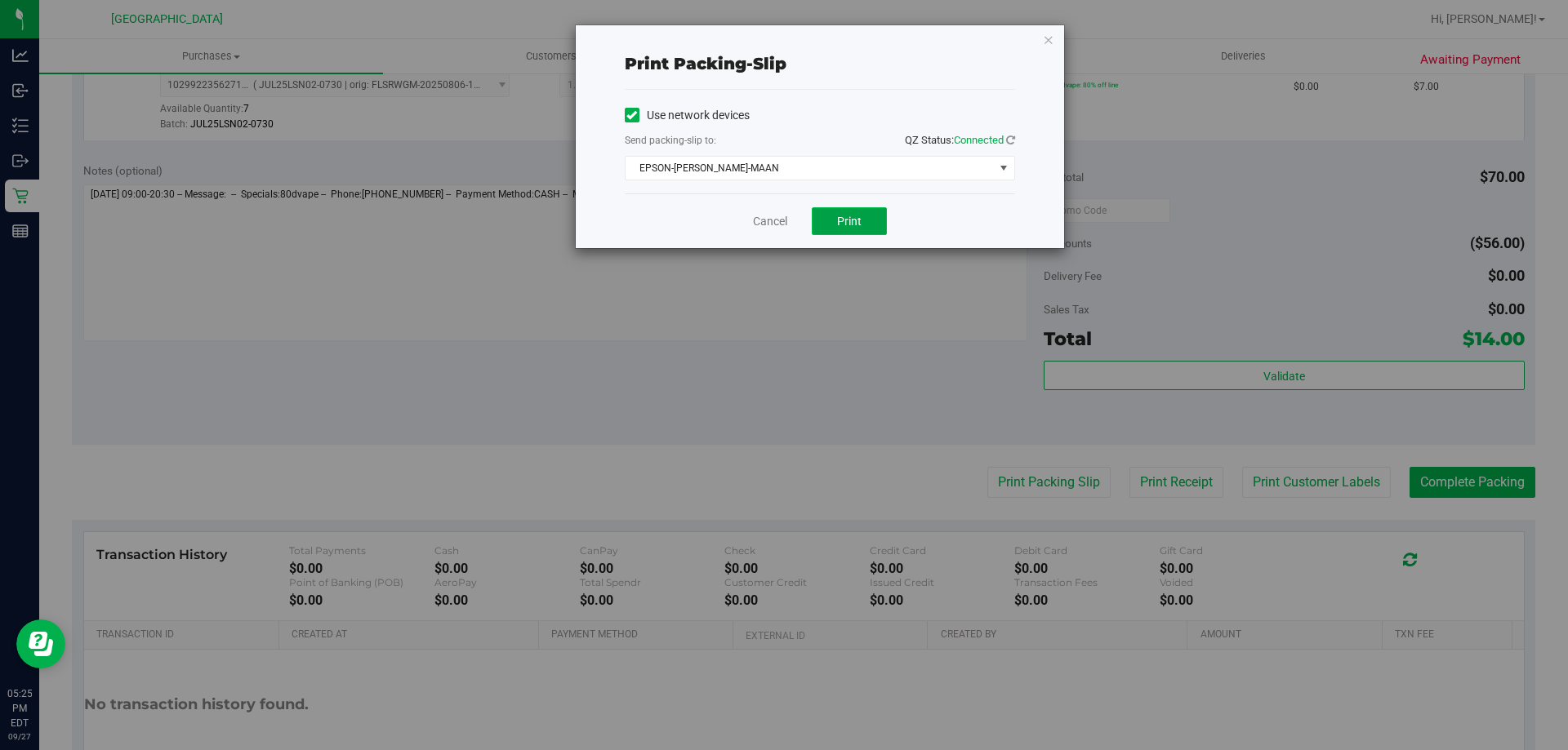
click at [857, 211] on button "Print" at bounding box center [849, 221] width 75 height 28
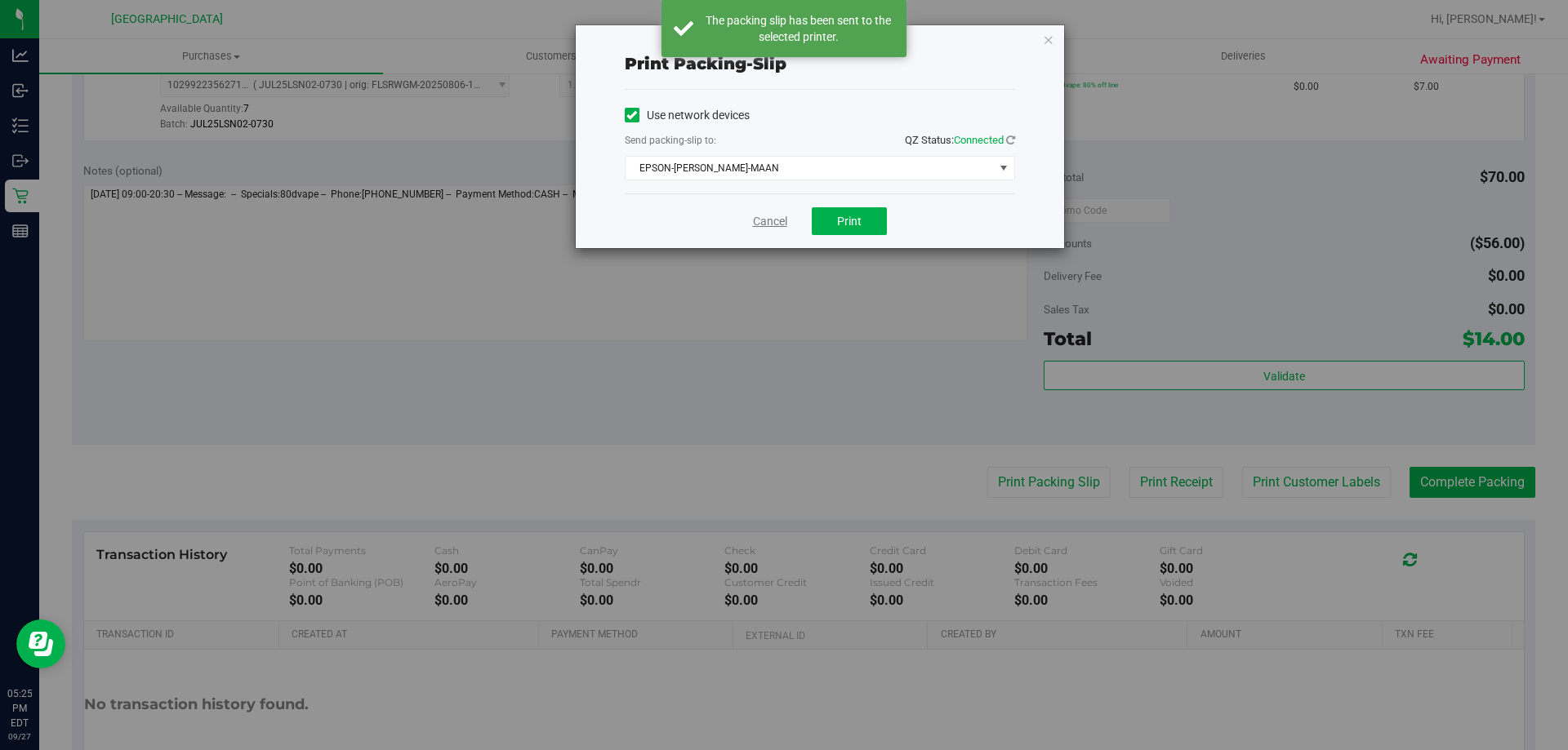
click at [763, 213] on link "Cancel" at bounding box center [770, 221] width 34 height 17
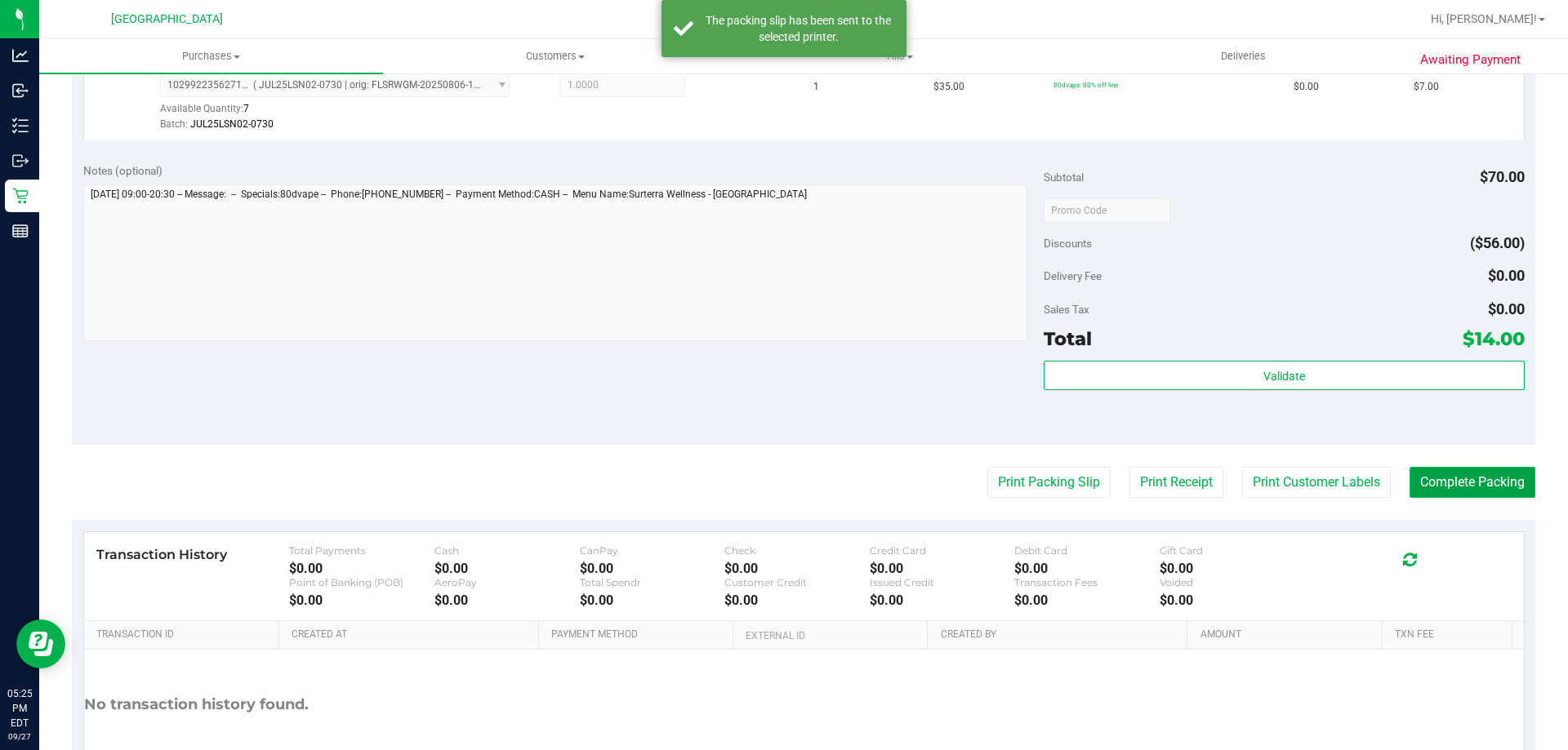
click at [1440, 486] on button "Complete Packing" at bounding box center [1472, 482] width 126 height 31
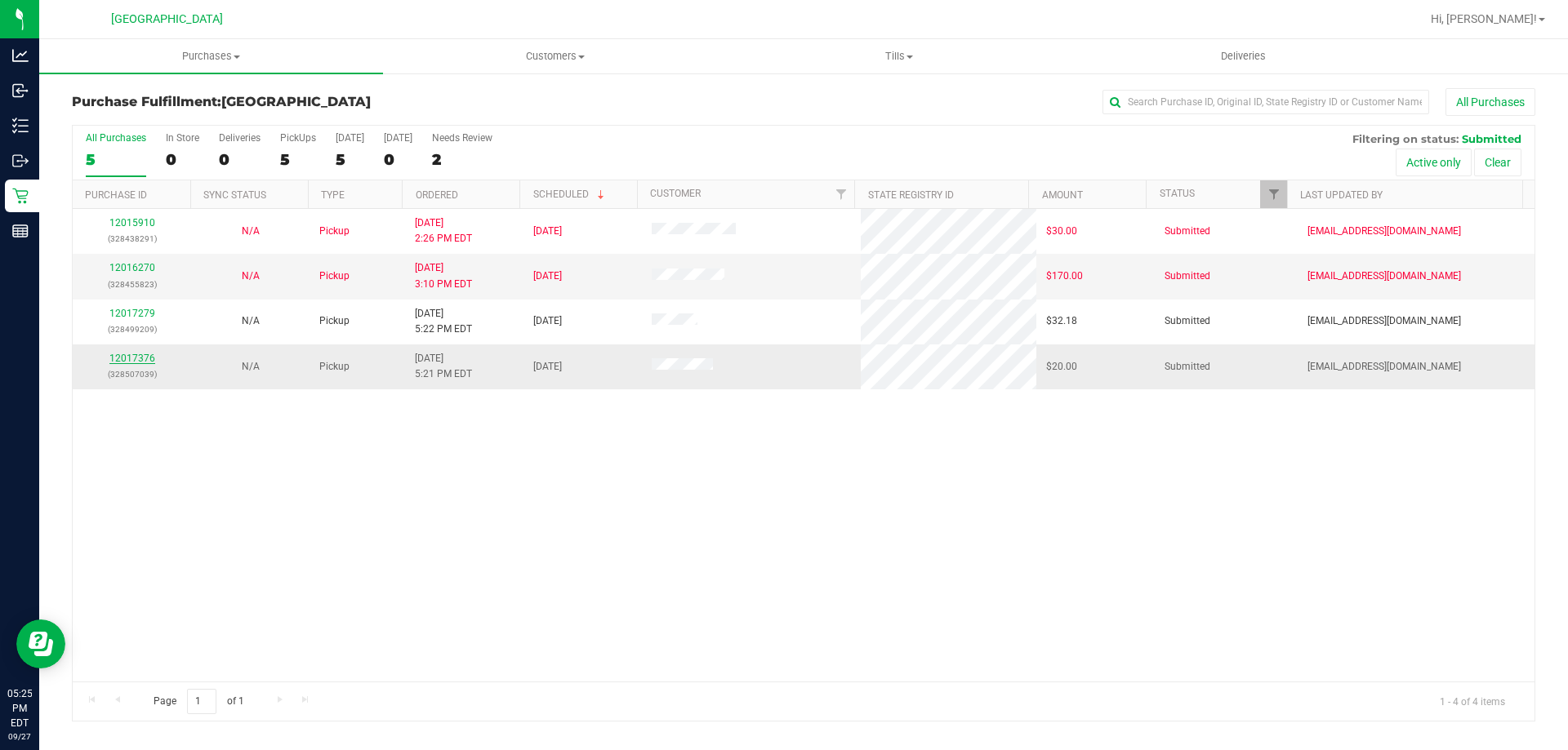
click at [147, 353] on link "12017376" at bounding box center [132, 358] width 46 height 11
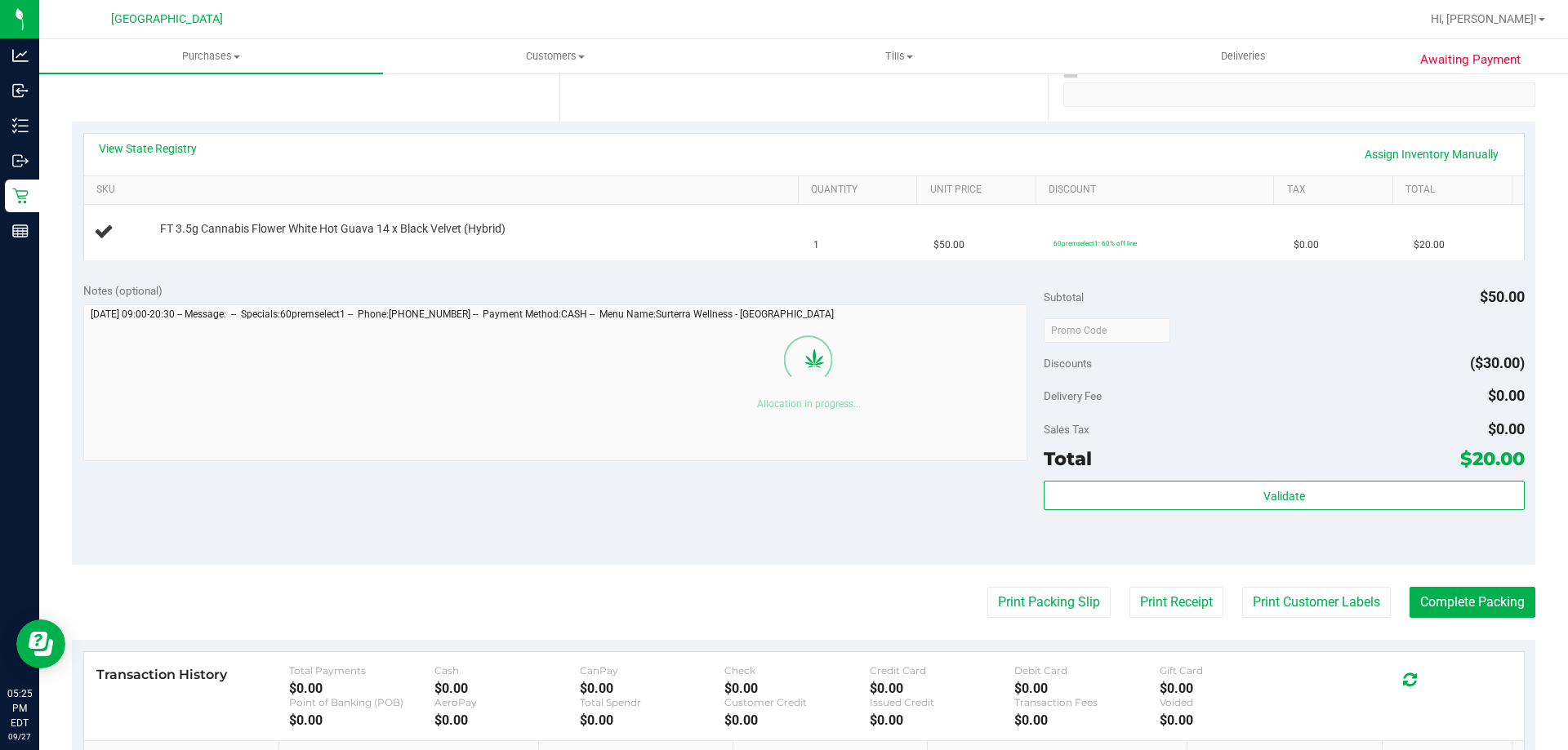
scroll to position [326, 0]
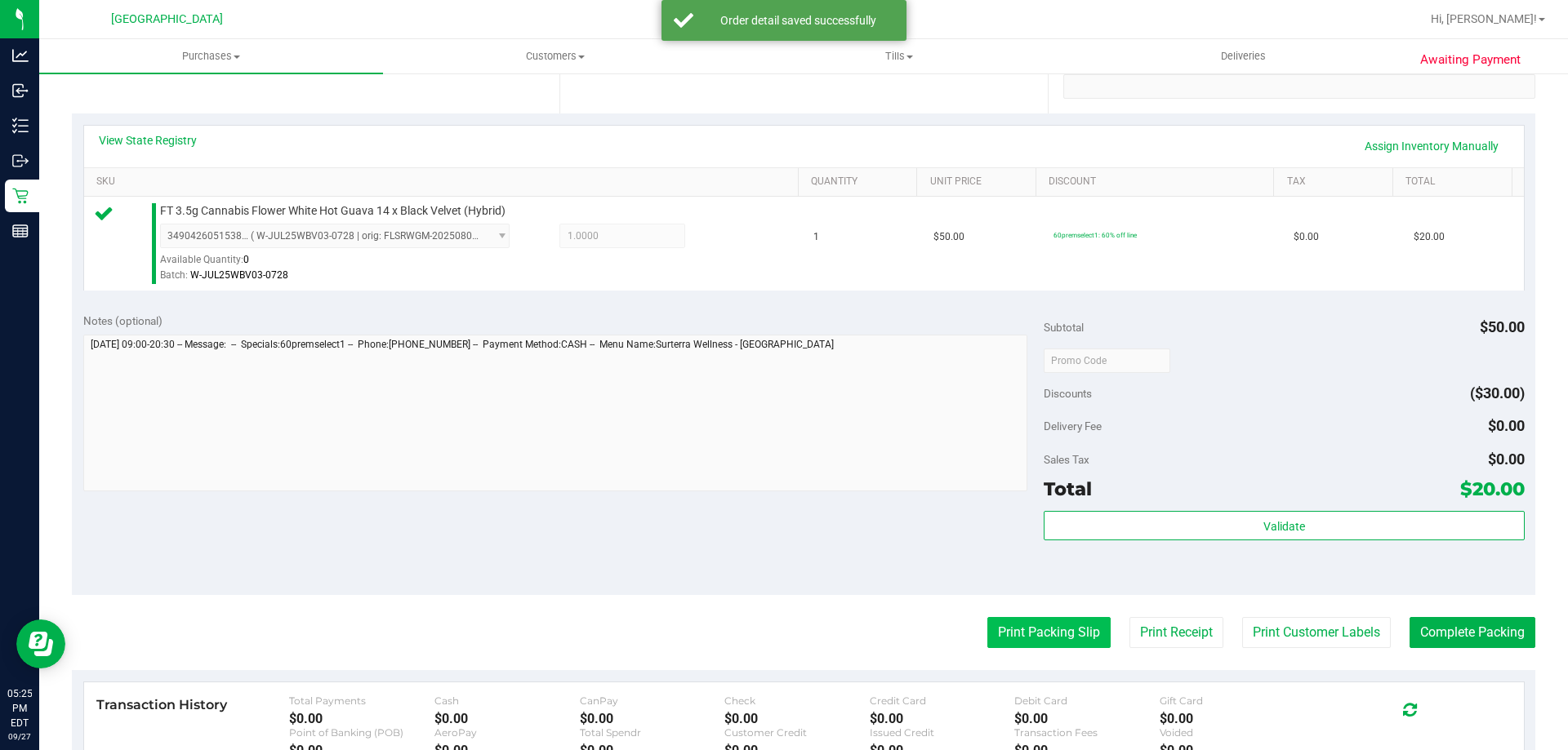
click at [1047, 630] on button "Print Packing Slip" at bounding box center [1048, 633] width 123 height 31
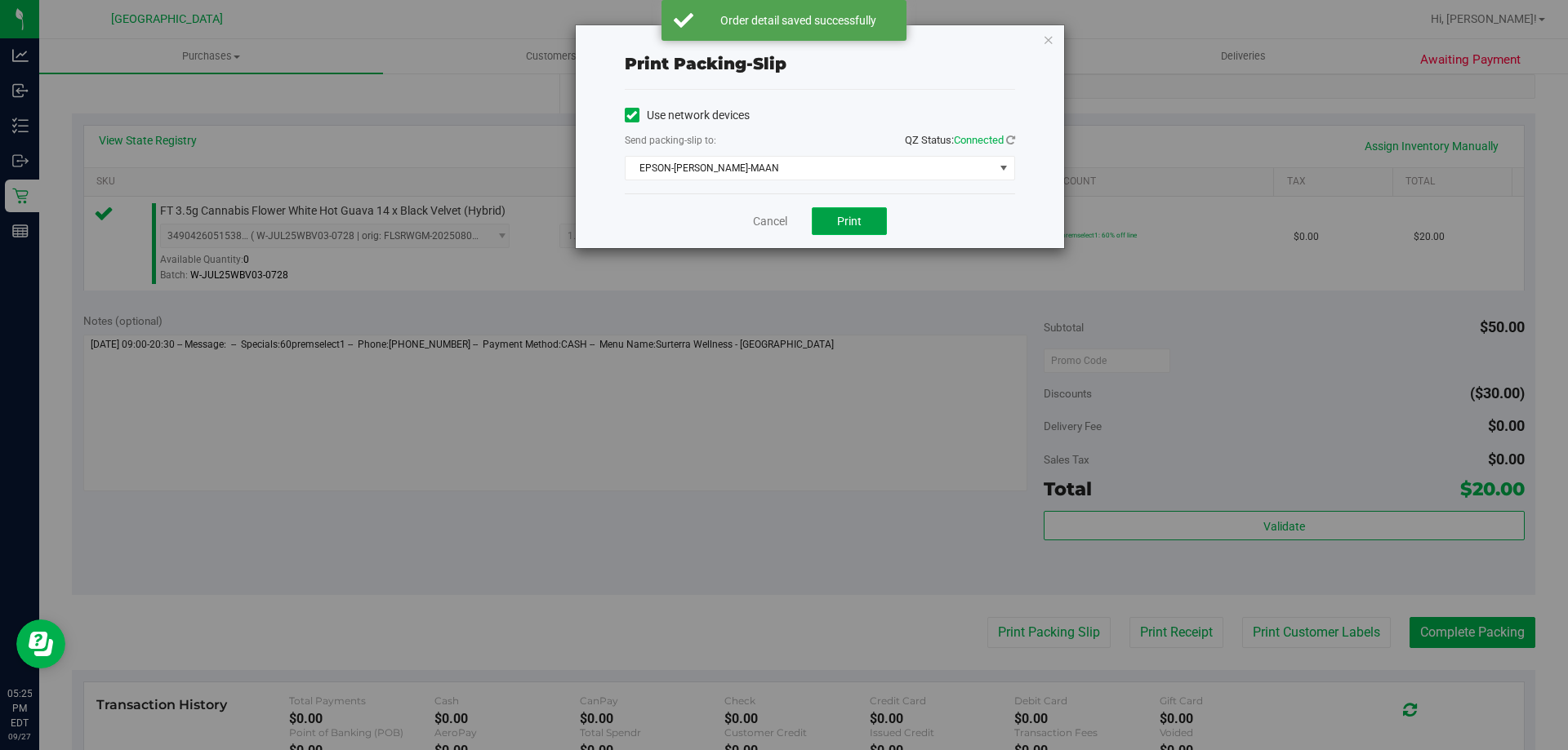
click at [867, 224] on button "Print" at bounding box center [849, 221] width 75 height 28
click at [754, 225] on link "Cancel" at bounding box center [770, 221] width 34 height 17
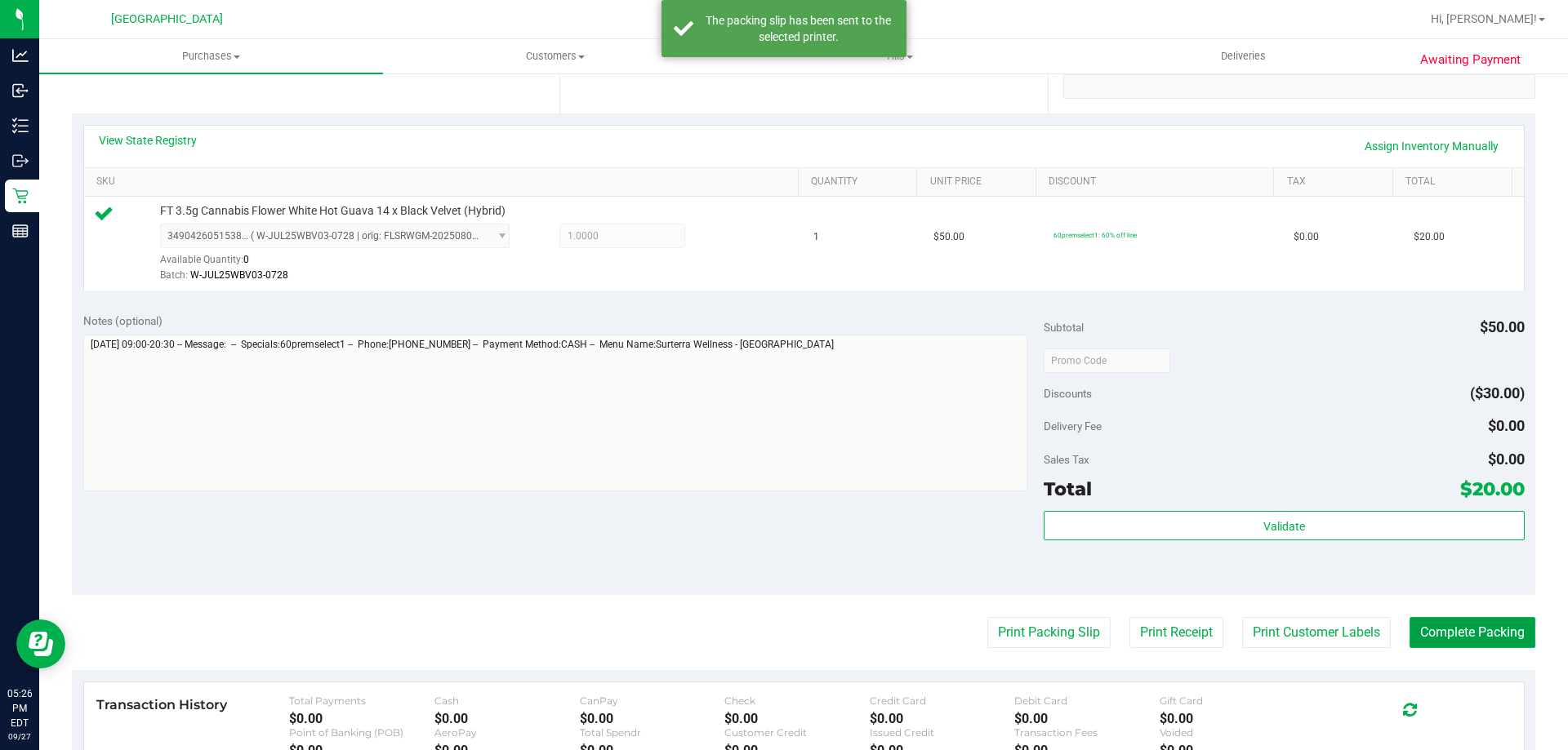
click at [1484, 637] on button "Complete Packing" at bounding box center [1472, 633] width 126 height 31
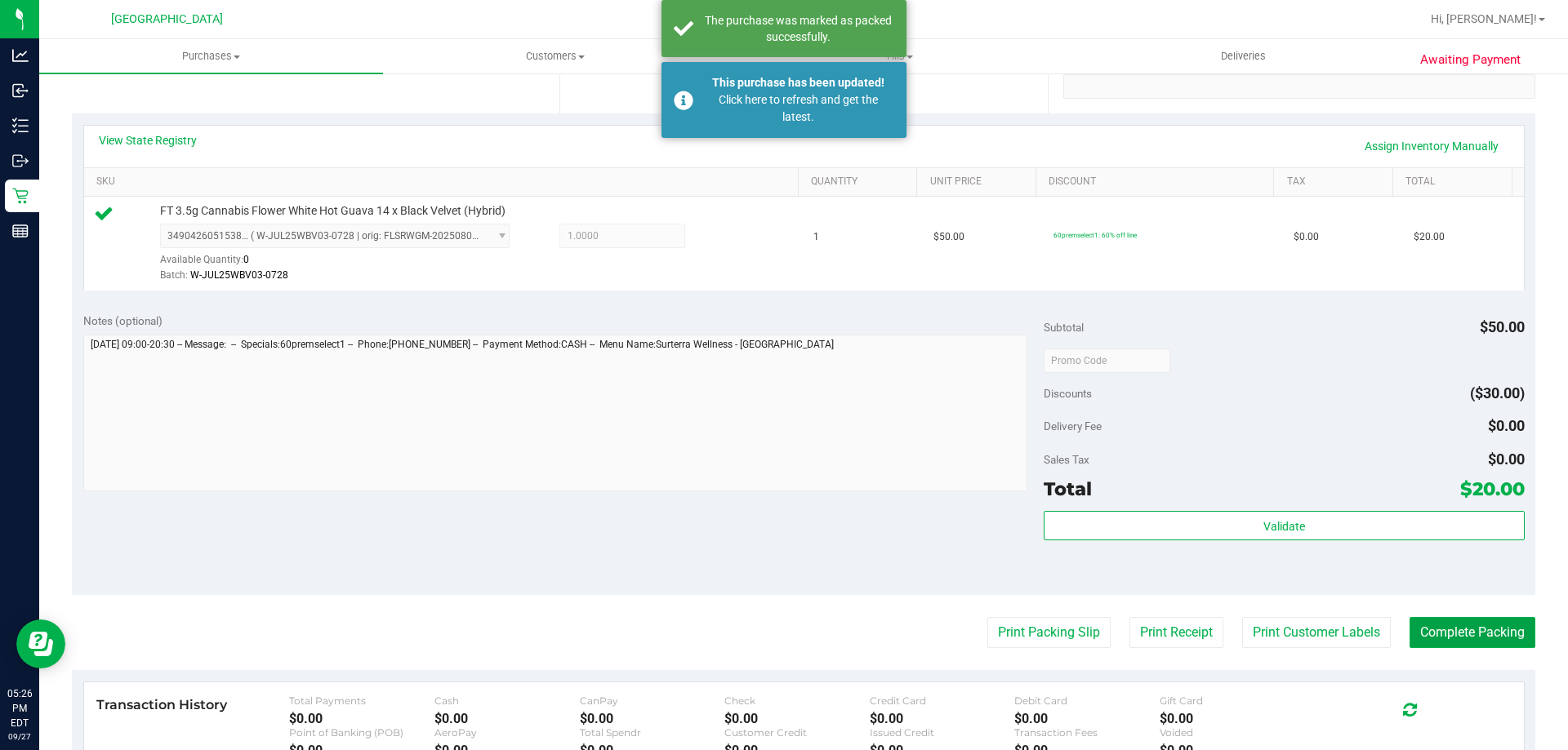
scroll to position [245, 0]
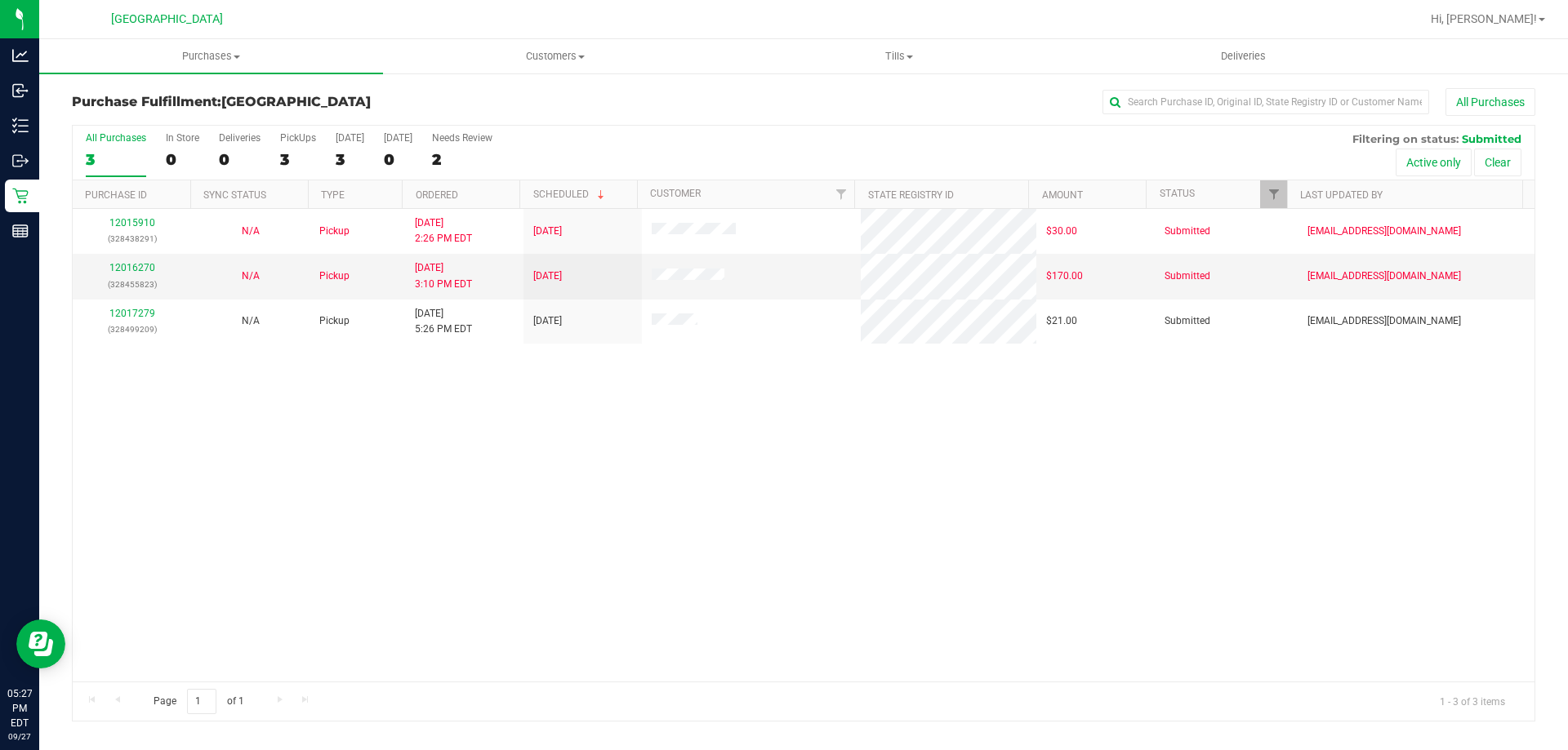
drag, startPoint x: 966, startPoint y: 498, endPoint x: 695, endPoint y: 495, distance: 271.0
click at [965, 498] on div "12015910 (328438291) N/A Pickup 9/27/2025 2:26 PM EDT 9/27/2025 $30.00 Submitte…" at bounding box center [803, 445] width 1461 height 473
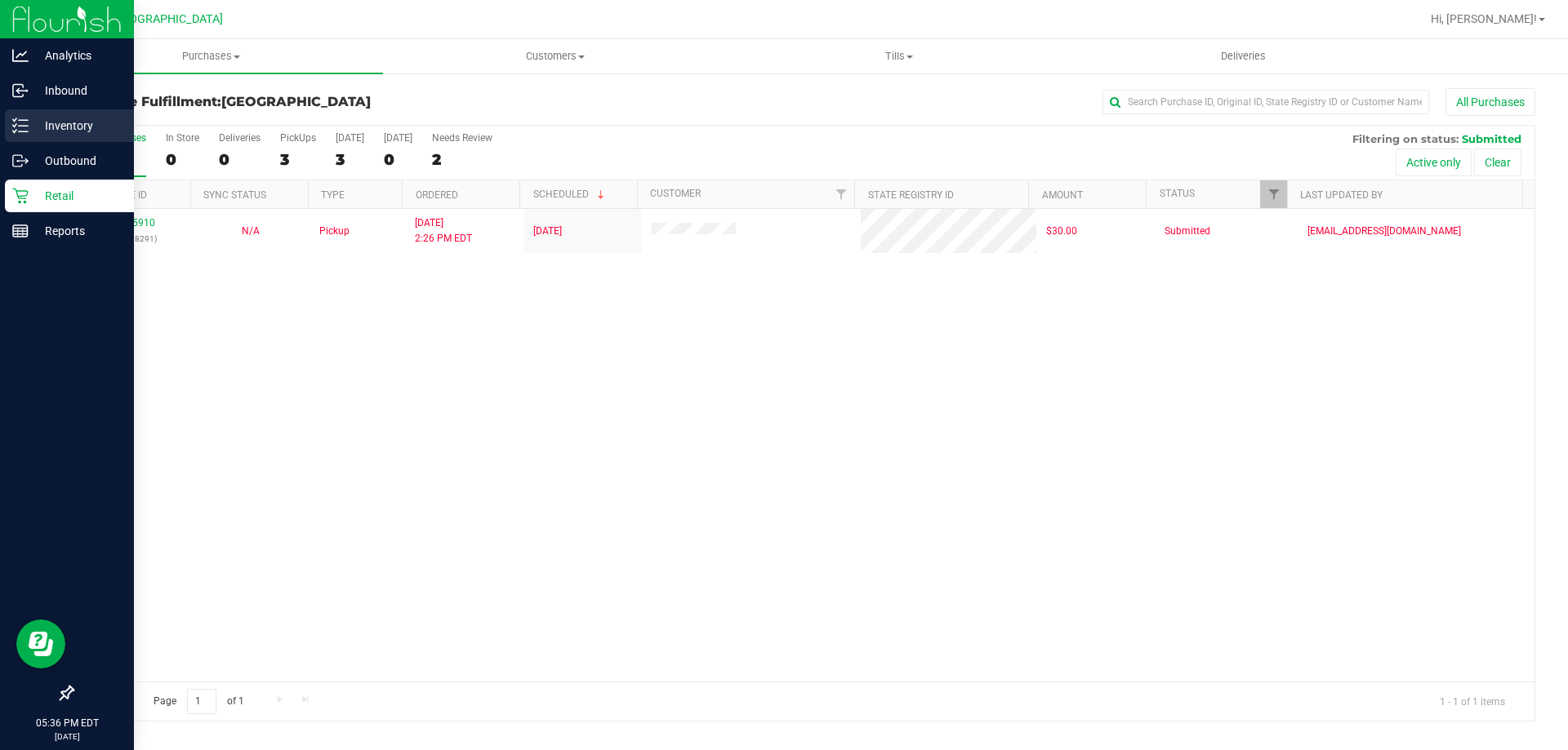
click at [22, 130] on icon at bounding box center [20, 126] width 16 height 16
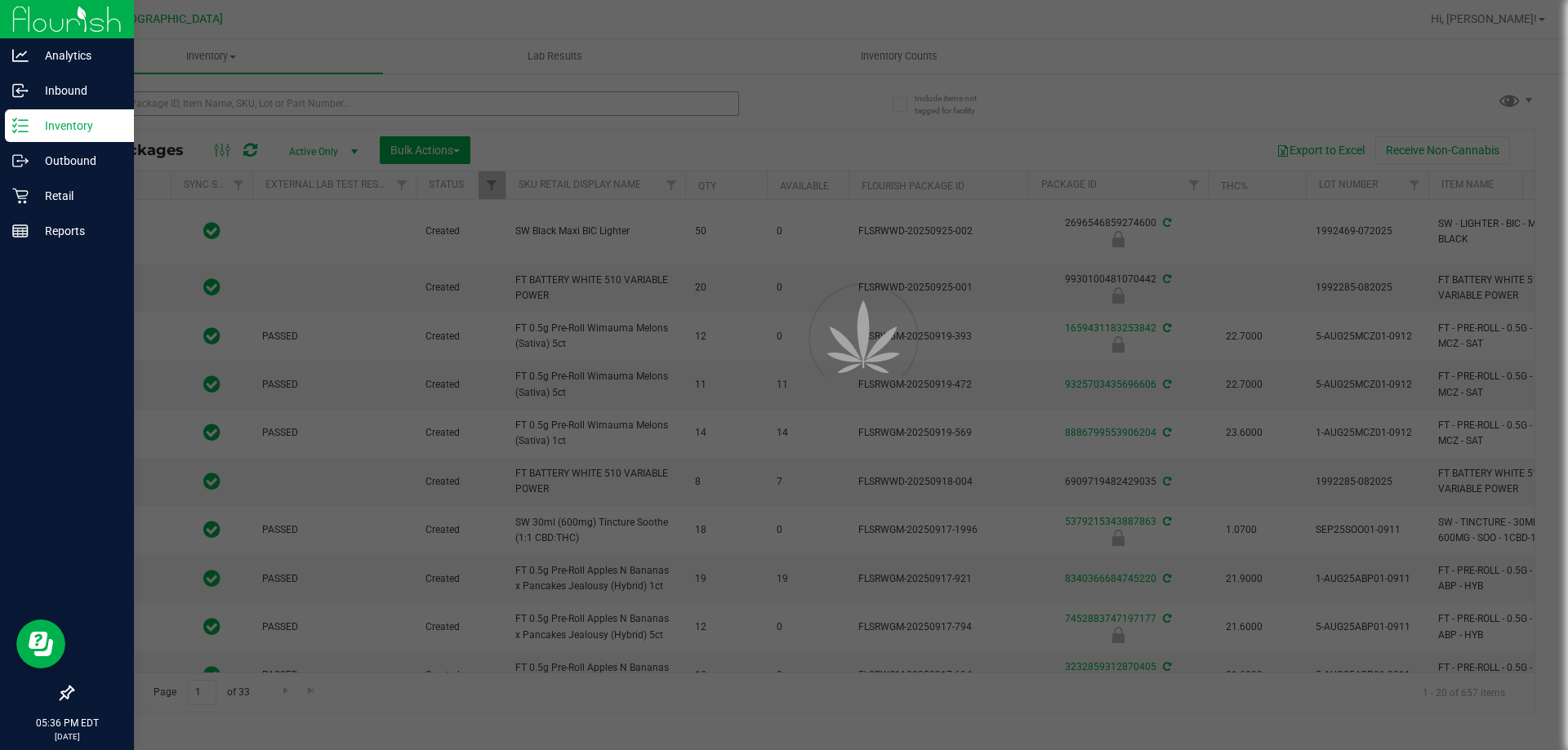
click at [415, 96] on div at bounding box center [784, 375] width 1568 height 750
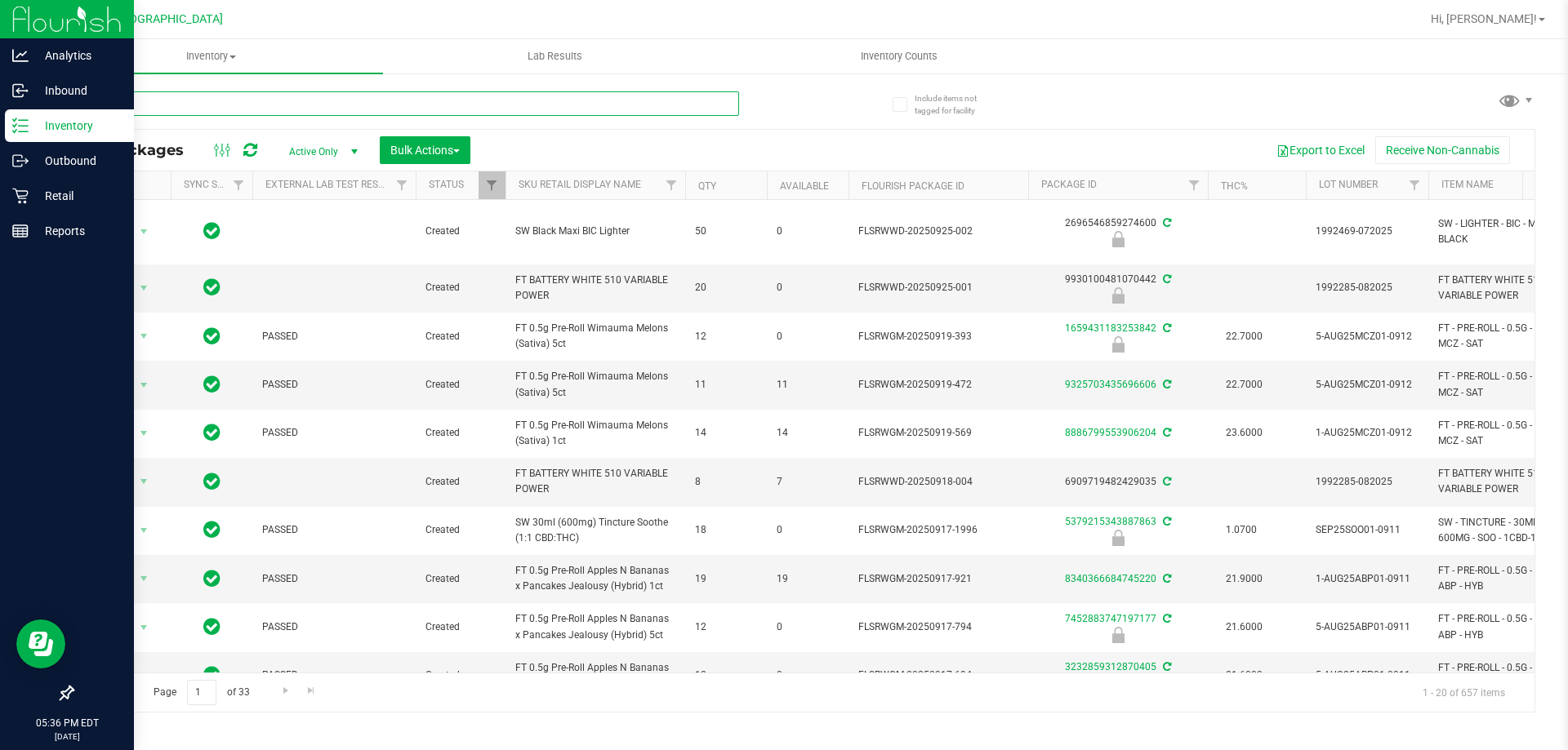
click at [402, 101] on input "text" at bounding box center [405, 103] width 667 height 24
type input "zkr"
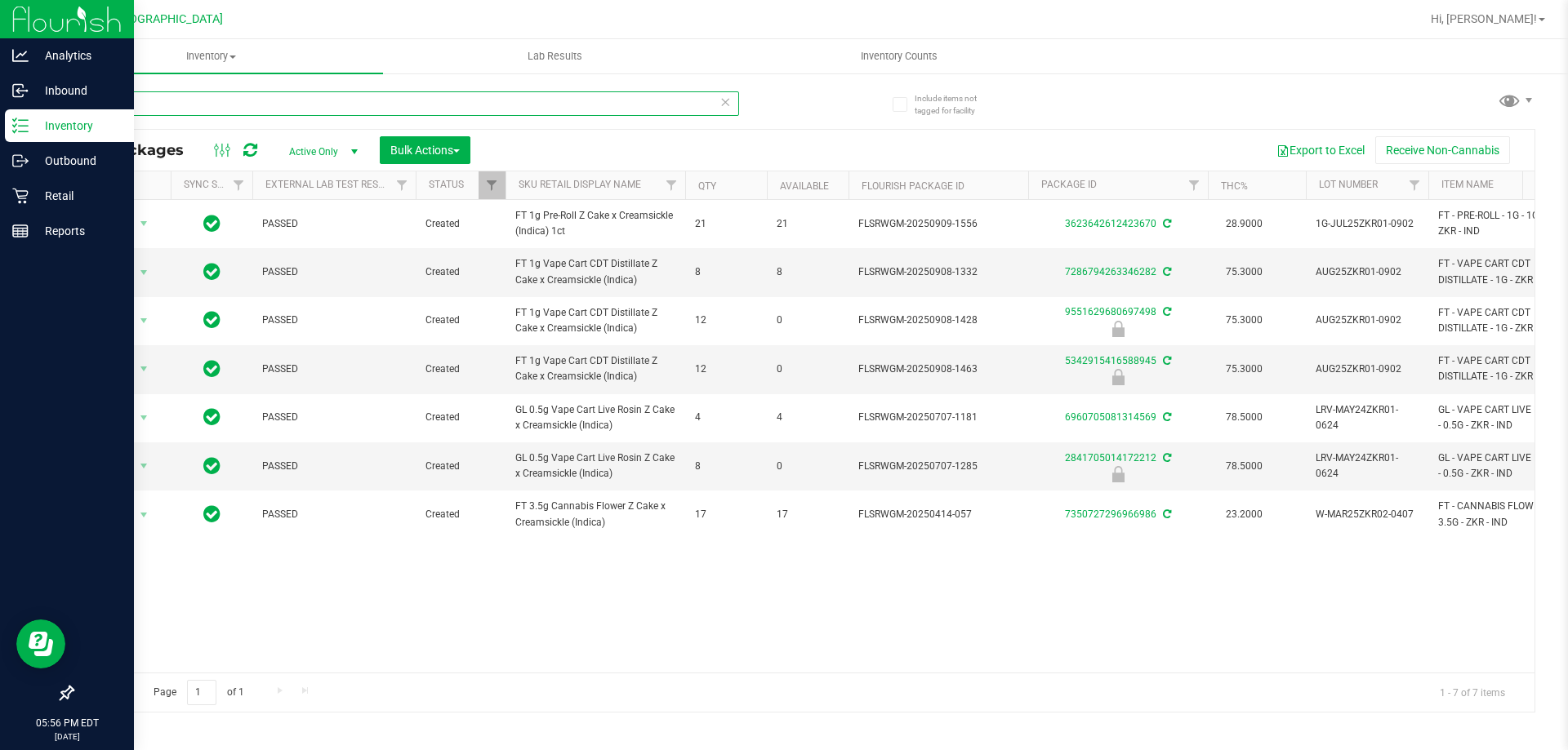
click at [182, 104] on input "zkr" at bounding box center [405, 103] width 667 height 24
click at [8, 202] on div "Retail" at bounding box center [70, 196] width 129 height 33
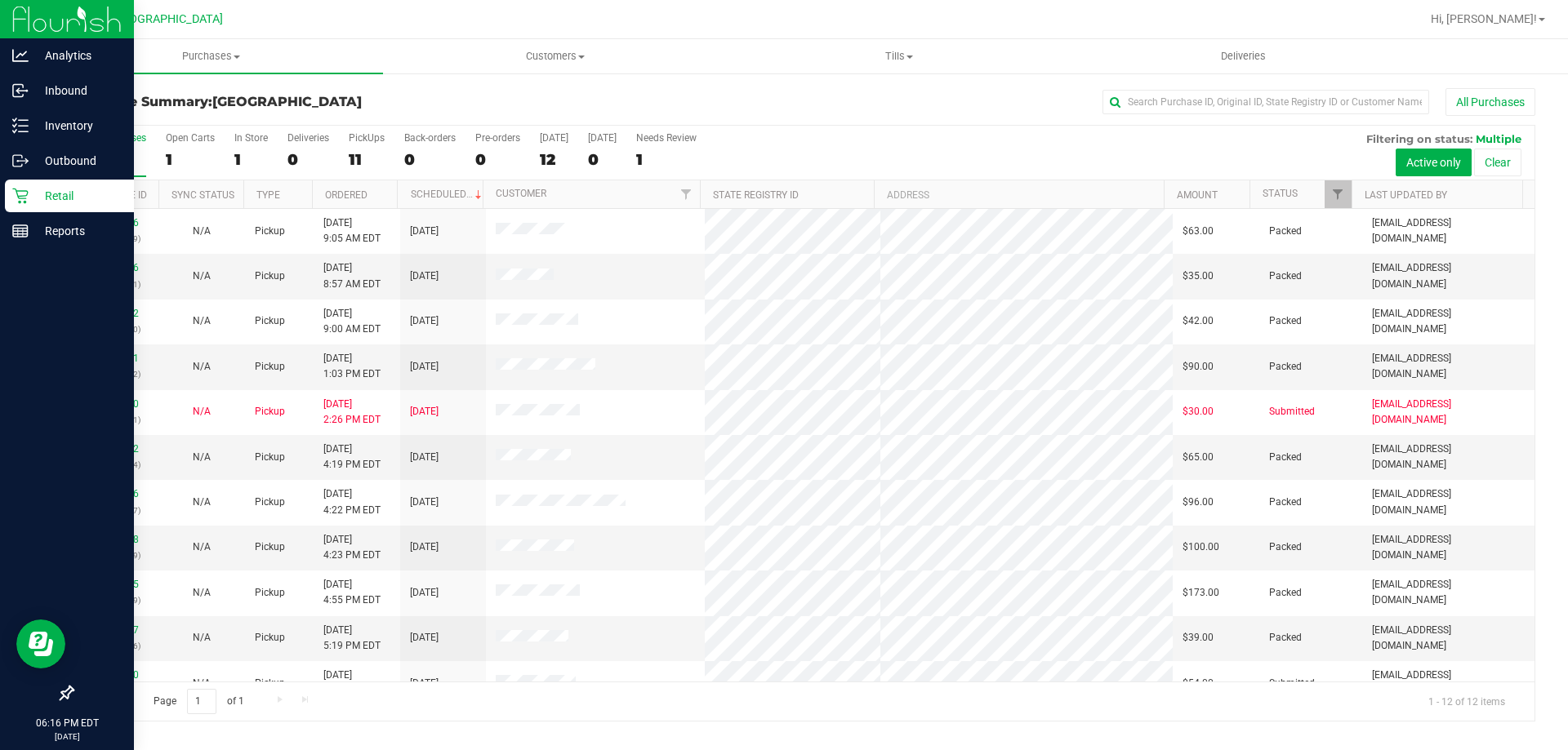
click at [357, 145] on label "PickUps 11" at bounding box center [367, 155] width 36 height 45
click at [0, 0] on input "PickUps 11" at bounding box center [0, 0] width 0 height 0
click at [362, 159] on div "11" at bounding box center [367, 159] width 36 height 19
click at [0, 0] on input "PickUps 11" at bounding box center [0, 0] width 0 height 0
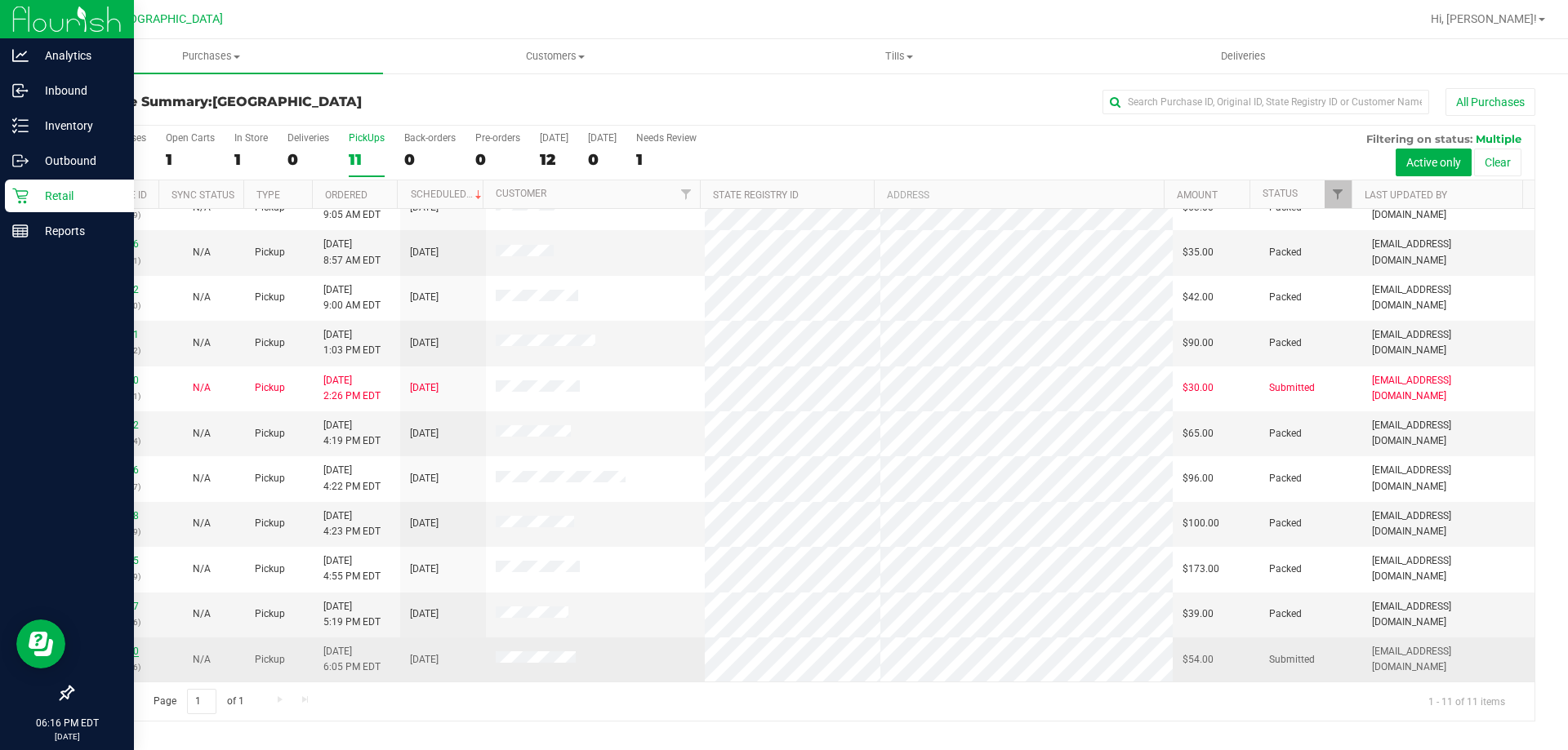
click at [125, 648] on link "12017660" at bounding box center [115, 651] width 46 height 11
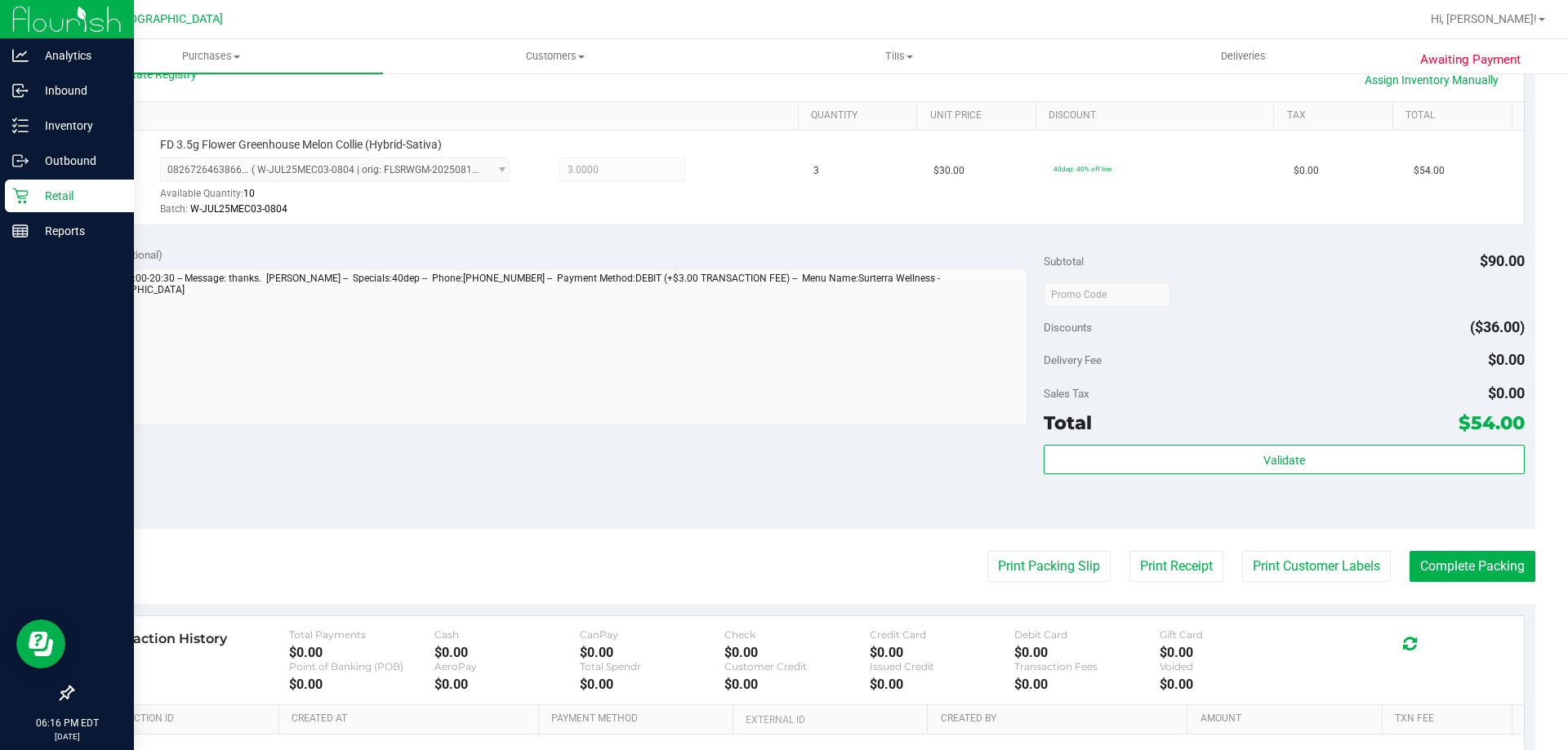
scroll to position [408, 0]
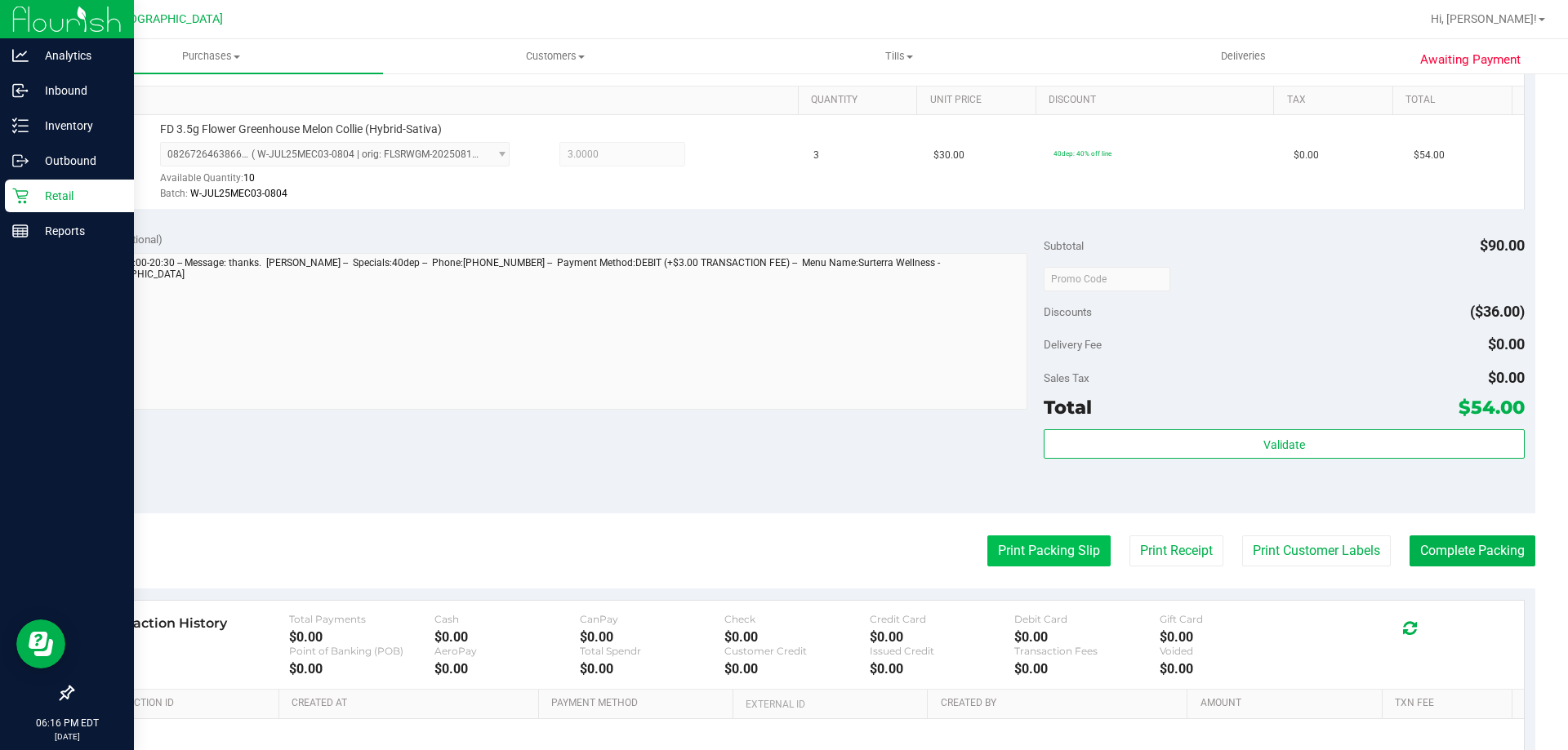
click at [1060, 558] on button "Print Packing Slip" at bounding box center [1048, 551] width 123 height 31
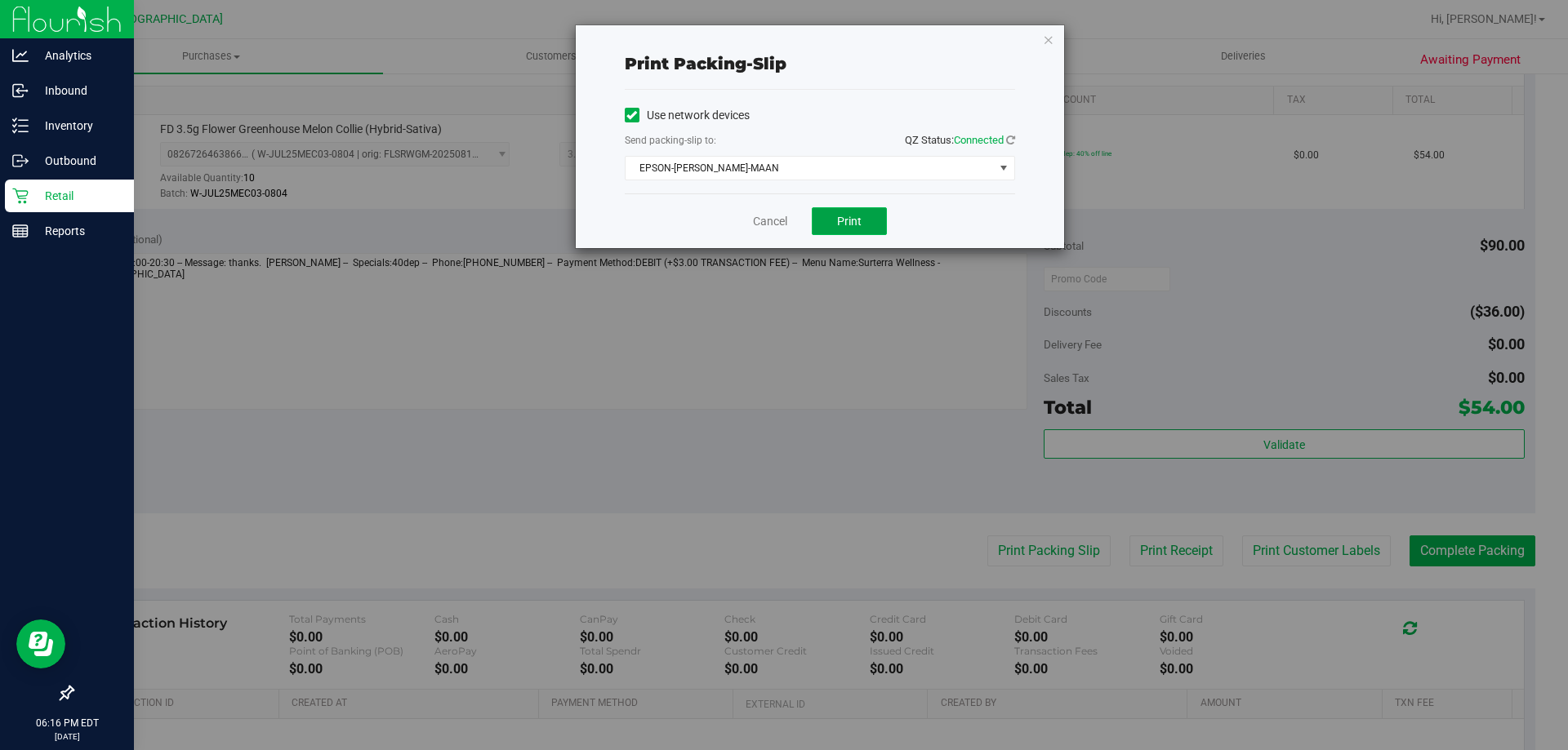
click at [867, 214] on button "Print" at bounding box center [849, 221] width 75 height 28
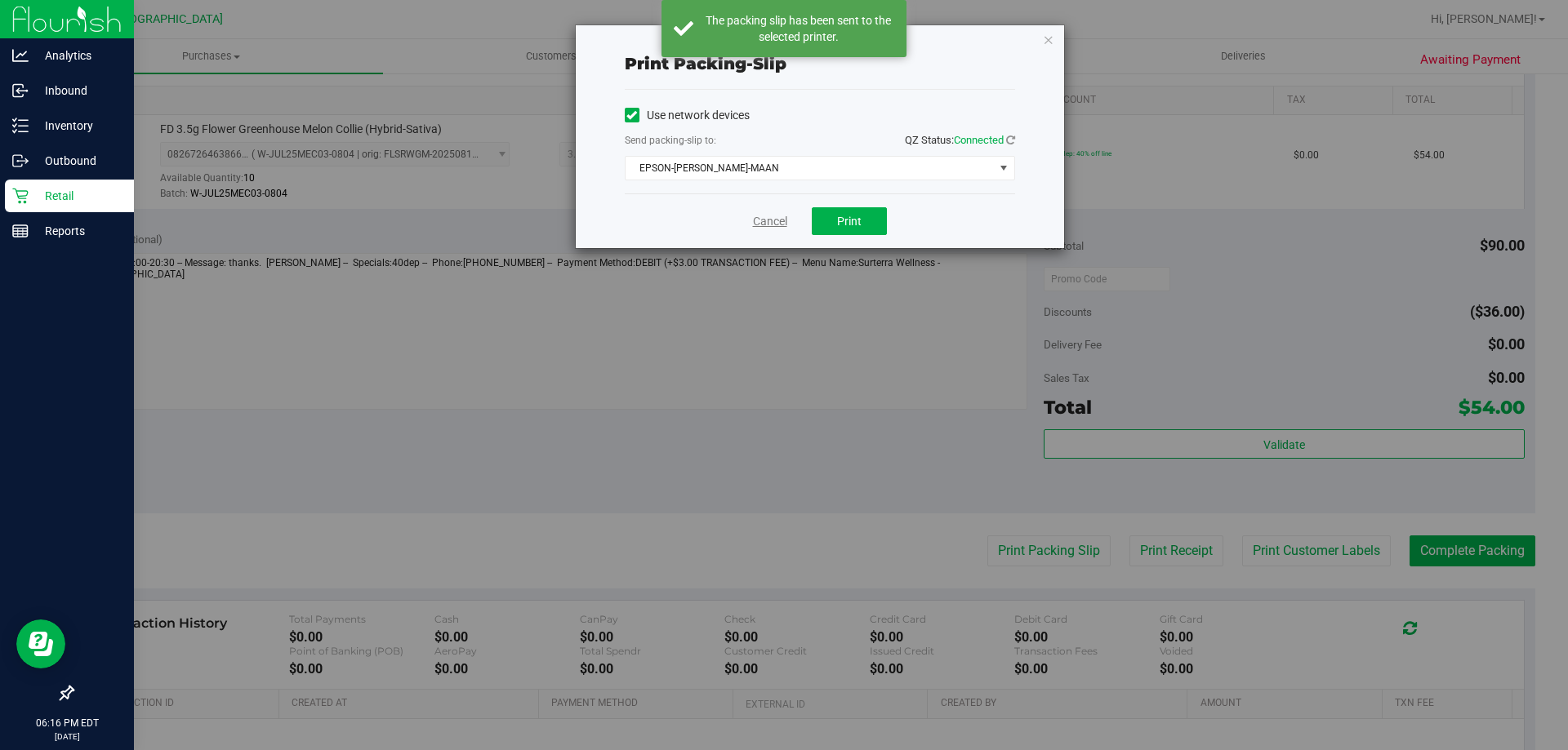
click at [764, 219] on link "Cancel" at bounding box center [770, 221] width 34 height 17
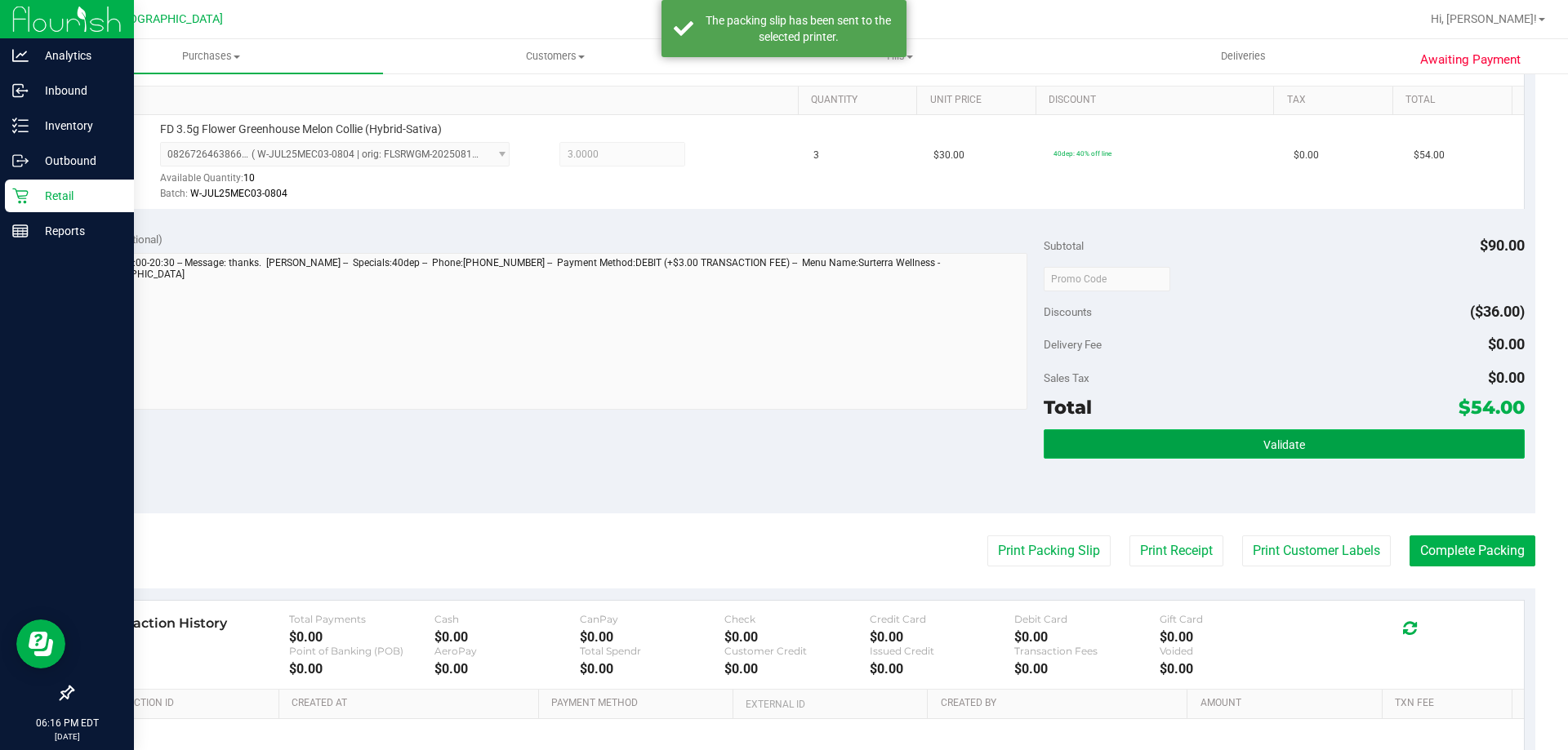
click at [1303, 446] on button "Validate" at bounding box center [1284, 444] width 480 height 29
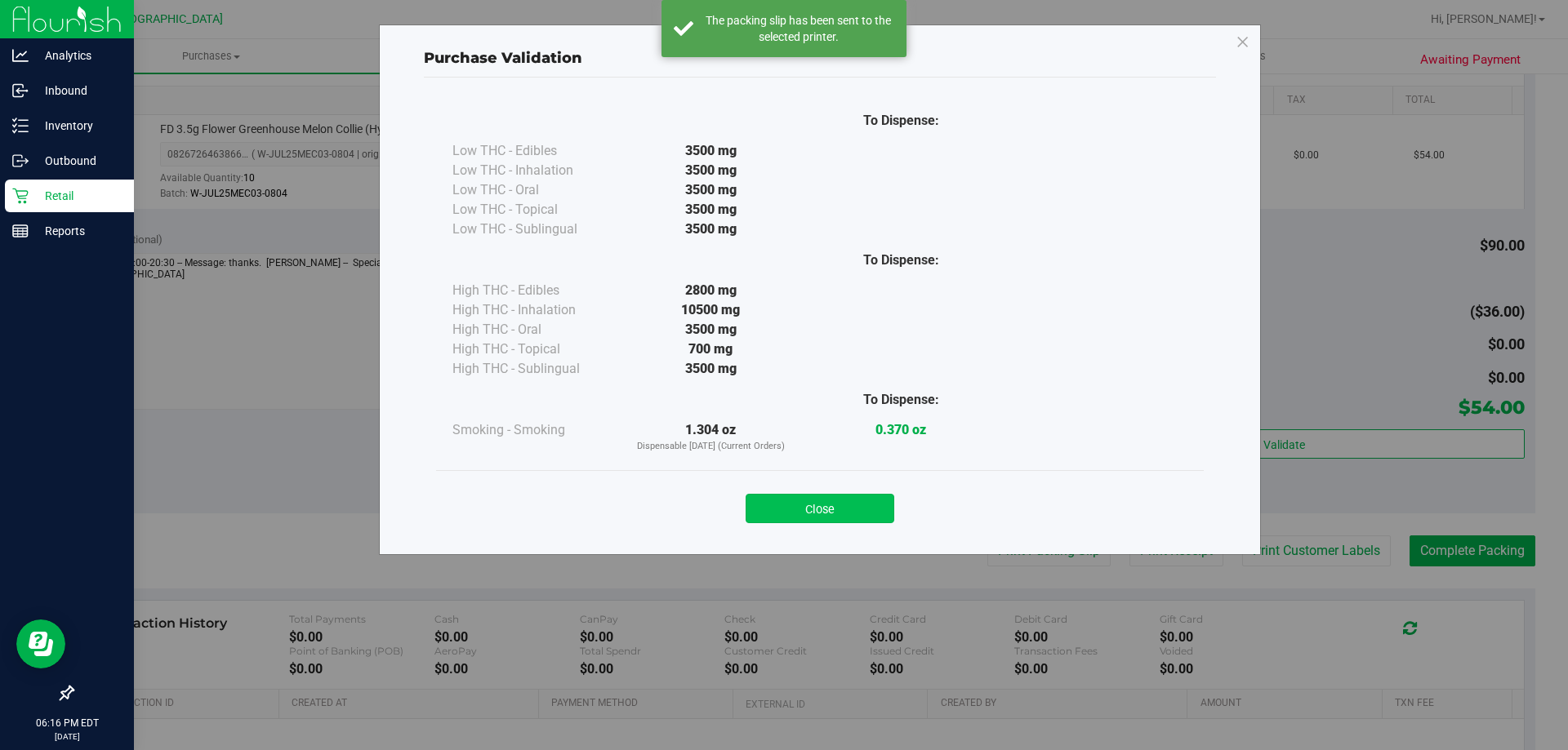
click at [855, 505] on button "Close" at bounding box center [820, 509] width 149 height 29
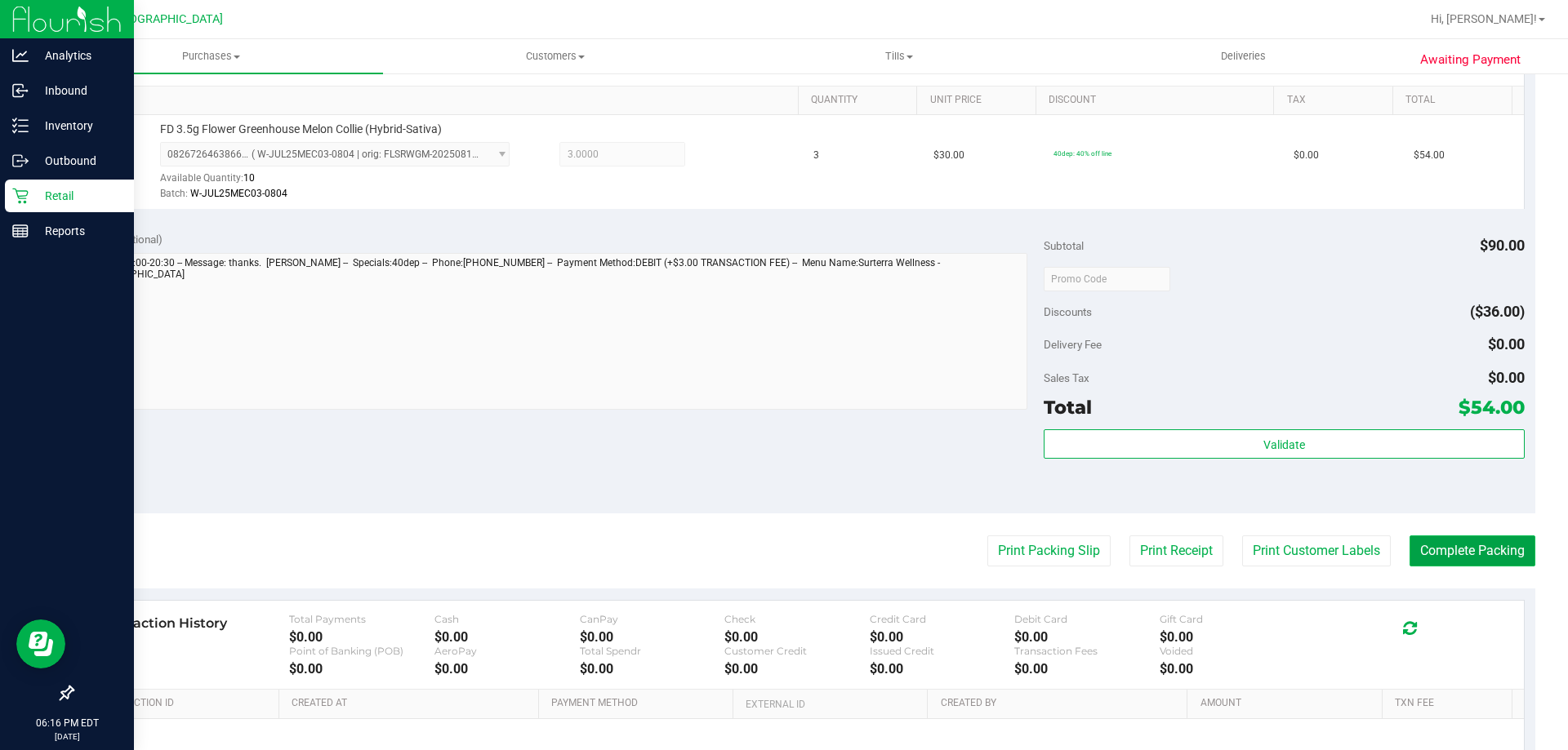
click at [1436, 540] on button "Complete Packing" at bounding box center [1472, 551] width 126 height 31
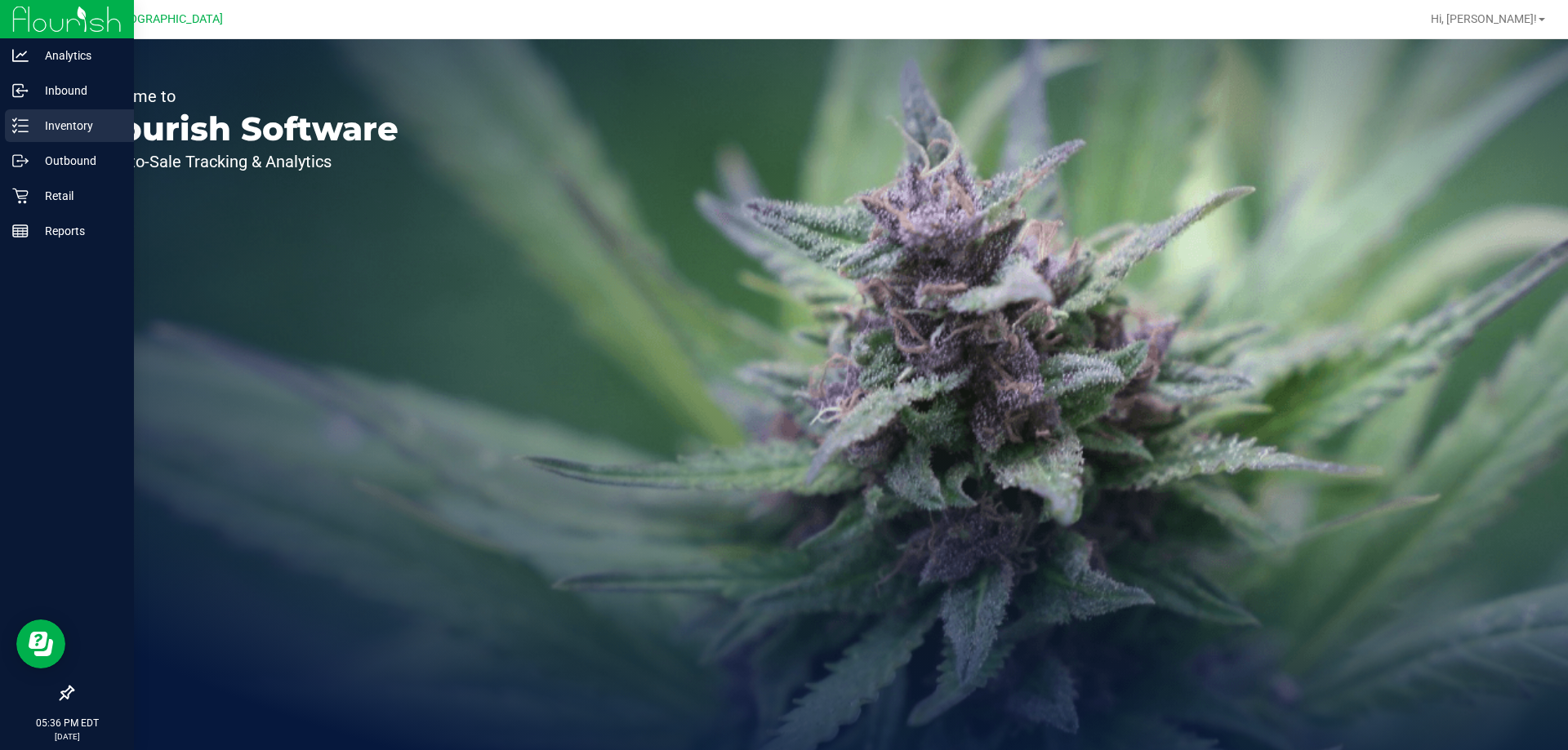
click at [71, 110] on div "Inventory" at bounding box center [70, 126] width 129 height 33
